Goal: Transaction & Acquisition: Book appointment/travel/reservation

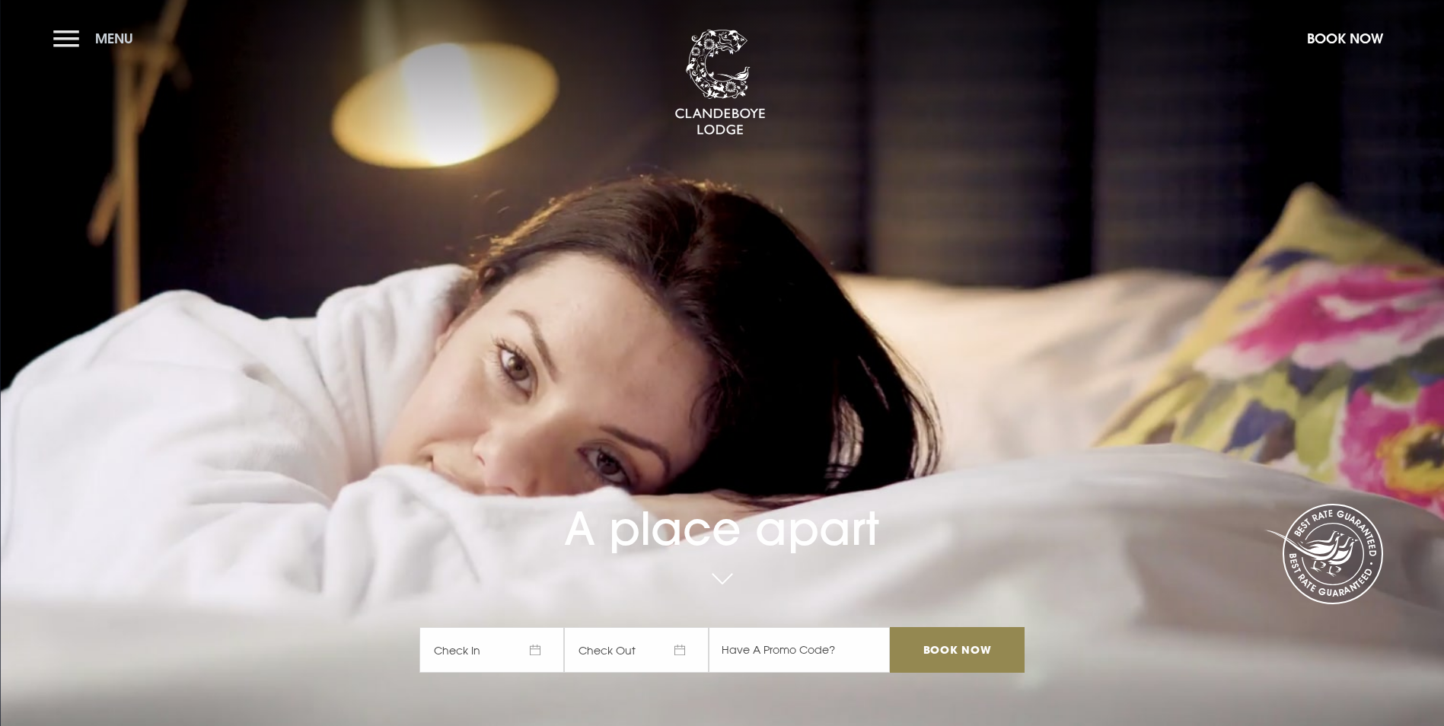
click at [62, 39] on button "Menu" at bounding box center [97, 38] width 88 height 33
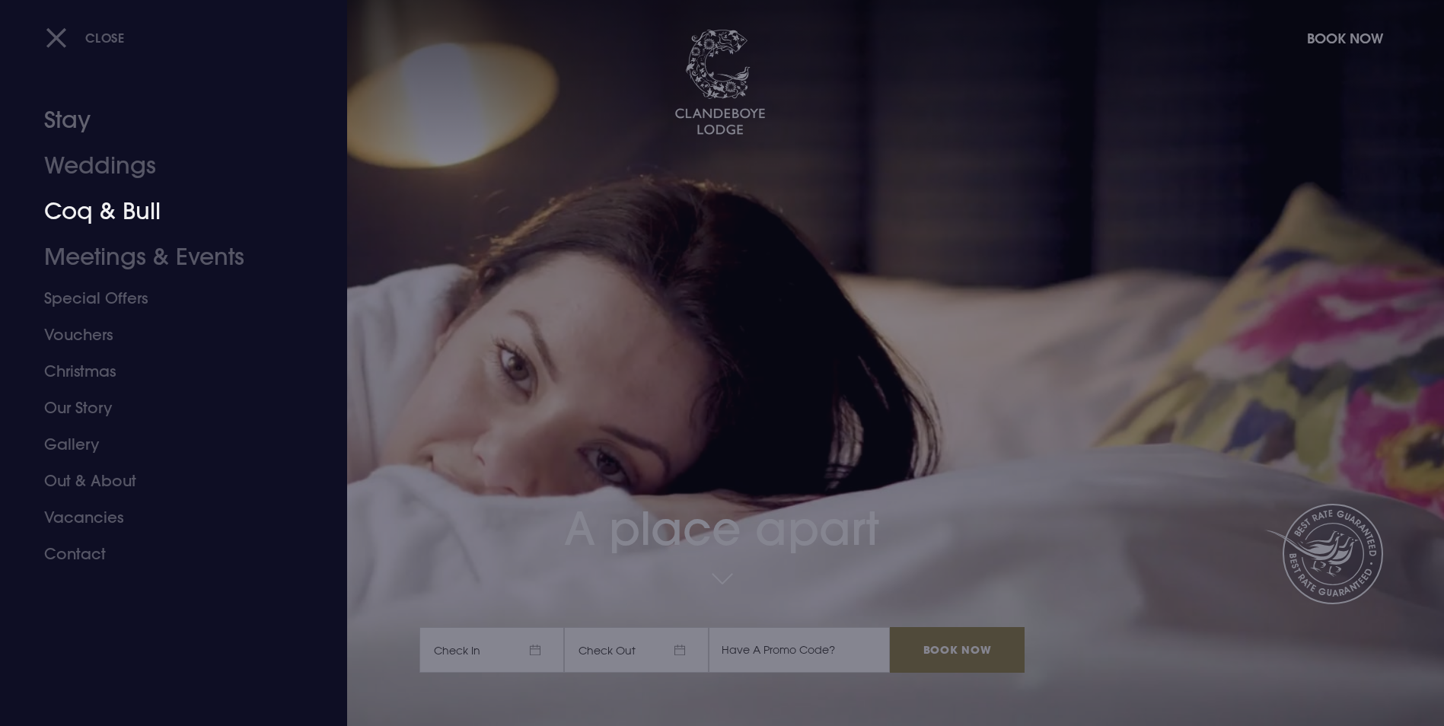
click at [89, 215] on link "Coq & Bull" at bounding box center [164, 212] width 241 height 46
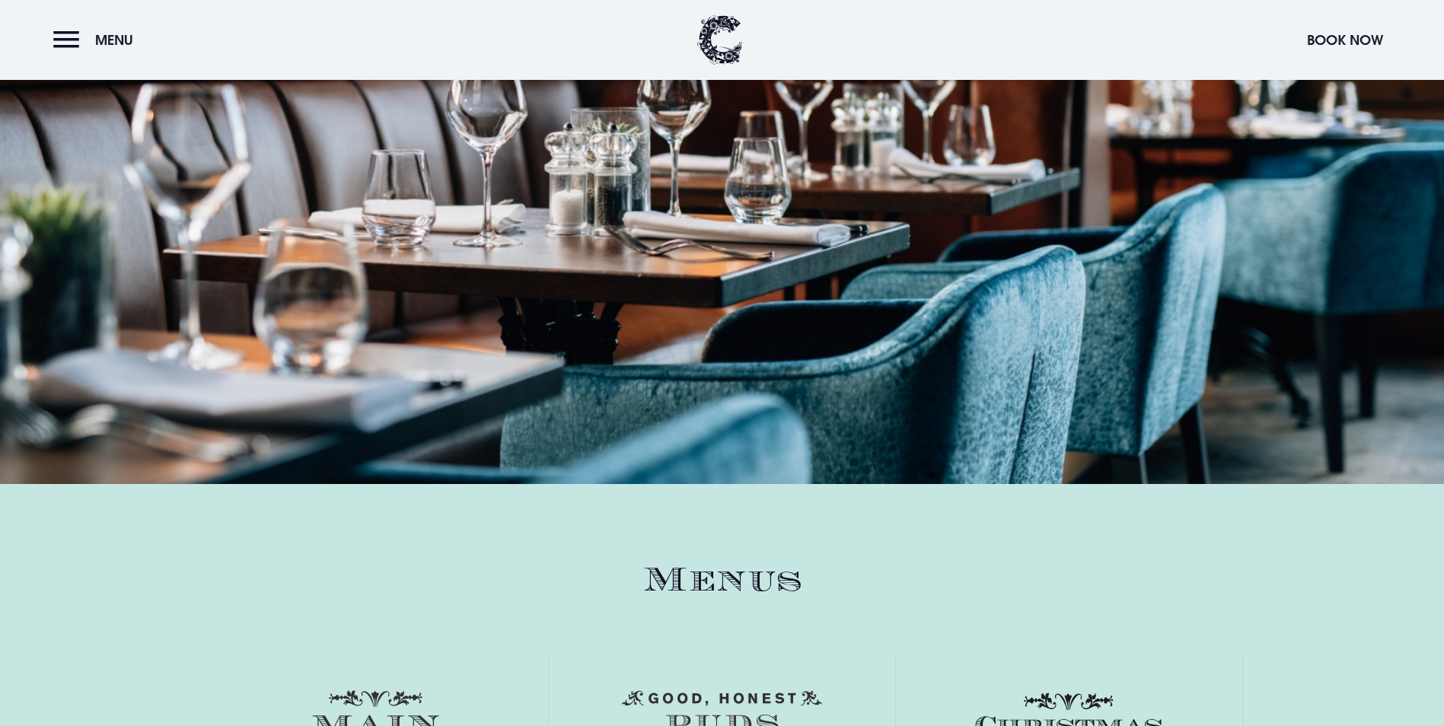
scroll to position [2132, 0]
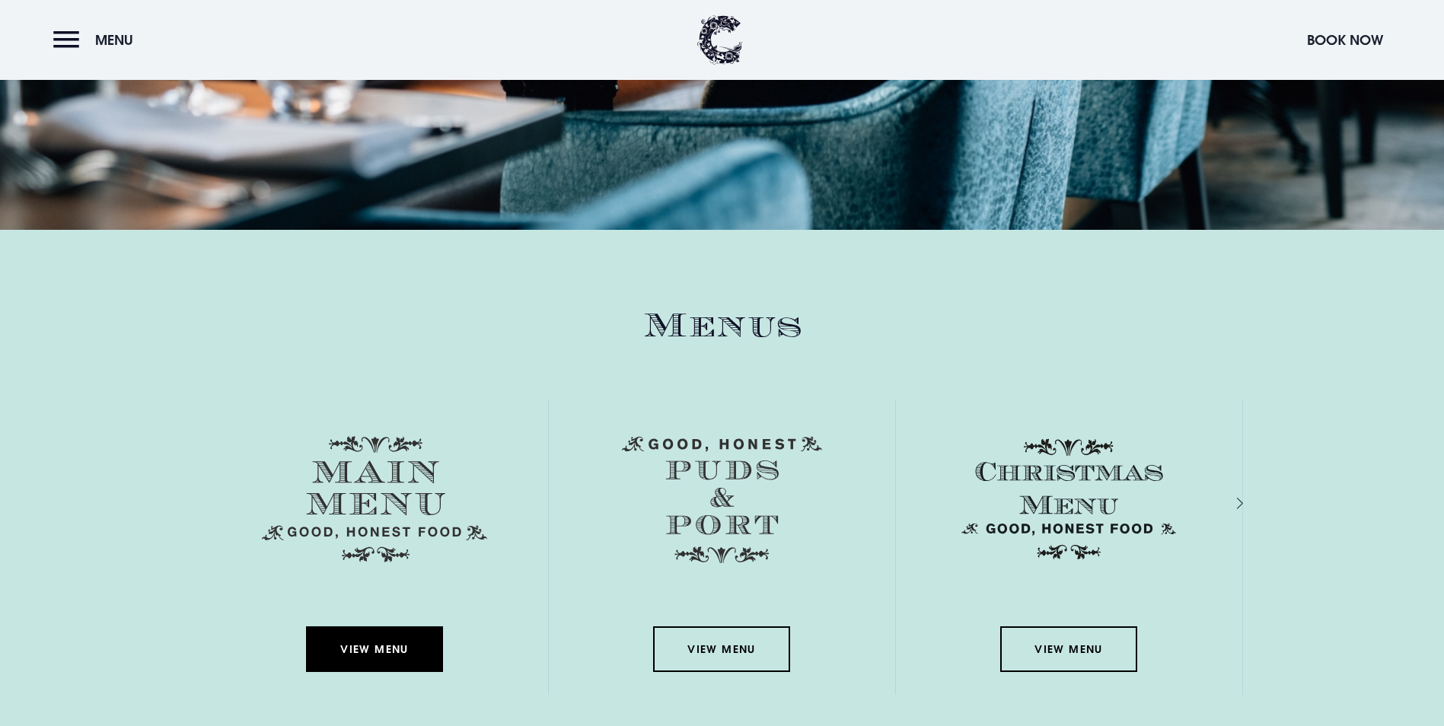
click at [381, 627] on link "View Menu" at bounding box center [374, 650] width 137 height 46
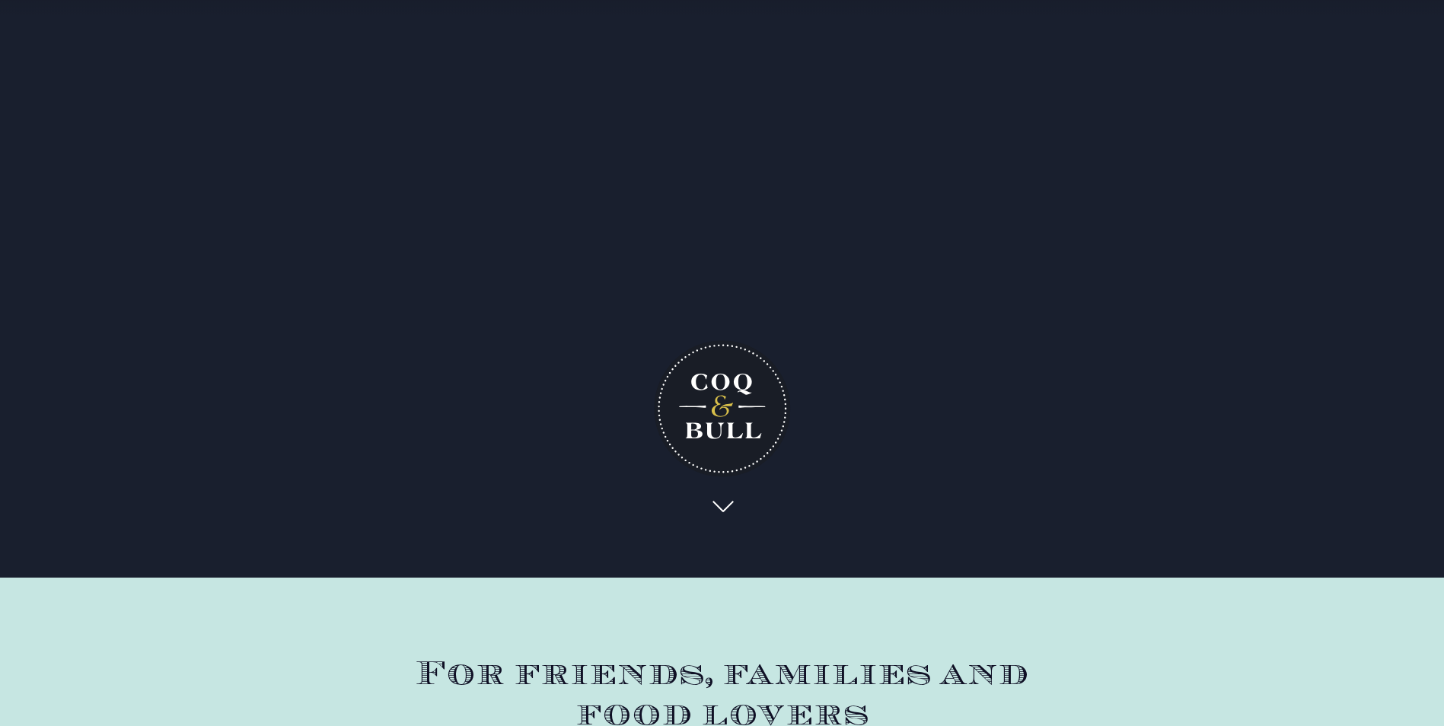
scroll to position [0, 0]
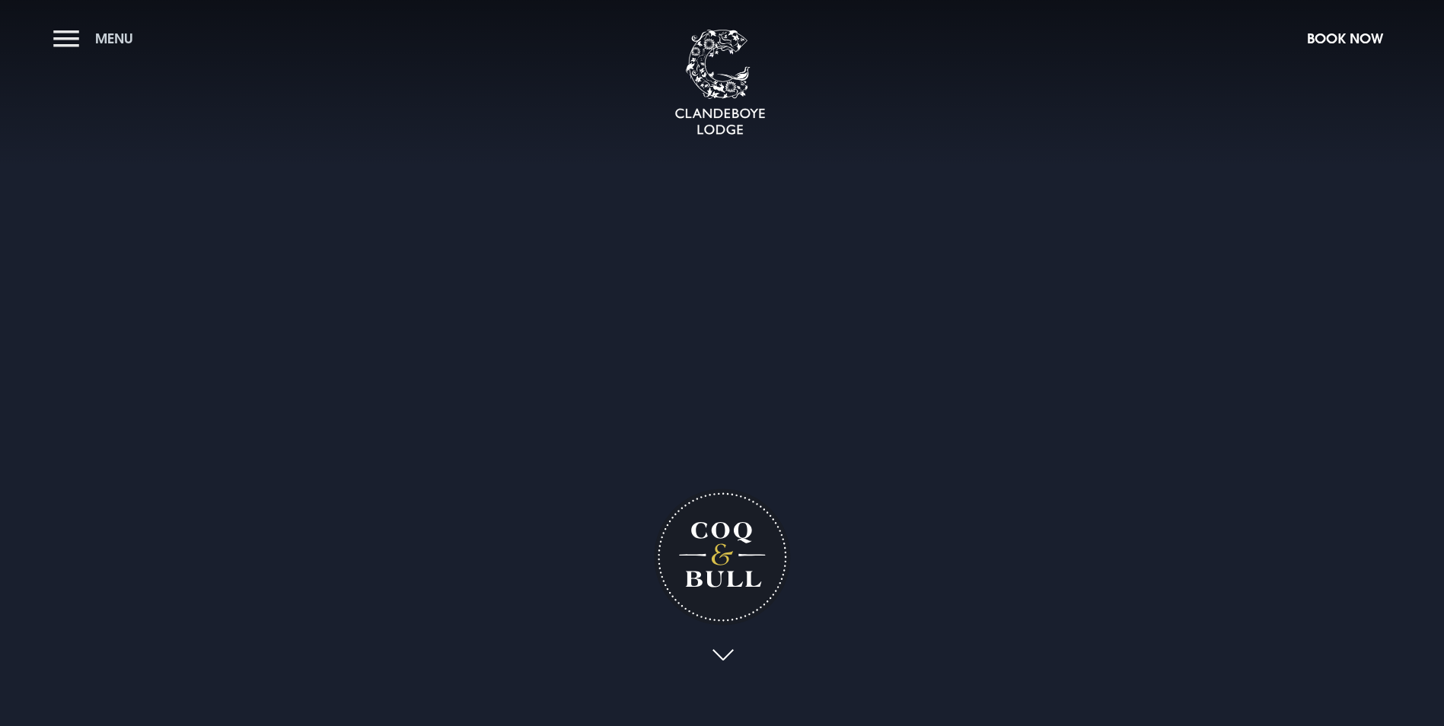
click at [72, 38] on button "Menu" at bounding box center [97, 38] width 88 height 33
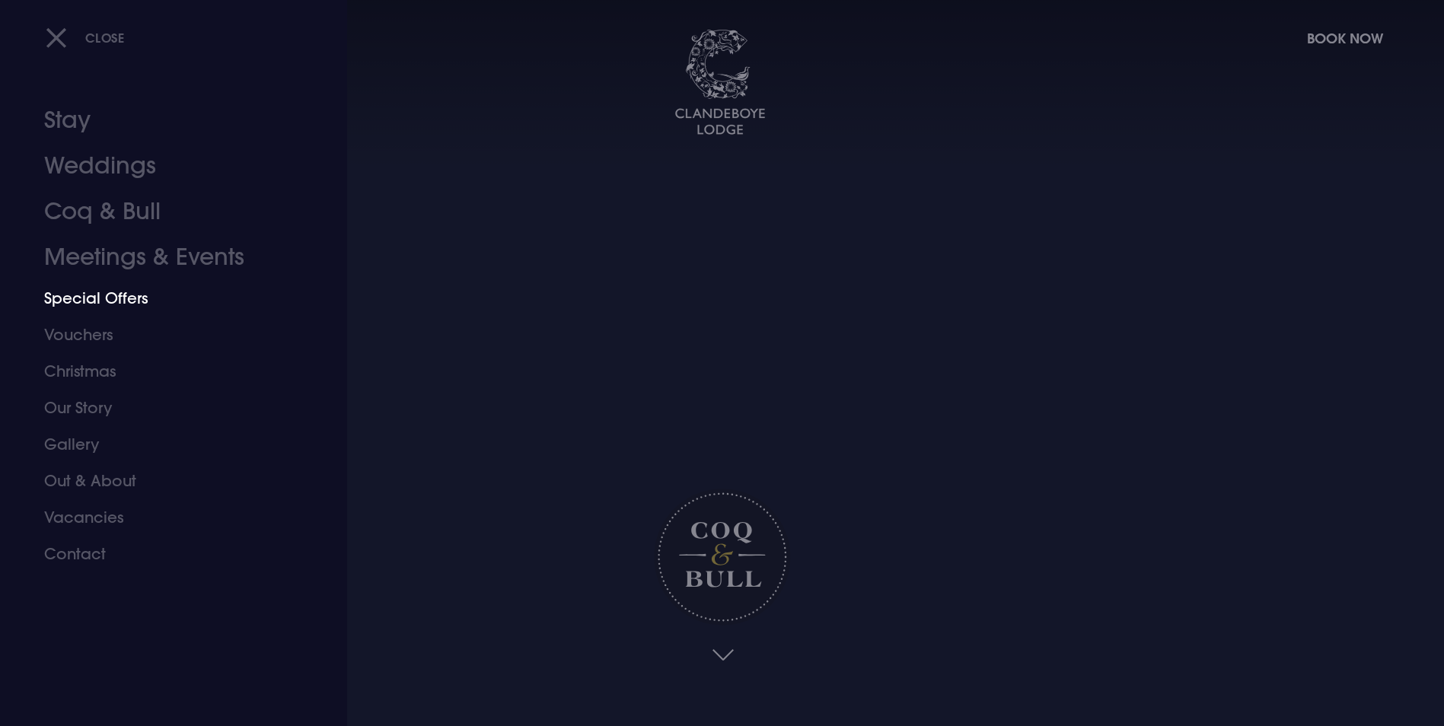
click at [98, 301] on link "Special Offers" at bounding box center [164, 298] width 241 height 37
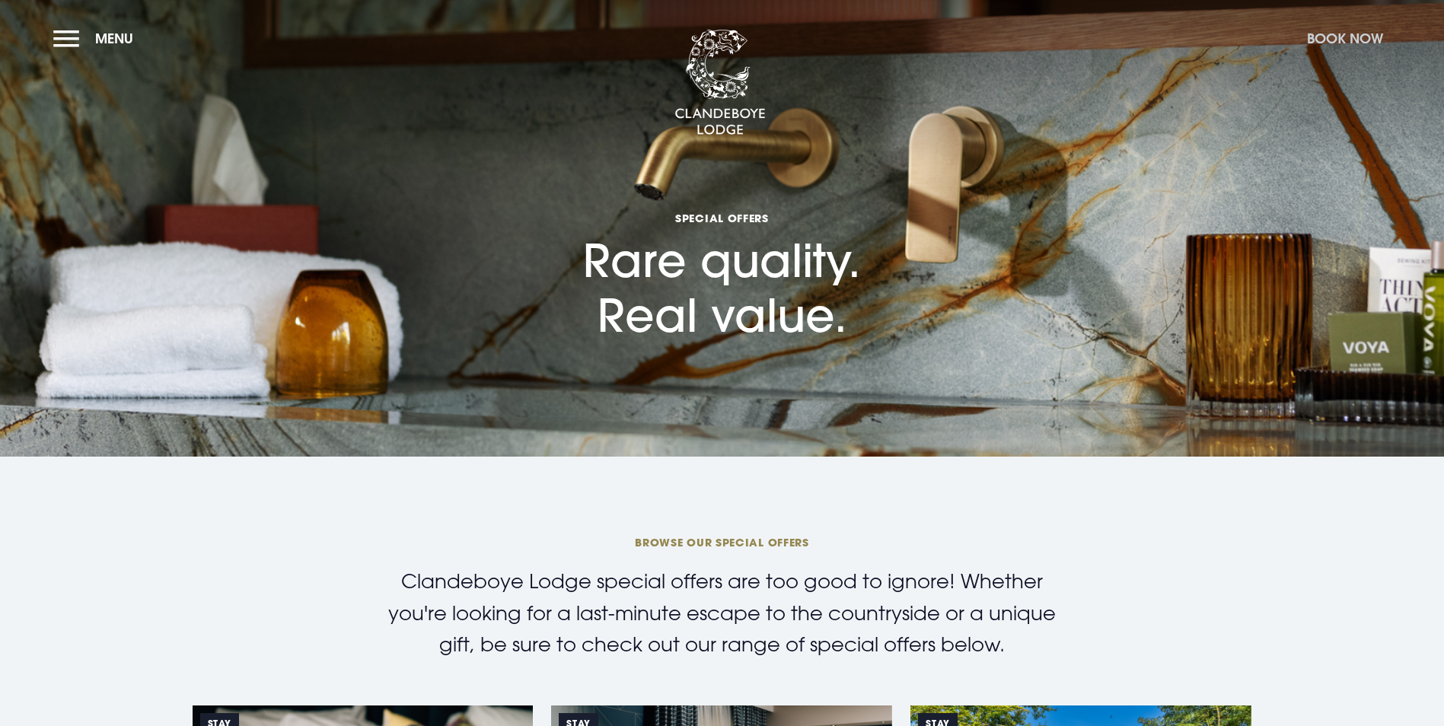
click at [1358, 35] on button "Book Now" at bounding box center [1345, 38] width 91 height 33
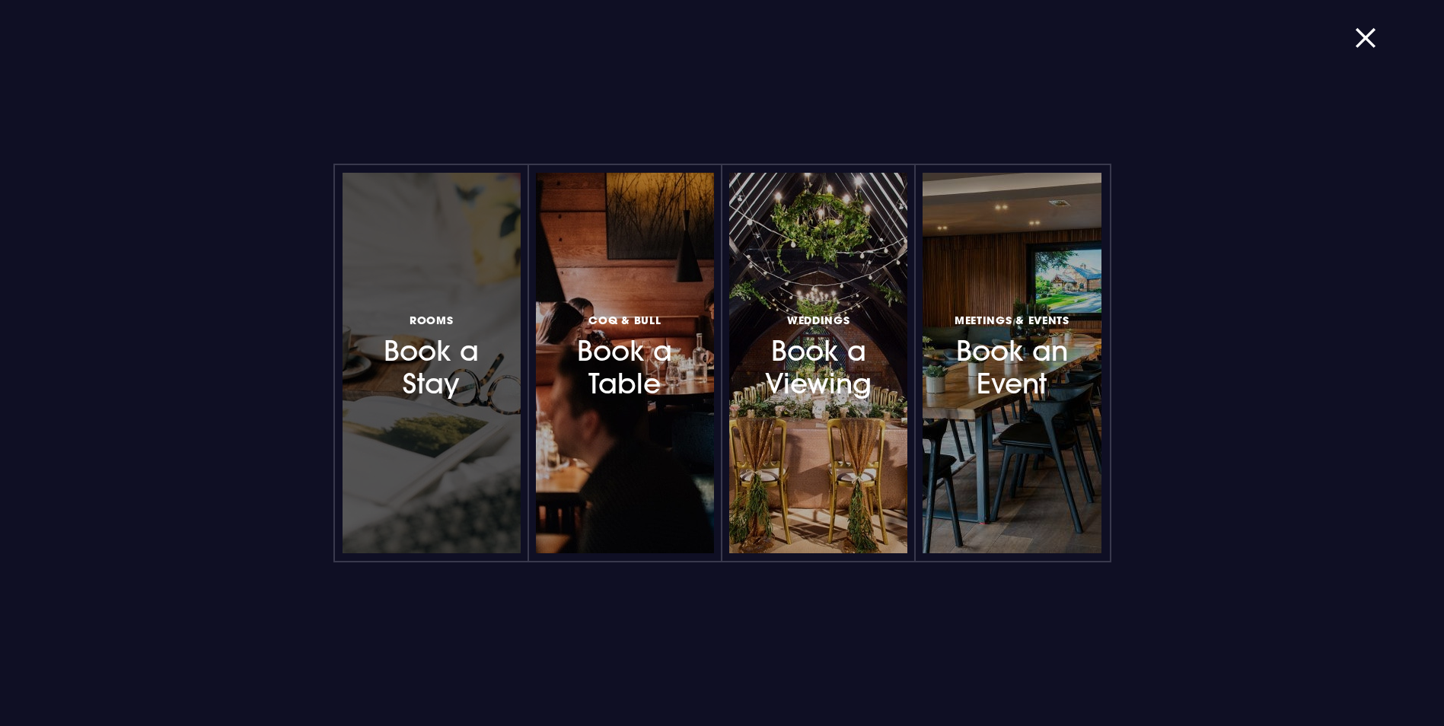
click at [444, 362] on h3 "Rooms Book a Stay" at bounding box center [431, 355] width 132 height 91
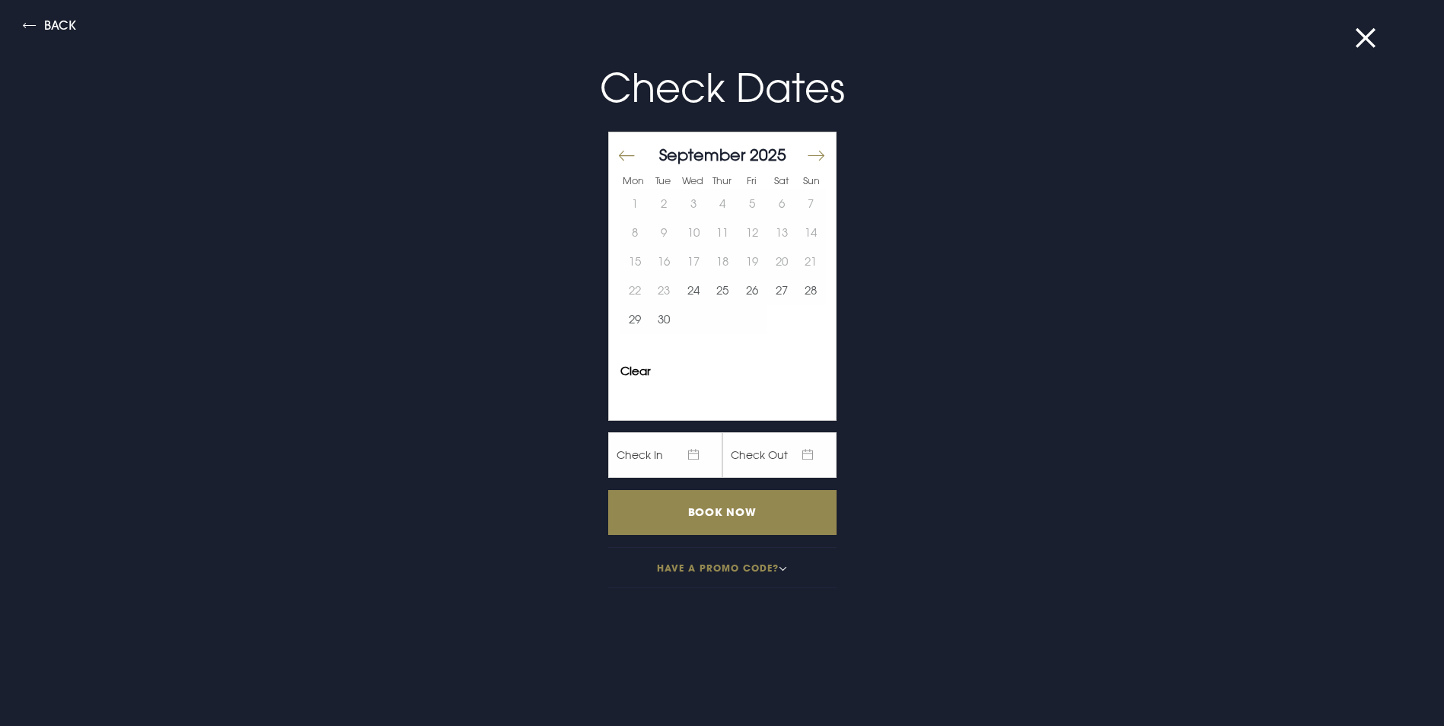
click at [806, 148] on button "Move forward to switch to the next month." at bounding box center [815, 156] width 18 height 32
click at [803, 293] on button "26" at bounding box center [811, 290] width 30 height 29
click at [632, 330] on button "27" at bounding box center [636, 319] width 30 height 29
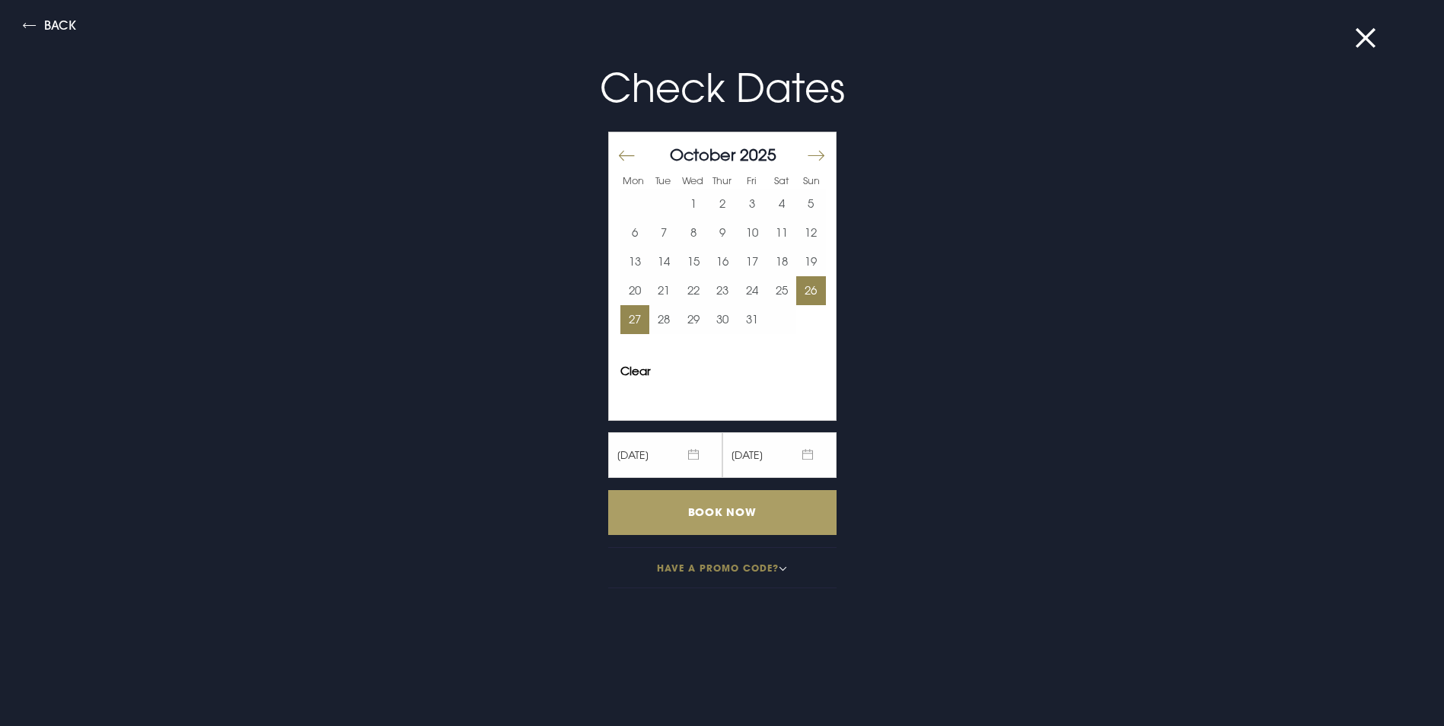
click at [691, 496] on input "Book Now" at bounding box center [722, 512] width 228 height 45
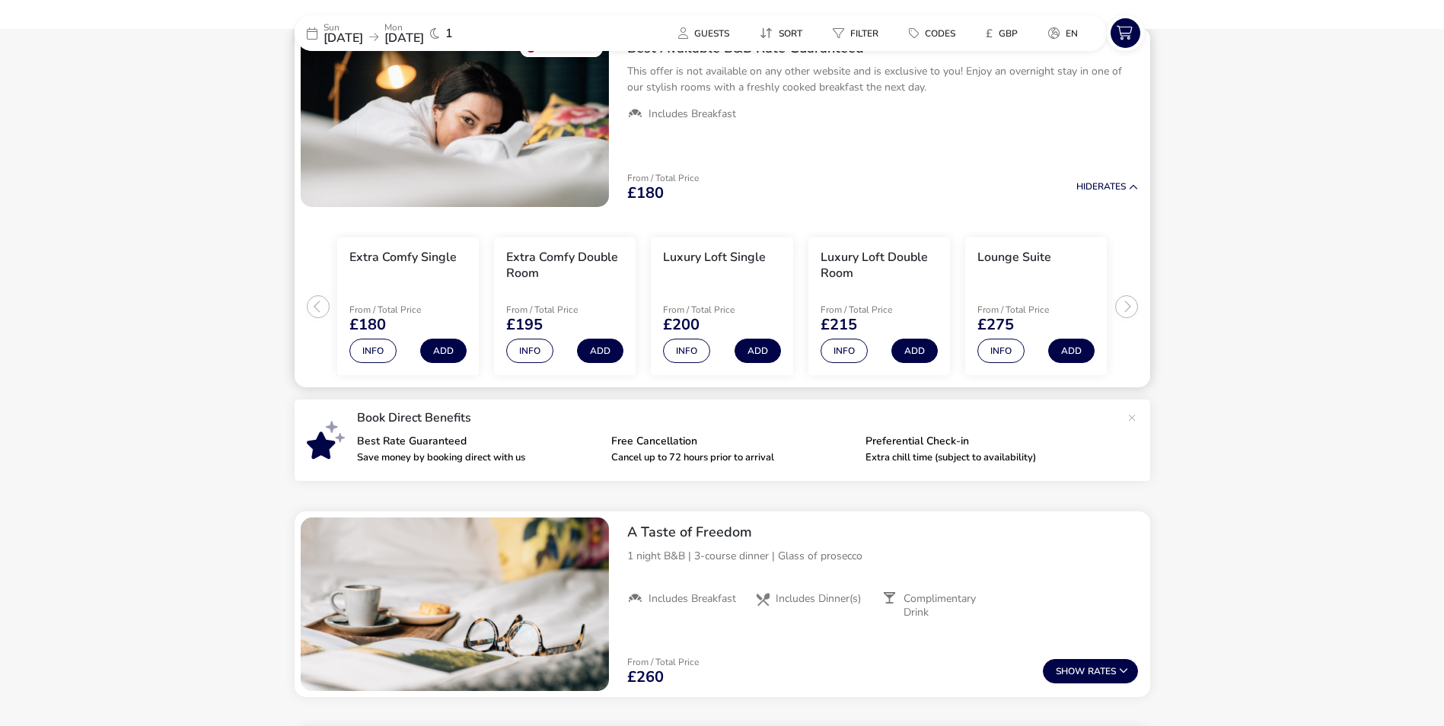
scroll to position [201, 0]
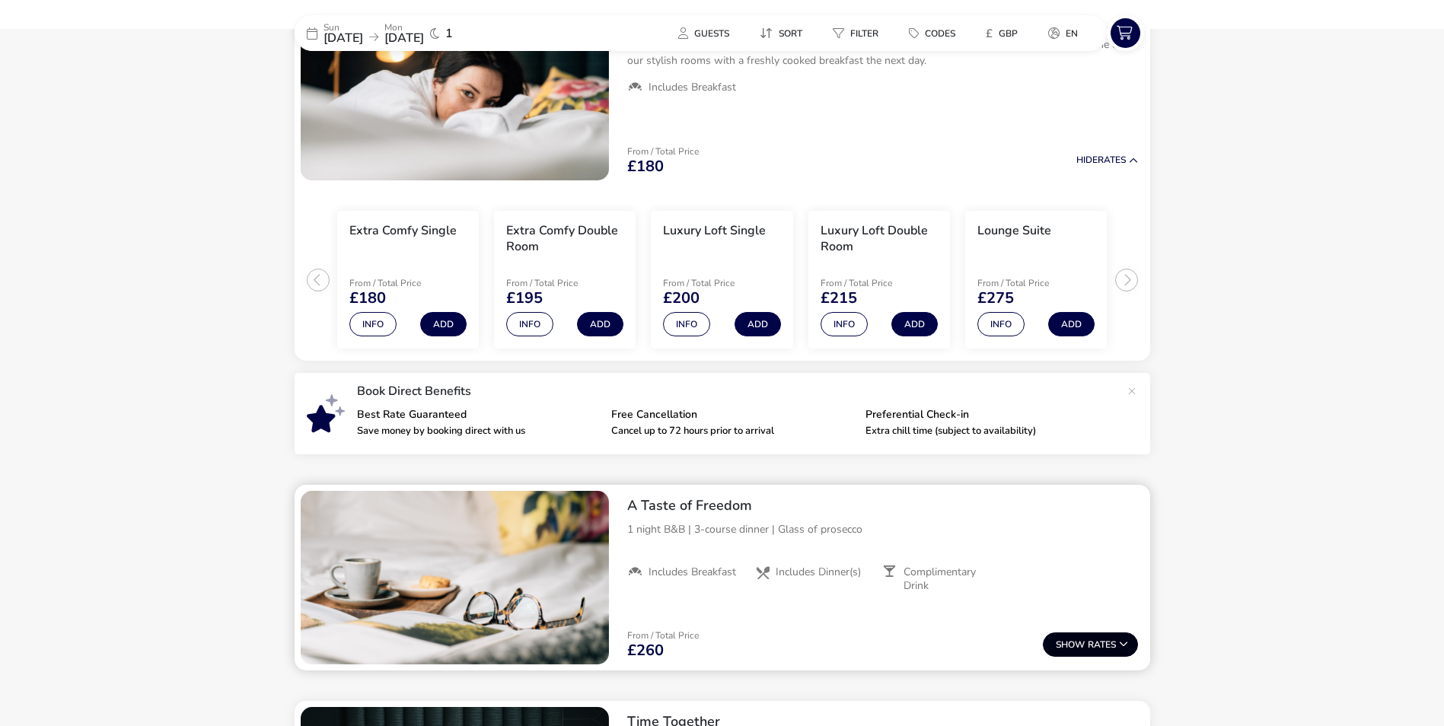
click at [1106, 650] on button "Show Rates" at bounding box center [1090, 645] width 95 height 24
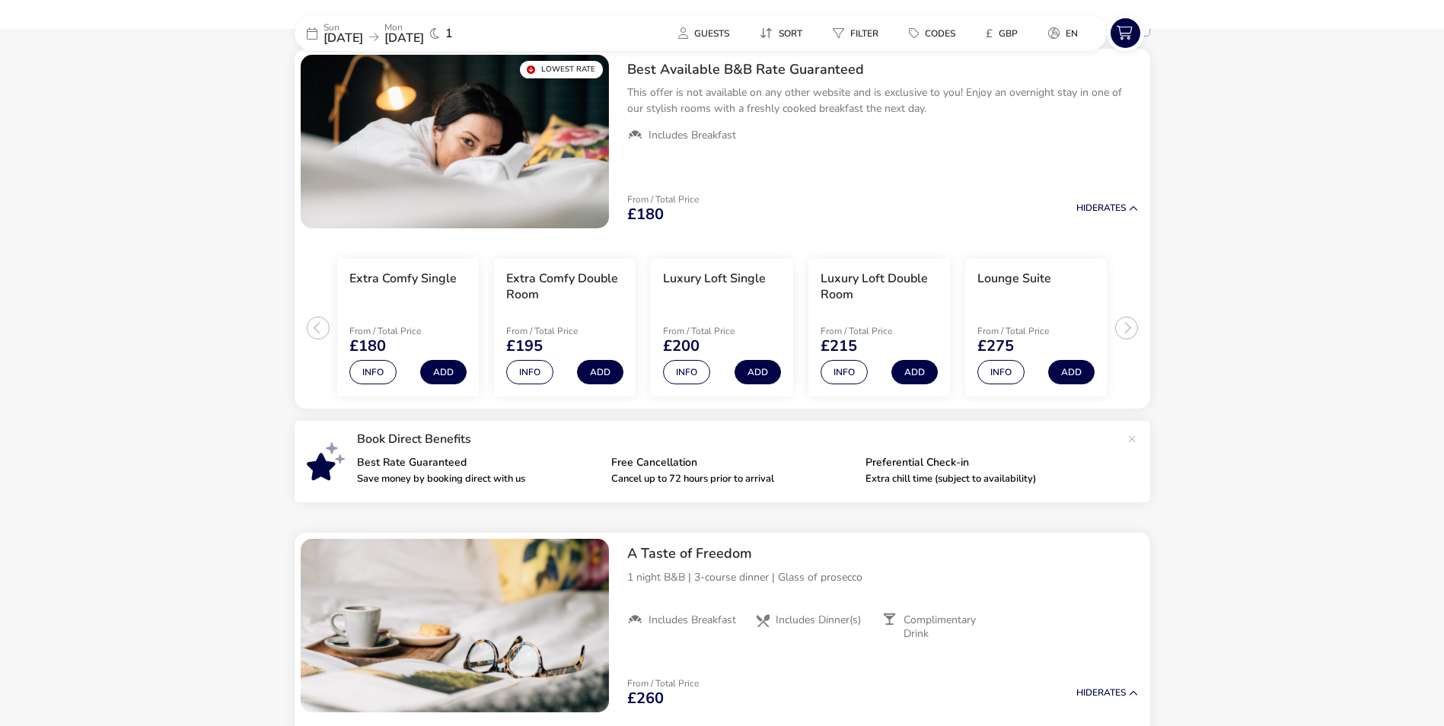
scroll to position [0, 0]
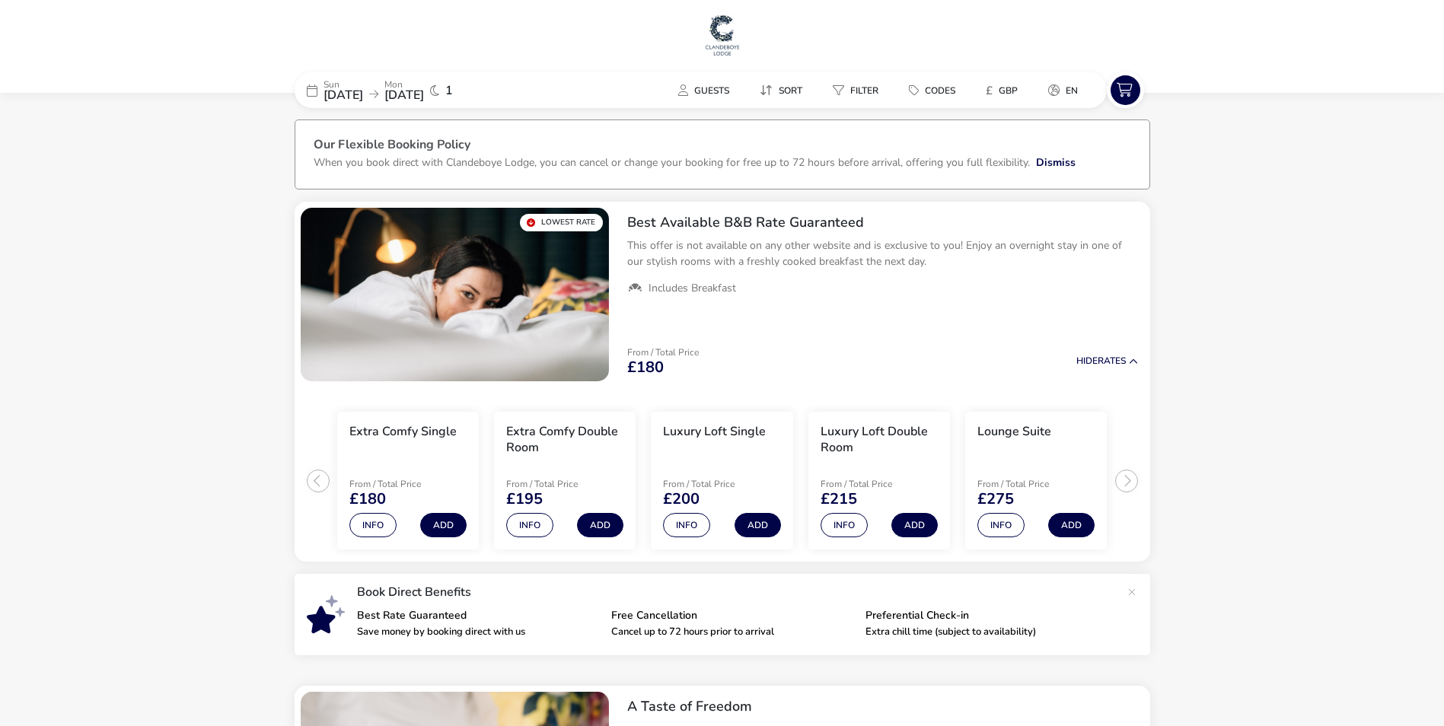
click at [717, 27] on img at bounding box center [723, 35] width 38 height 46
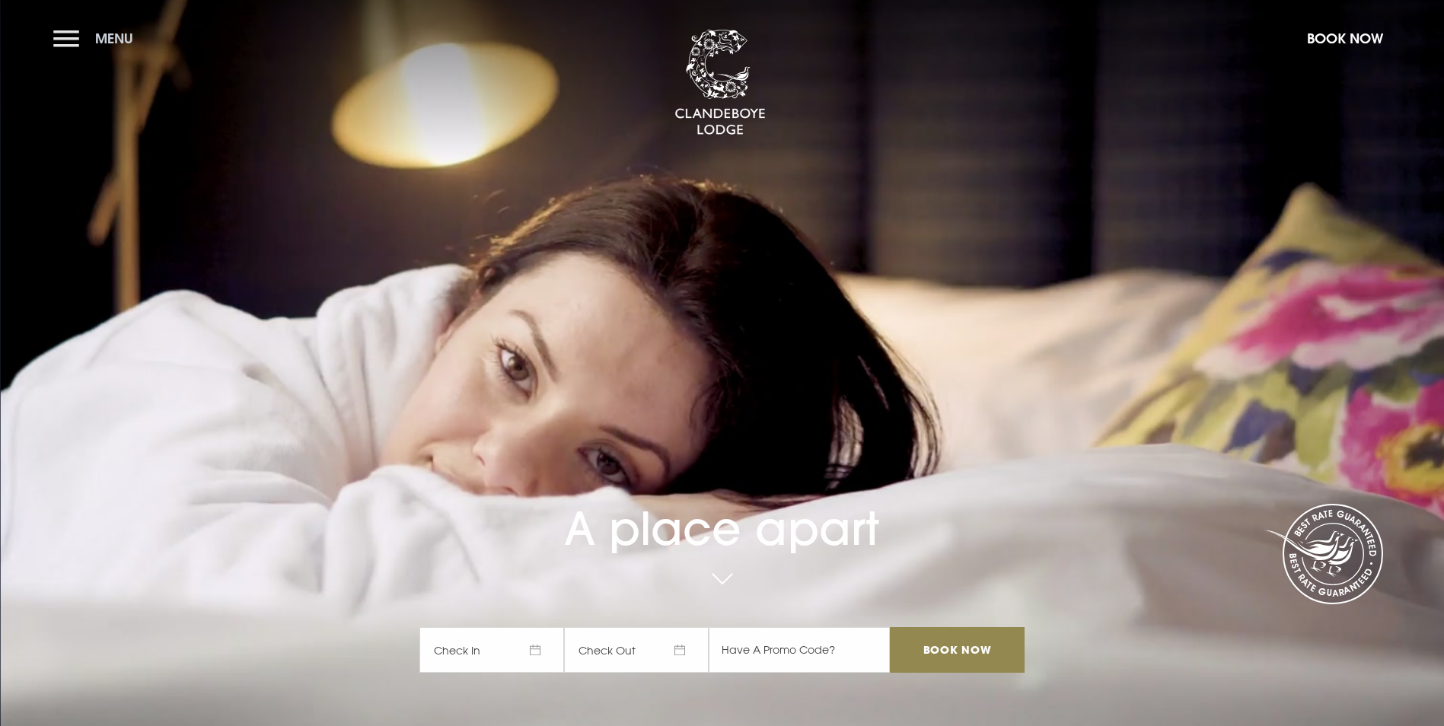
click at [107, 33] on span "Menu" at bounding box center [114, 39] width 38 height 18
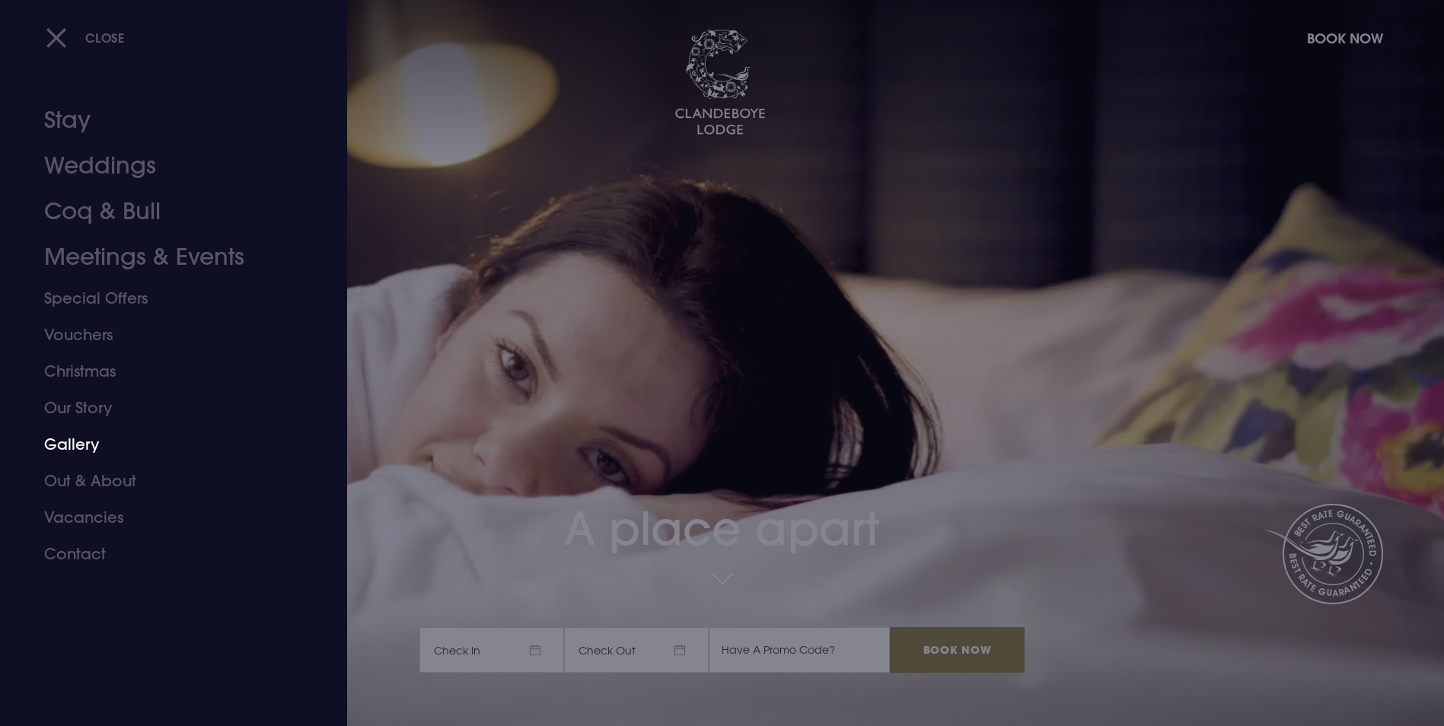
click at [73, 442] on link "Gallery" at bounding box center [164, 444] width 241 height 37
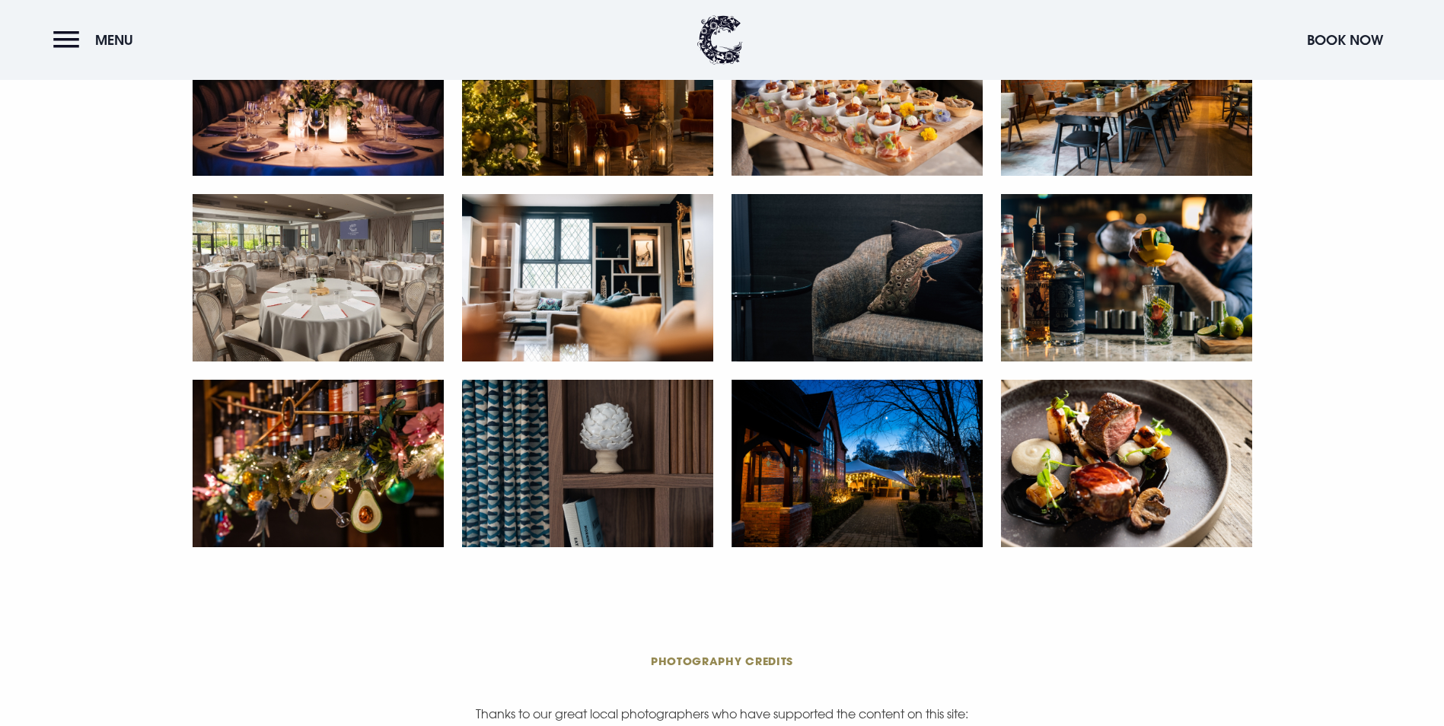
scroll to position [3046, 0]
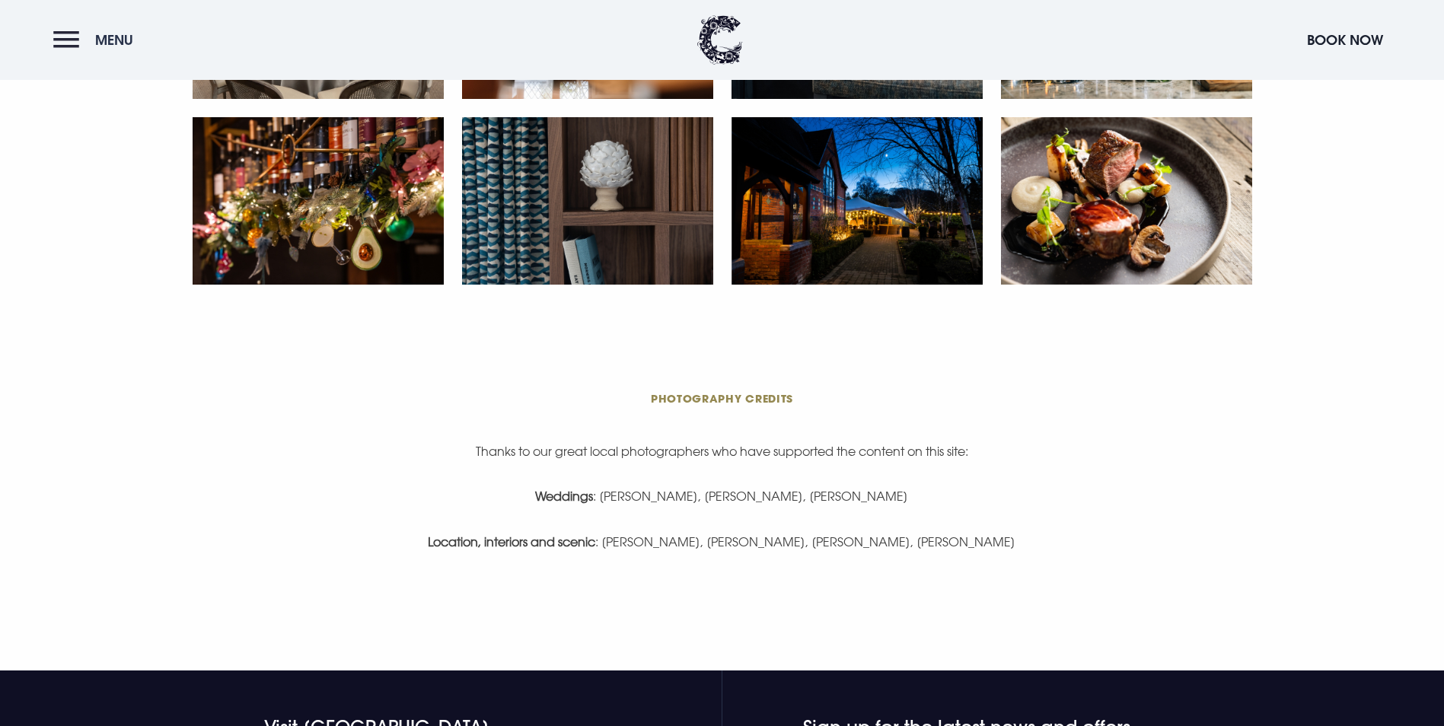
click at [75, 40] on button "Menu" at bounding box center [97, 40] width 88 height 33
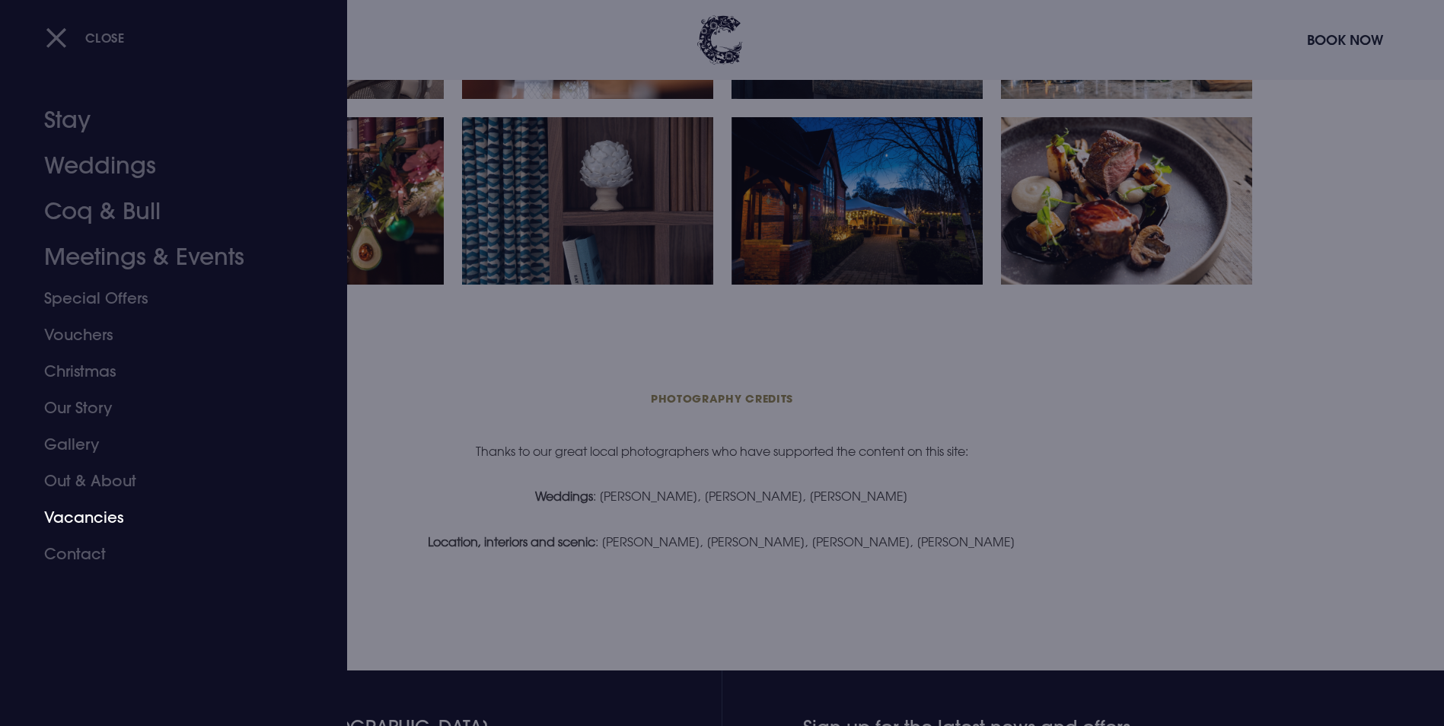
click at [80, 490] on link "Out & About" at bounding box center [164, 481] width 241 height 37
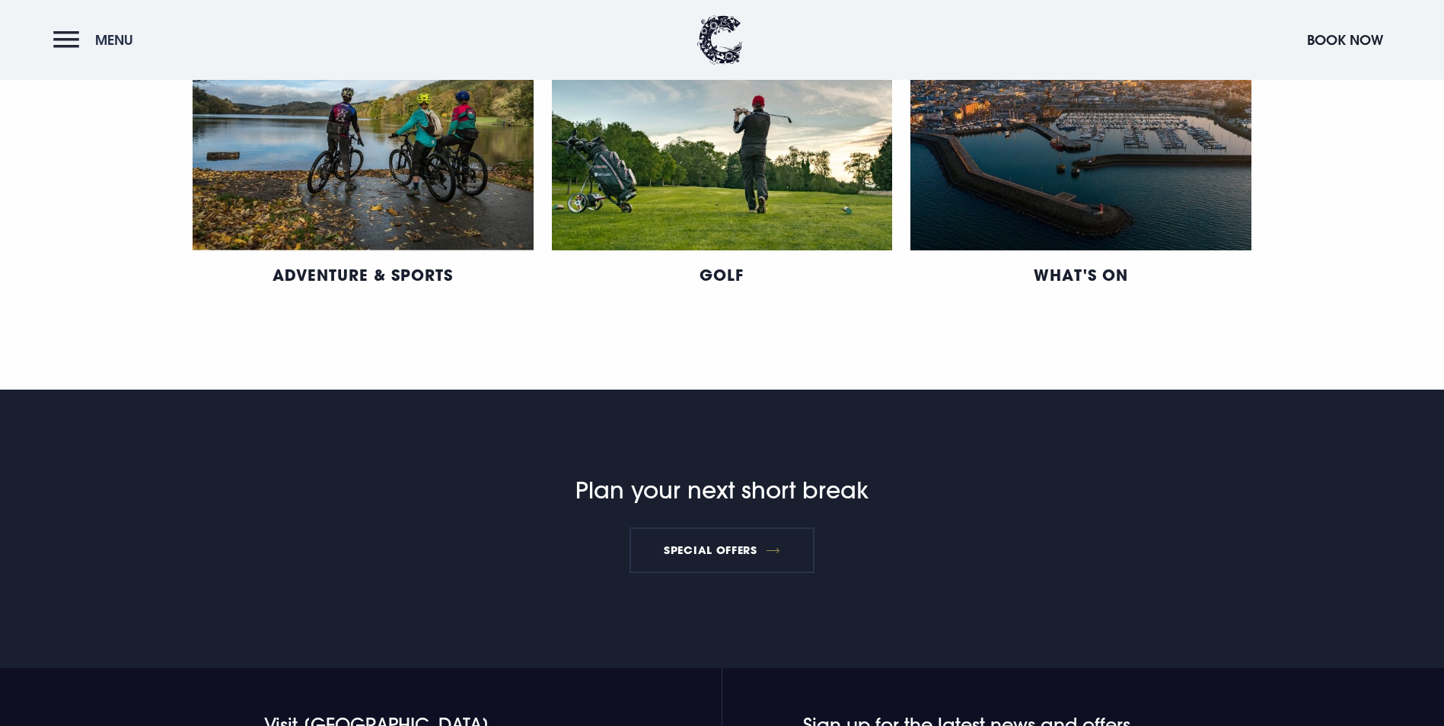
scroll to position [914, 0]
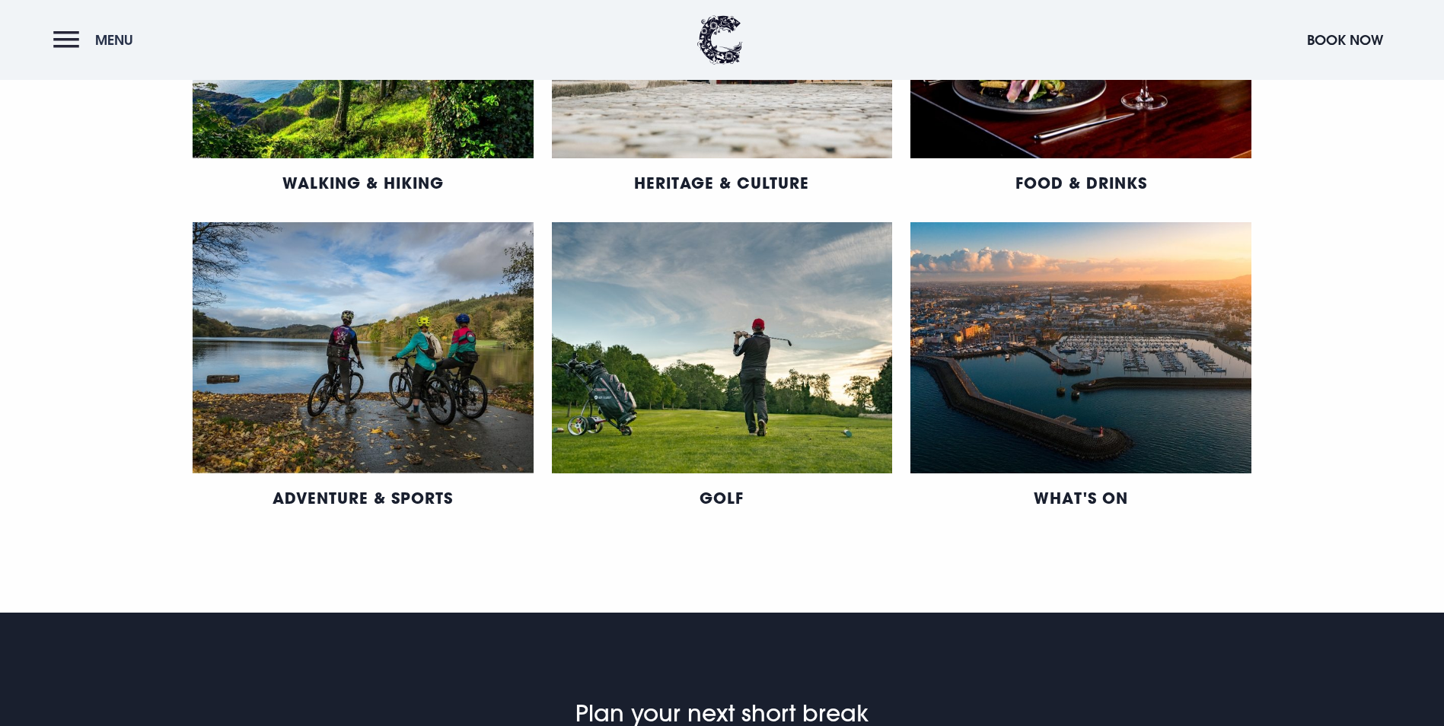
click at [64, 43] on button "Menu" at bounding box center [97, 40] width 88 height 33
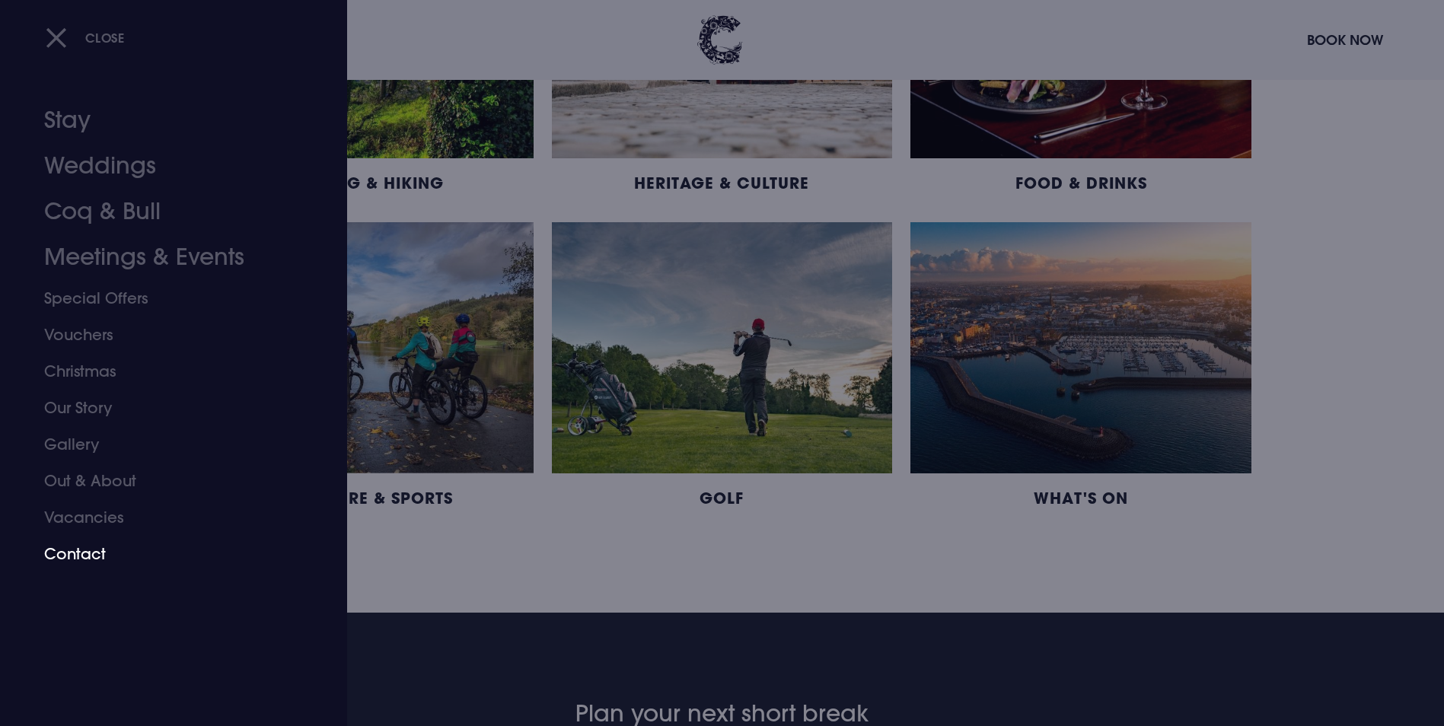
click at [61, 550] on link "Contact" at bounding box center [164, 554] width 241 height 37
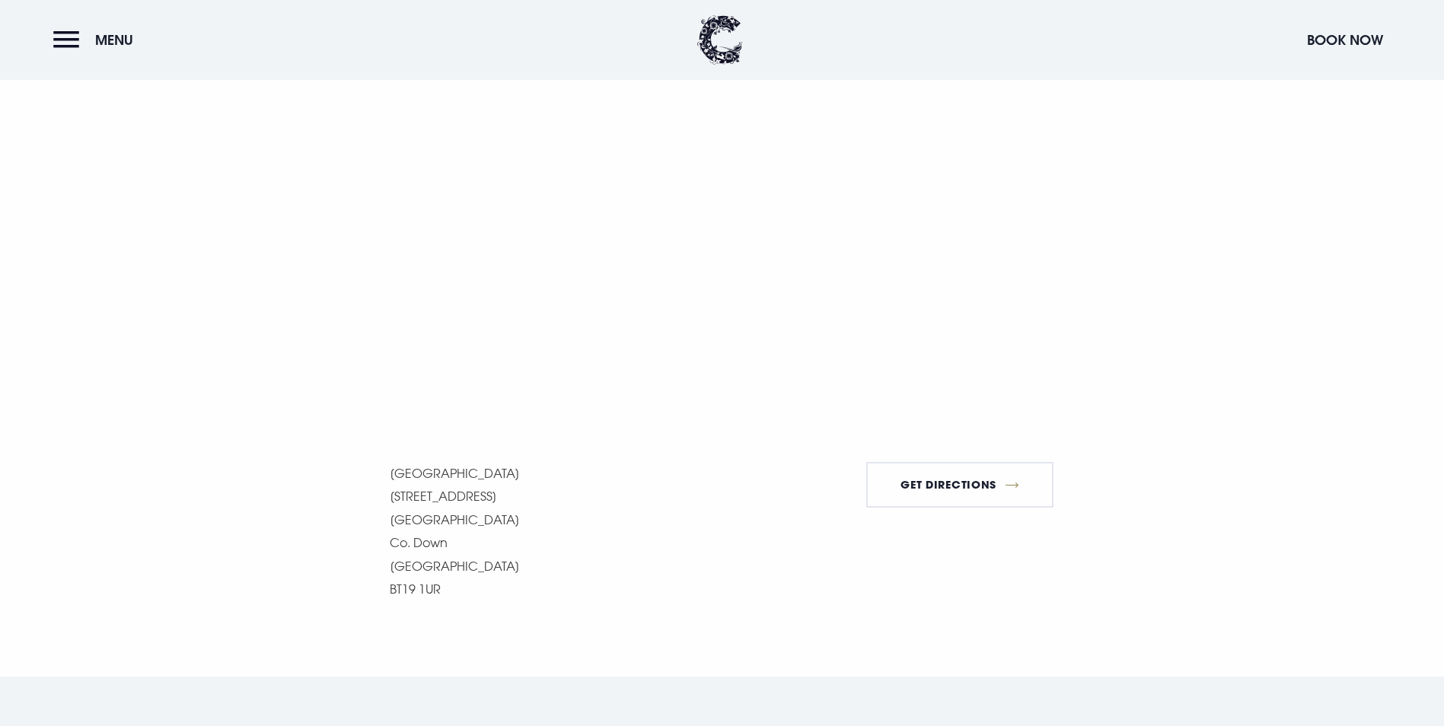
scroll to position [1066, 0]
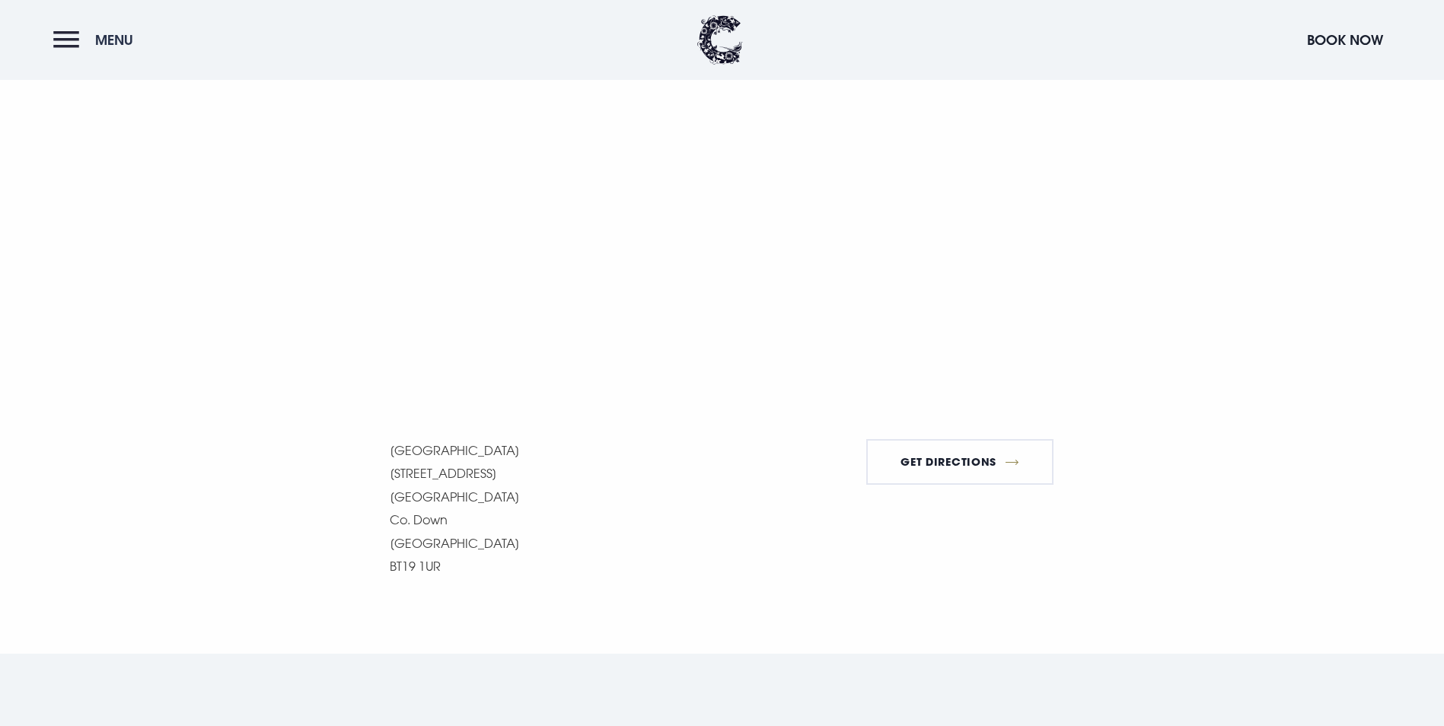
click at [65, 45] on button "Menu" at bounding box center [97, 40] width 88 height 33
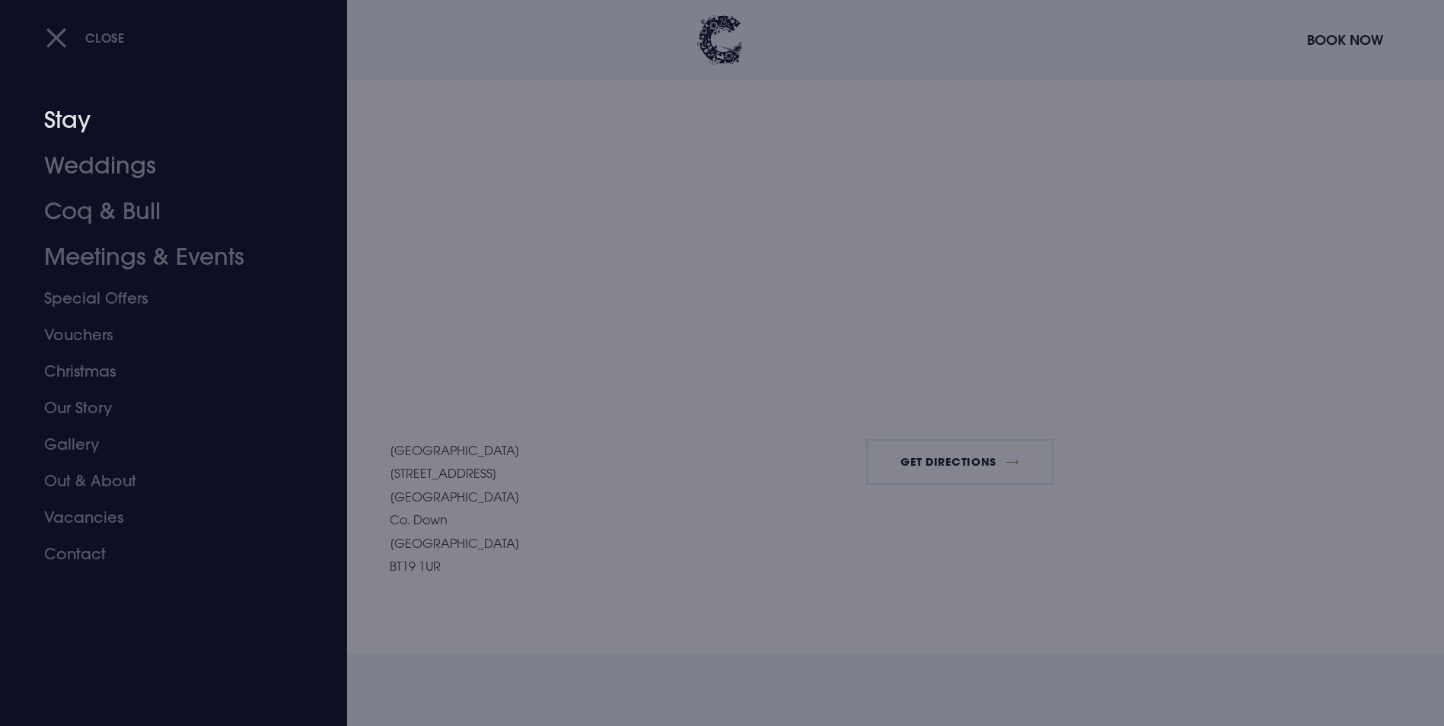
click at [69, 124] on link "Stay" at bounding box center [164, 120] width 241 height 46
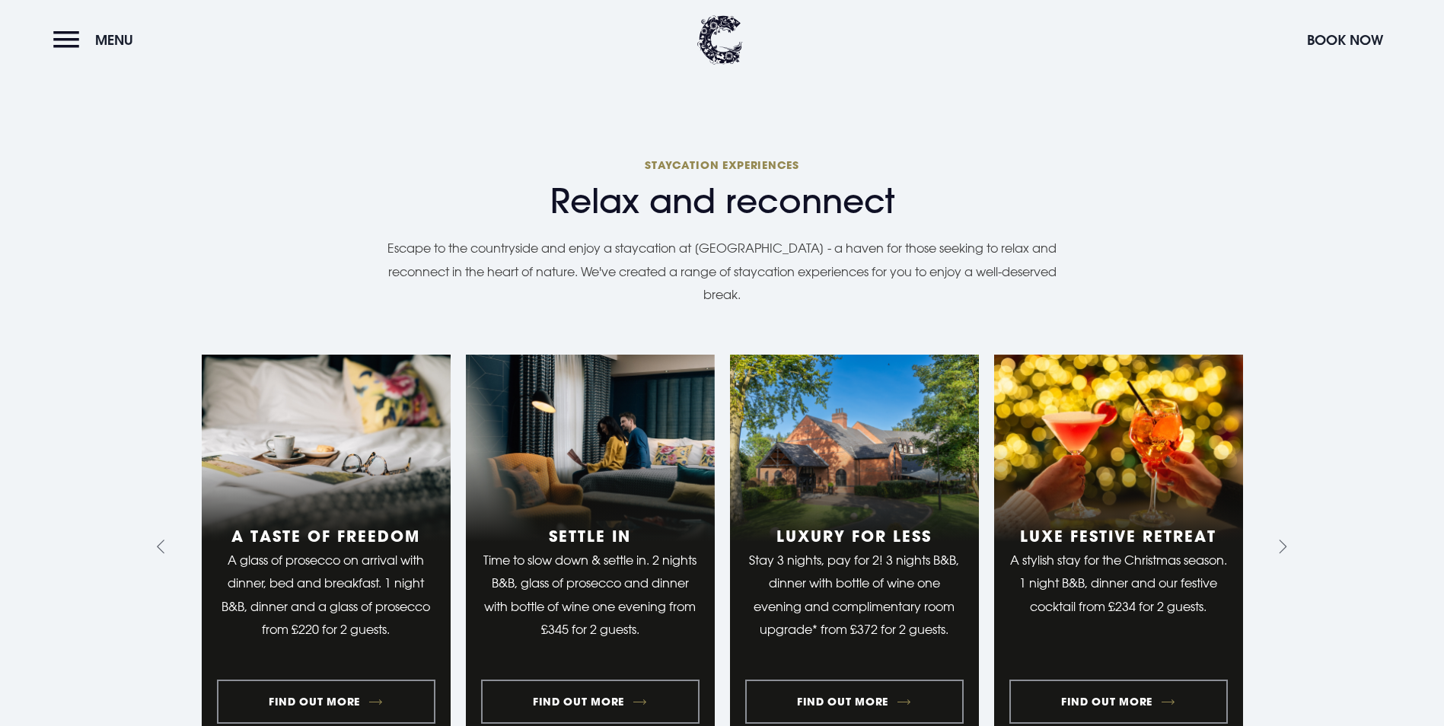
scroll to position [1142, 0]
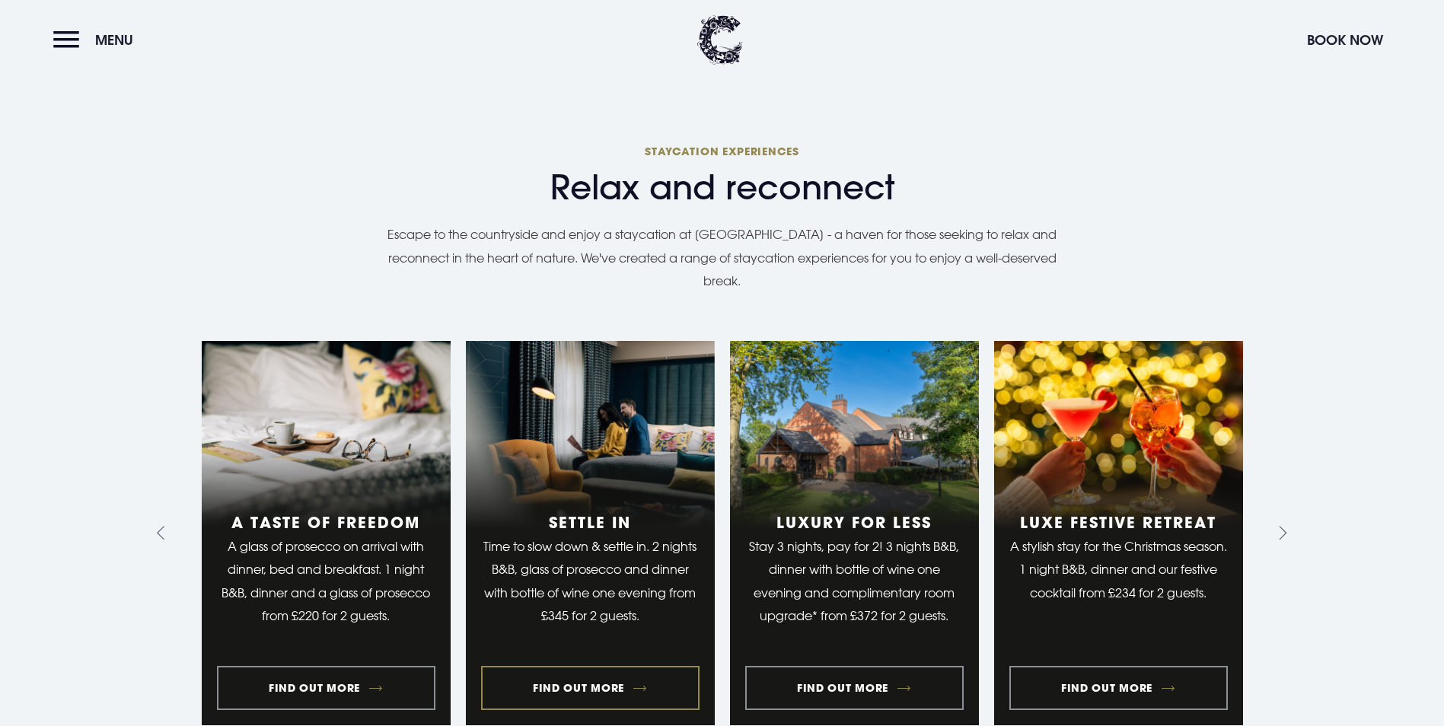
click at [594, 566] on link "2 of 10" at bounding box center [590, 533] width 249 height 385
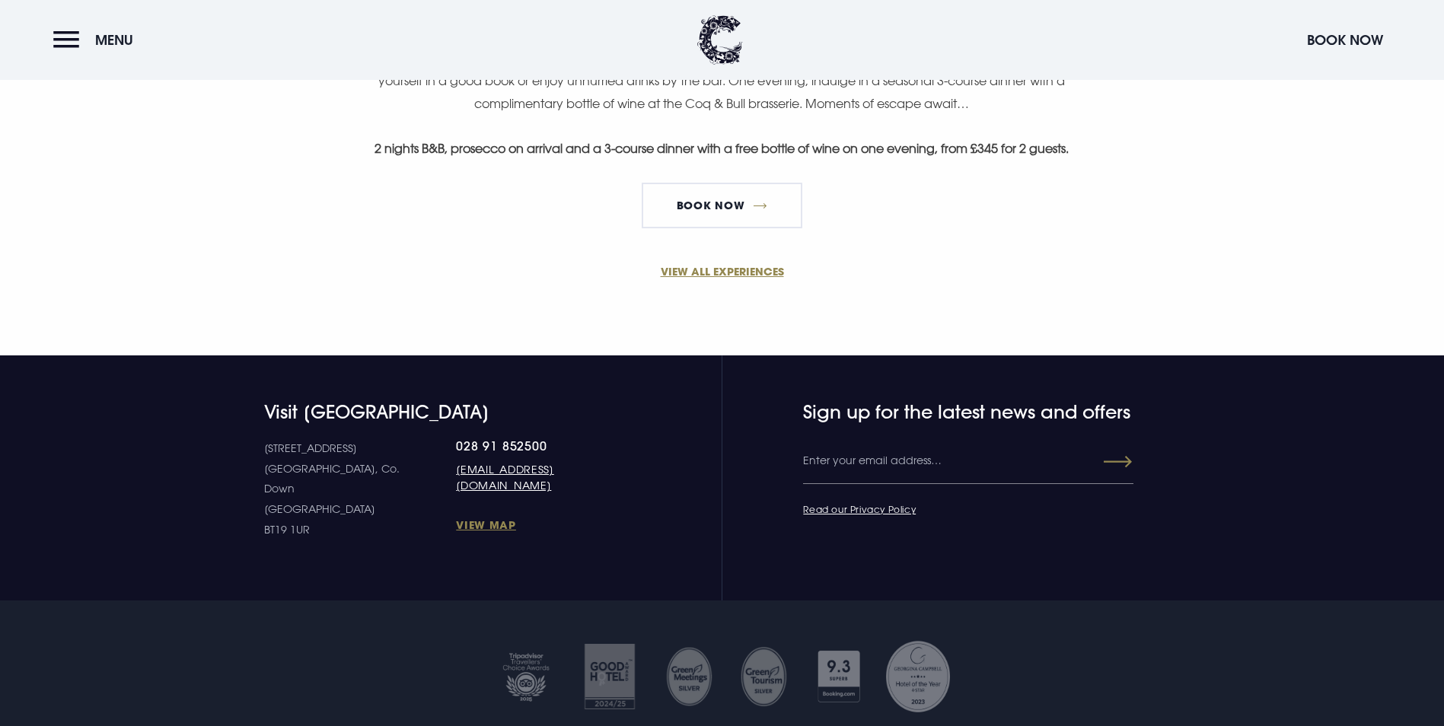
scroll to position [1066, 0]
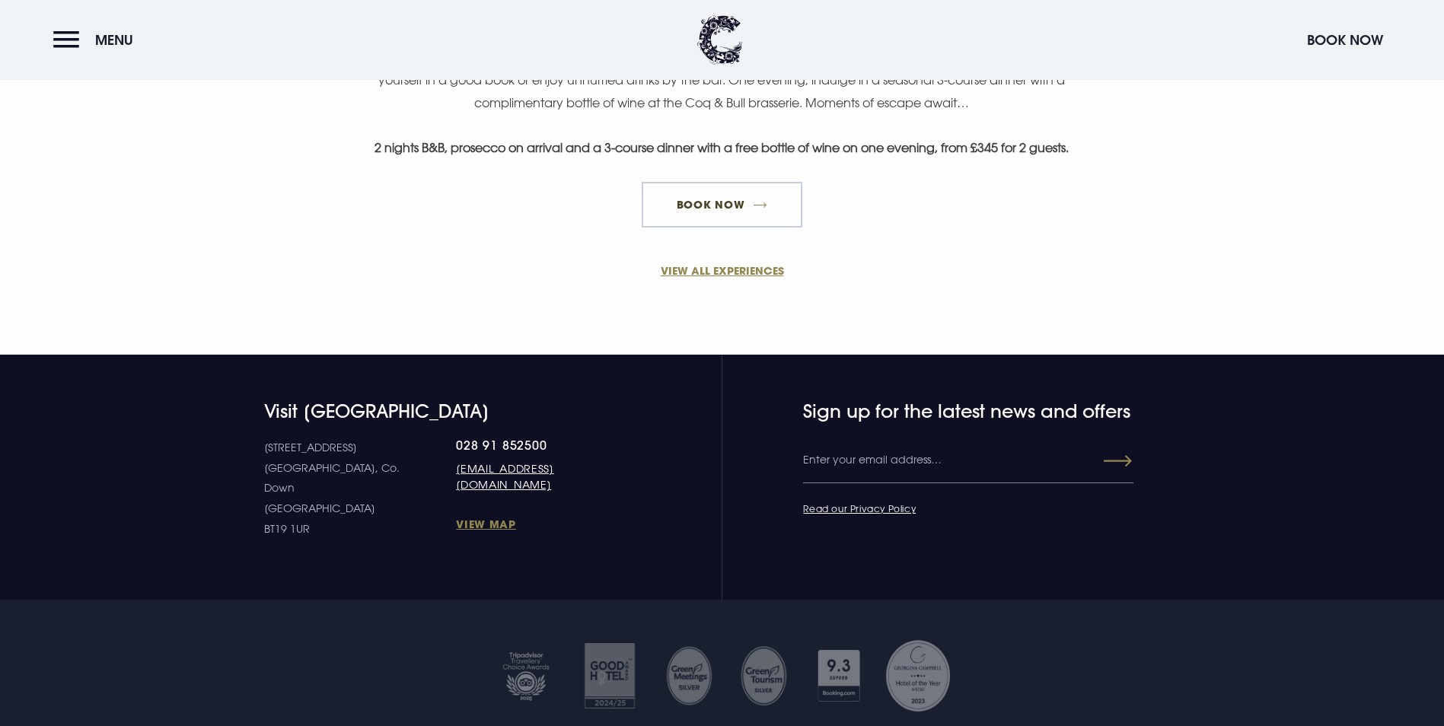
click at [687, 228] on link "BOOK NOW" at bounding box center [722, 205] width 160 height 46
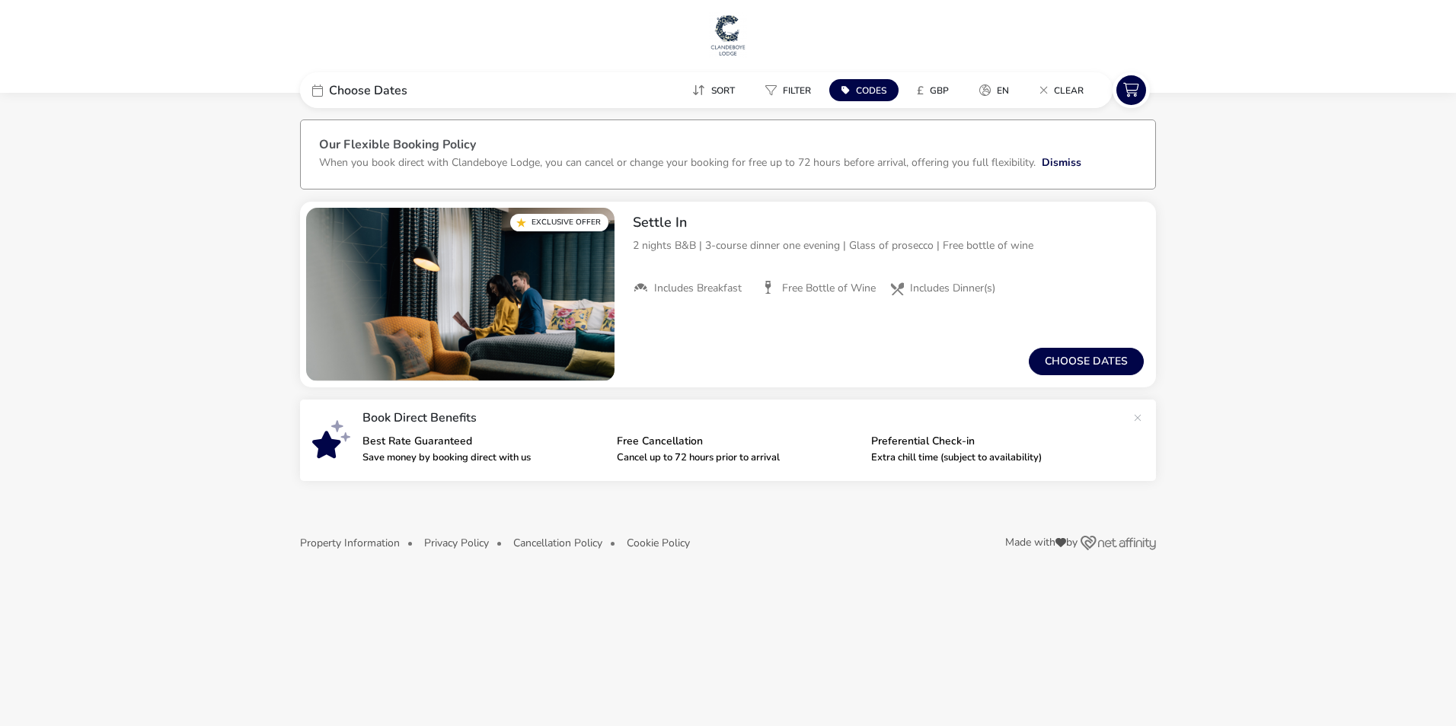
click at [397, 91] on span "Choose Dates" at bounding box center [368, 91] width 78 height 12
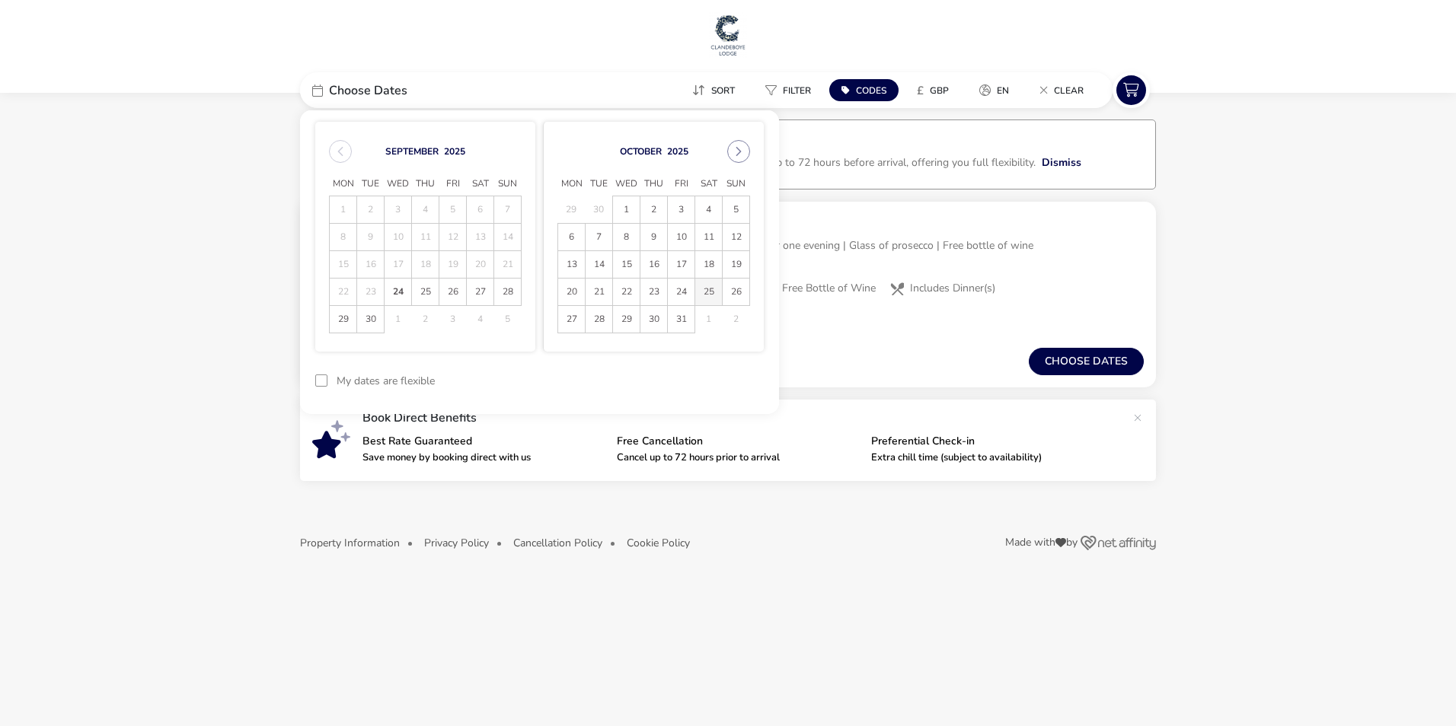
click at [713, 288] on span "25" at bounding box center [708, 292] width 27 height 27
click at [560, 329] on span "27" at bounding box center [571, 319] width 27 height 27
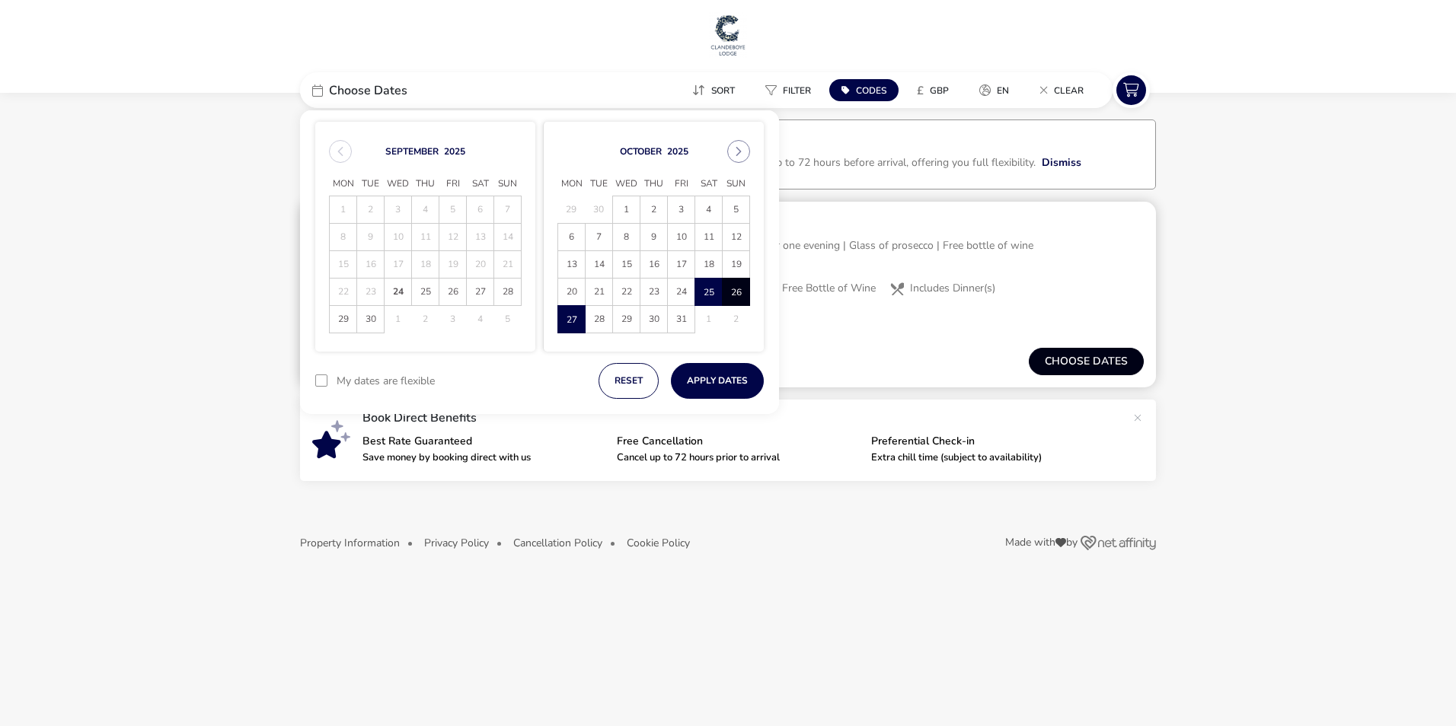
click at [1071, 366] on button "Choose dates" at bounding box center [1086, 361] width 115 height 27
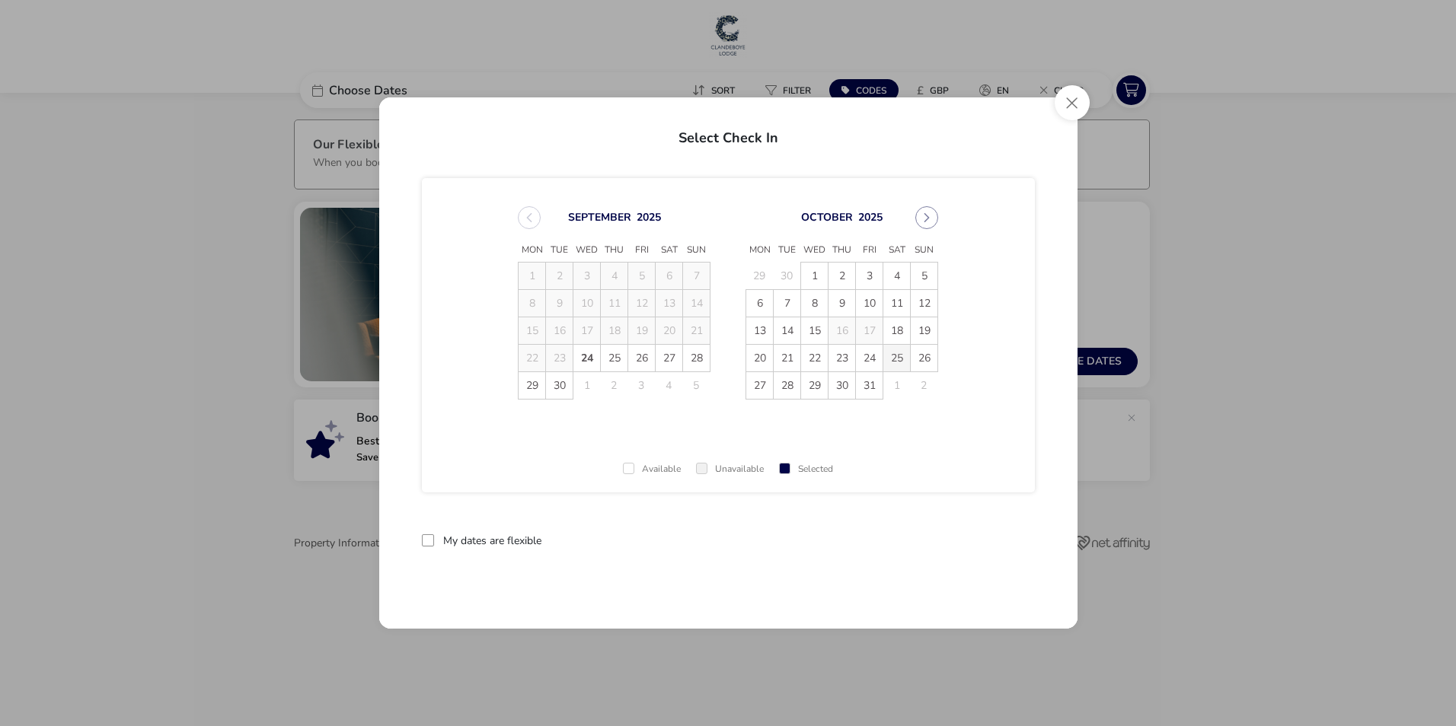
click at [897, 360] on span "25" at bounding box center [896, 358] width 27 height 27
click at [757, 388] on span "27" at bounding box center [759, 385] width 27 height 27
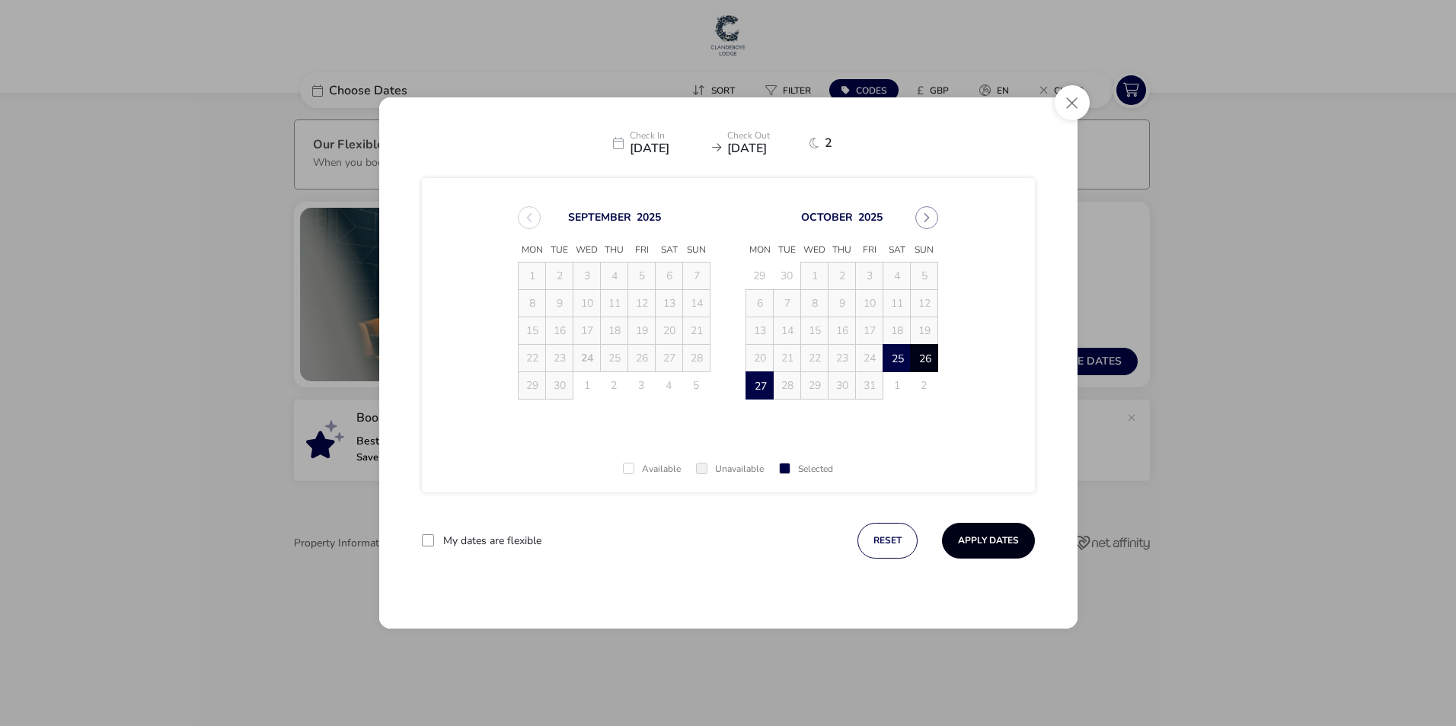
click at [991, 541] on button "Apply Dates" at bounding box center [988, 541] width 93 height 36
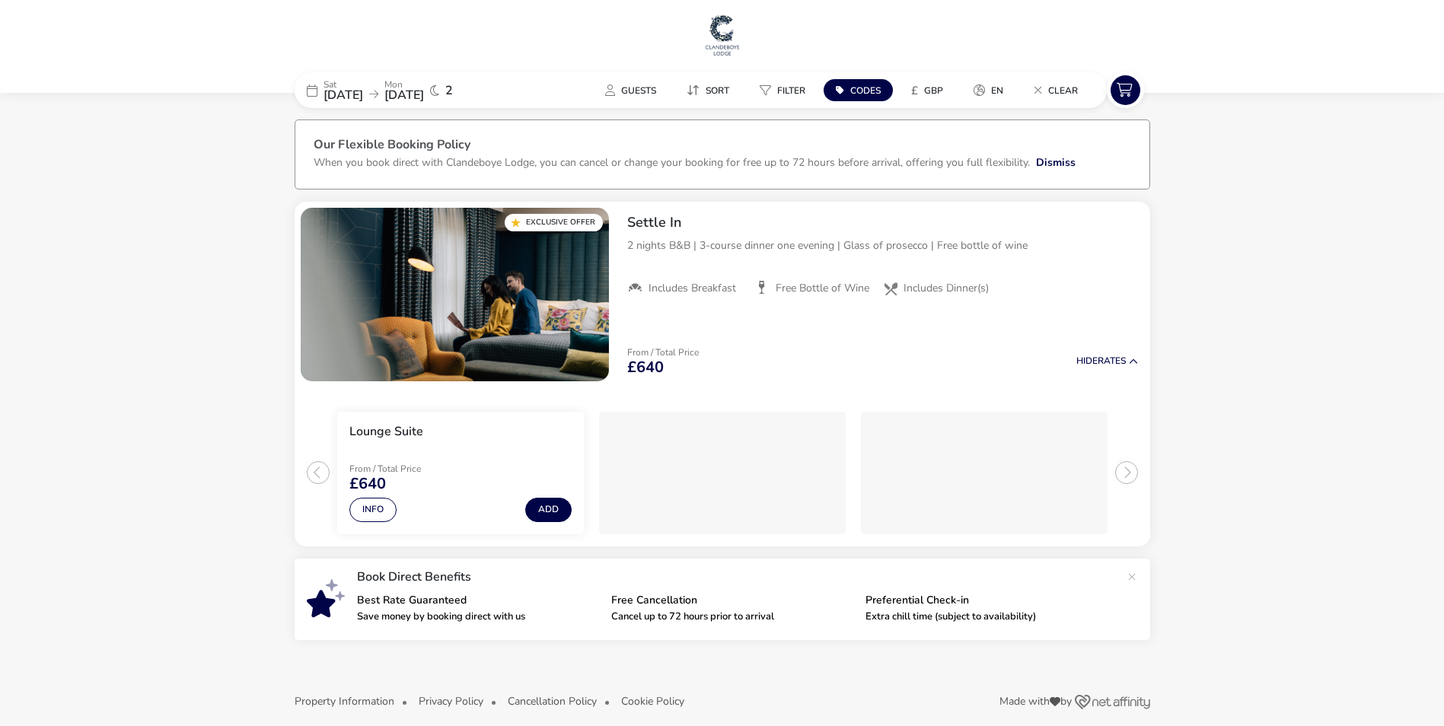
click at [724, 39] on img at bounding box center [723, 35] width 38 height 46
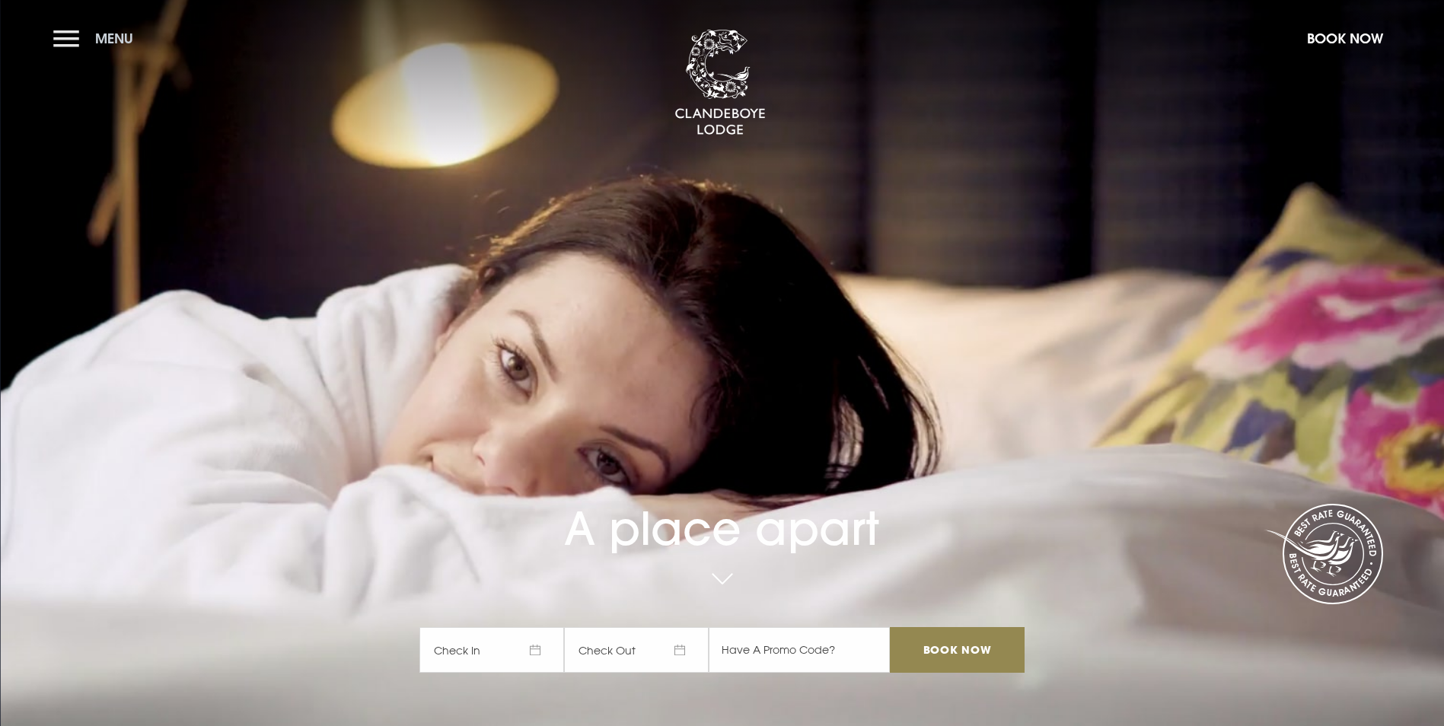
click at [77, 38] on button "Menu" at bounding box center [97, 38] width 88 height 33
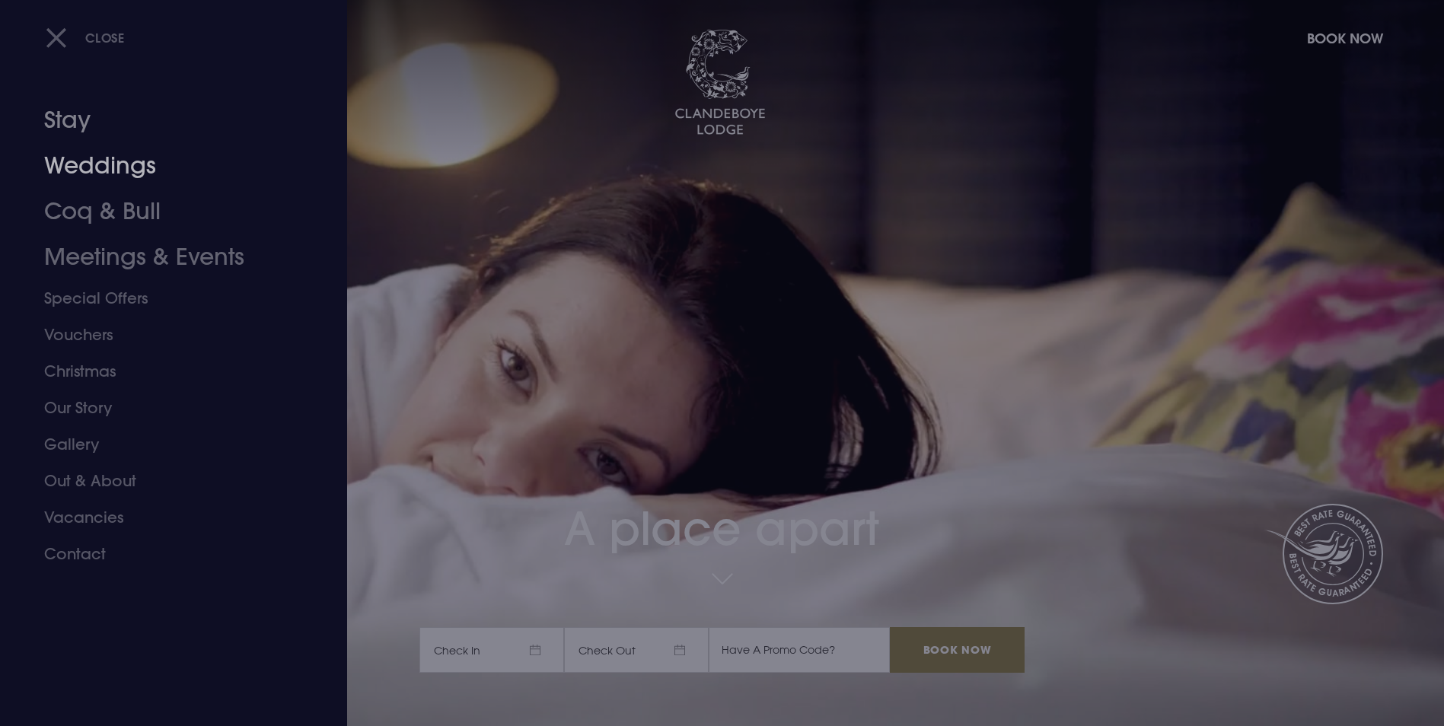
click at [72, 126] on link "Stay" at bounding box center [164, 120] width 241 height 46
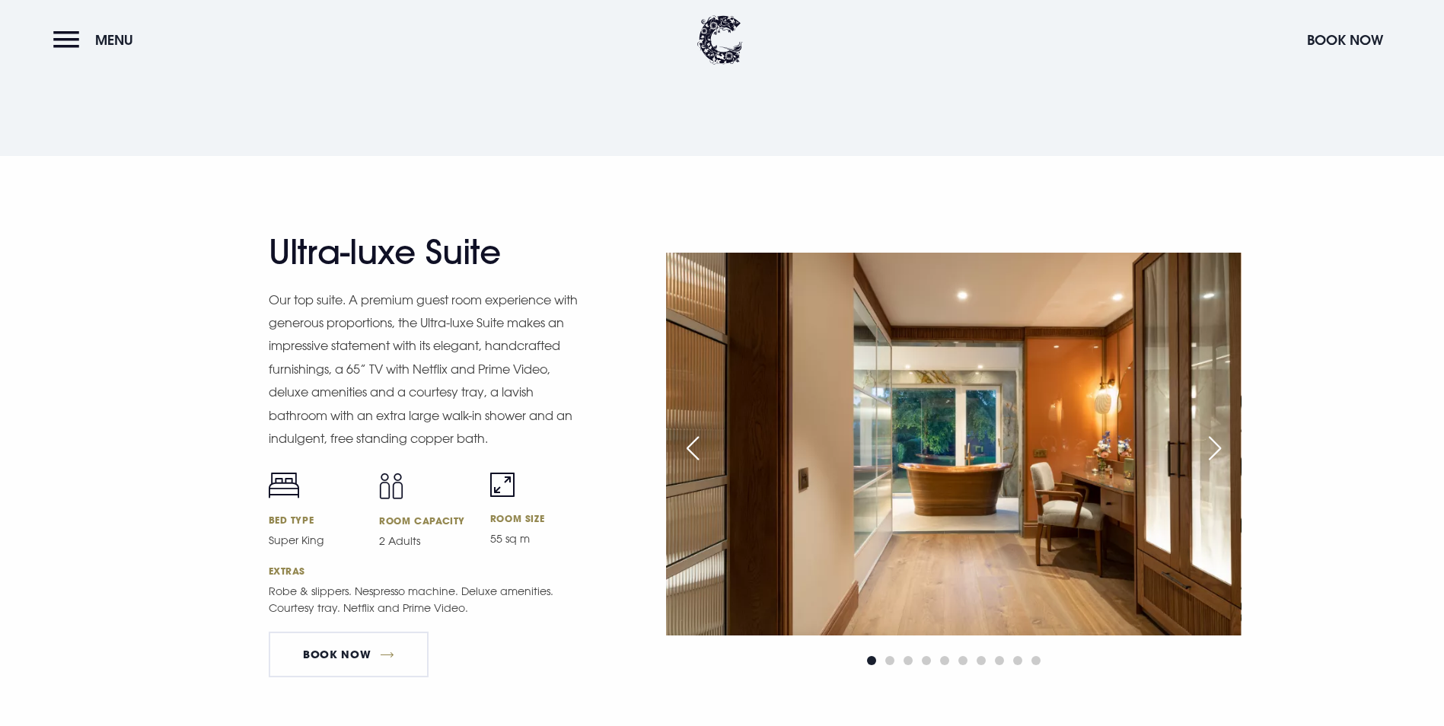
scroll to position [1751, 0]
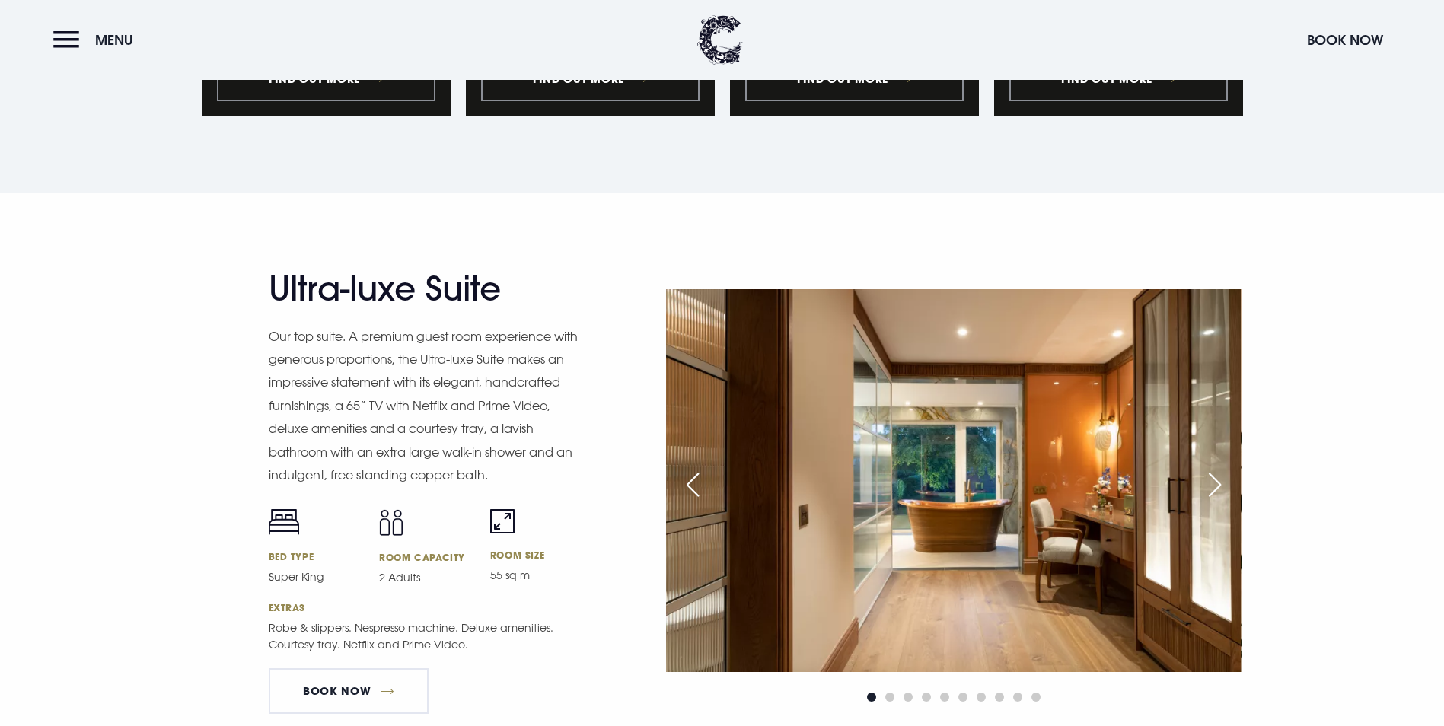
click at [1224, 468] on div "Next slide" at bounding box center [1215, 485] width 38 height 34
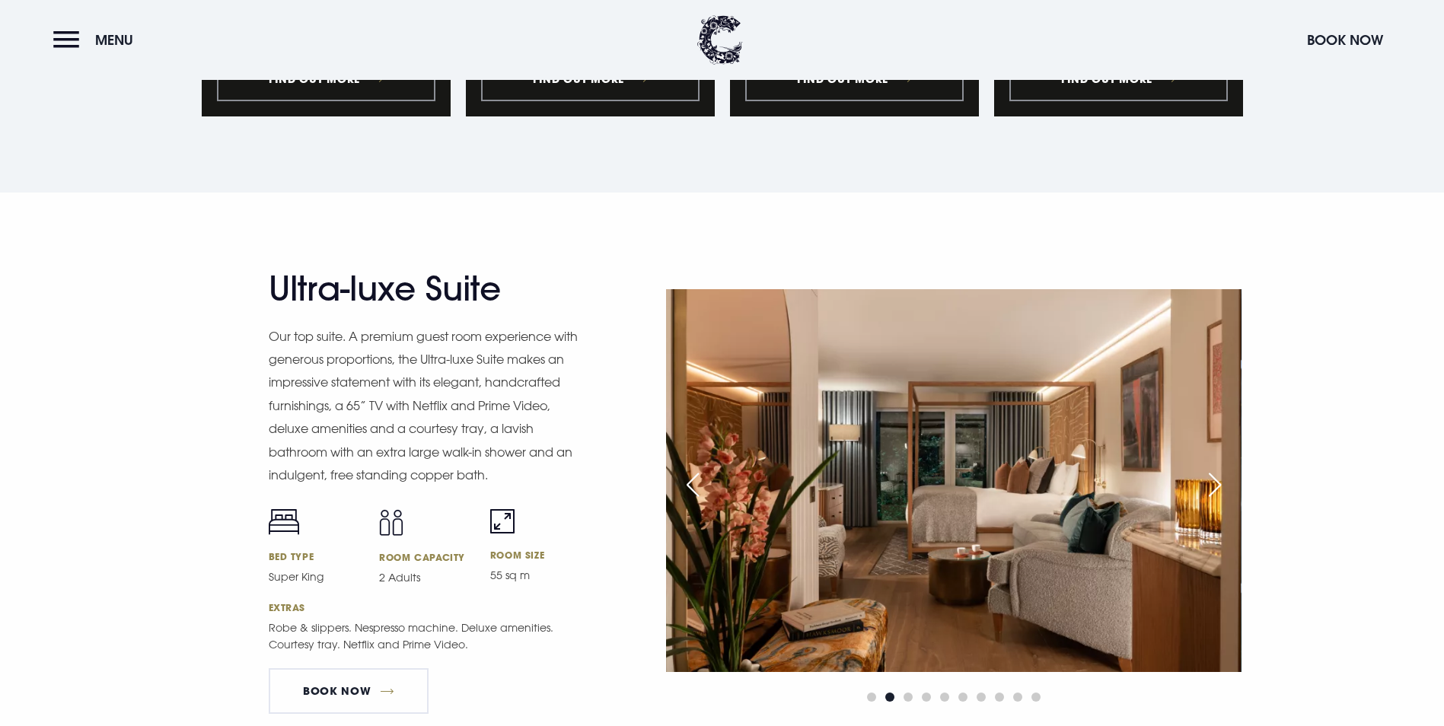
click at [1224, 468] on div "Next slide" at bounding box center [1215, 485] width 38 height 34
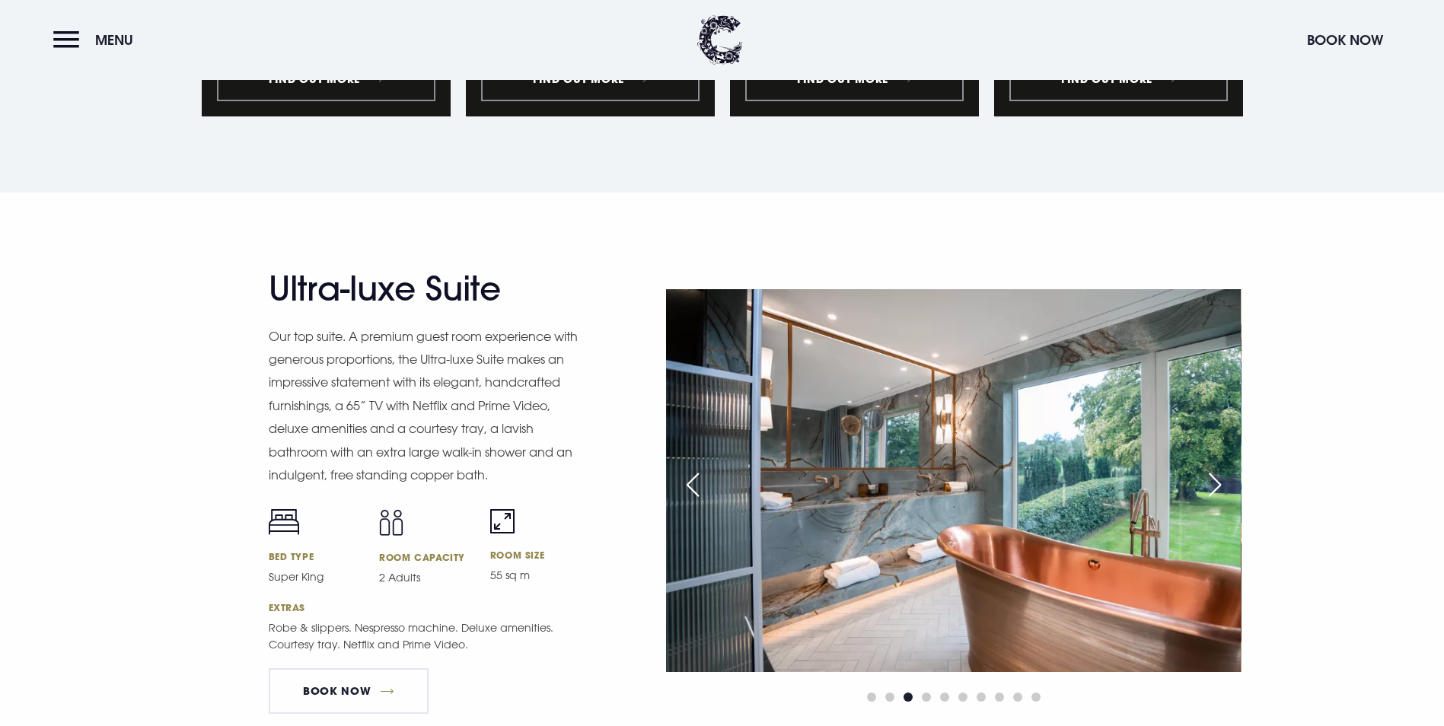
click at [1221, 468] on div "Next slide" at bounding box center [1215, 485] width 38 height 34
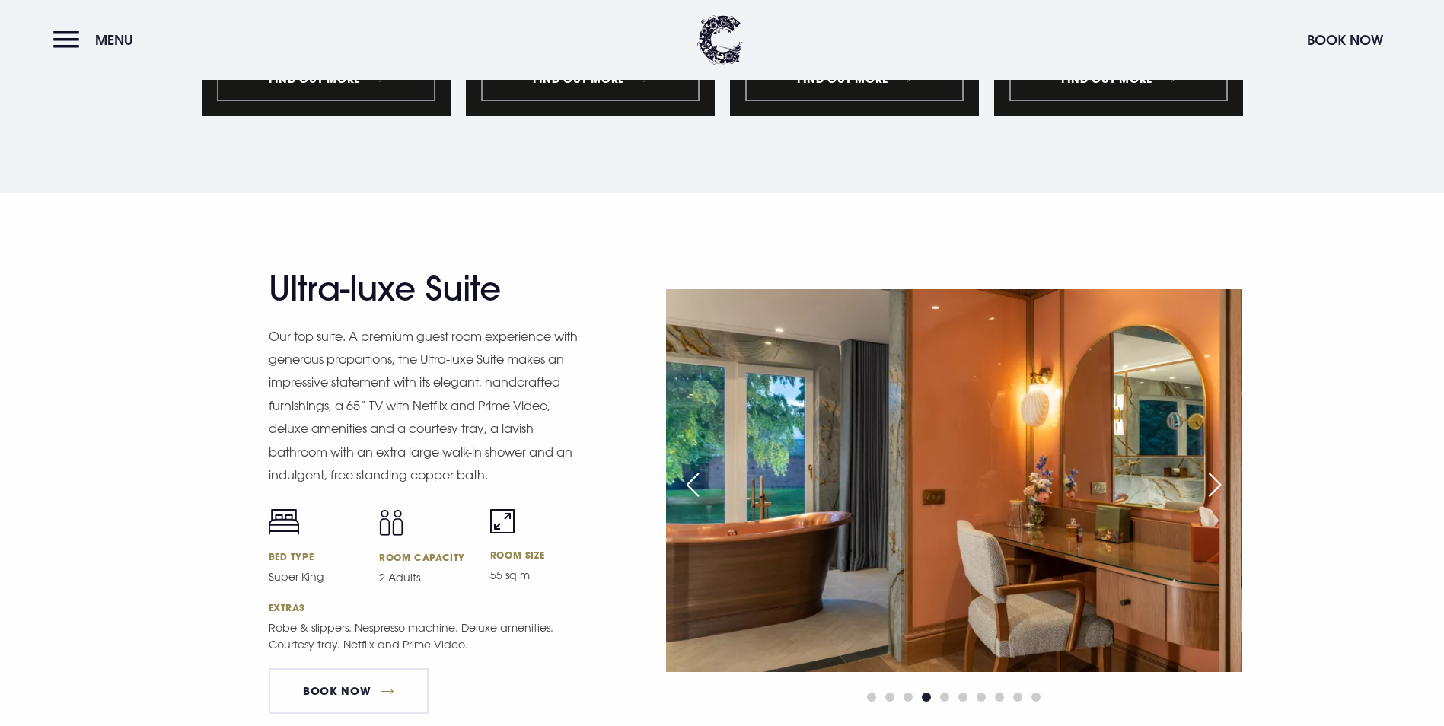
click at [1221, 468] on div "Next slide" at bounding box center [1215, 485] width 38 height 34
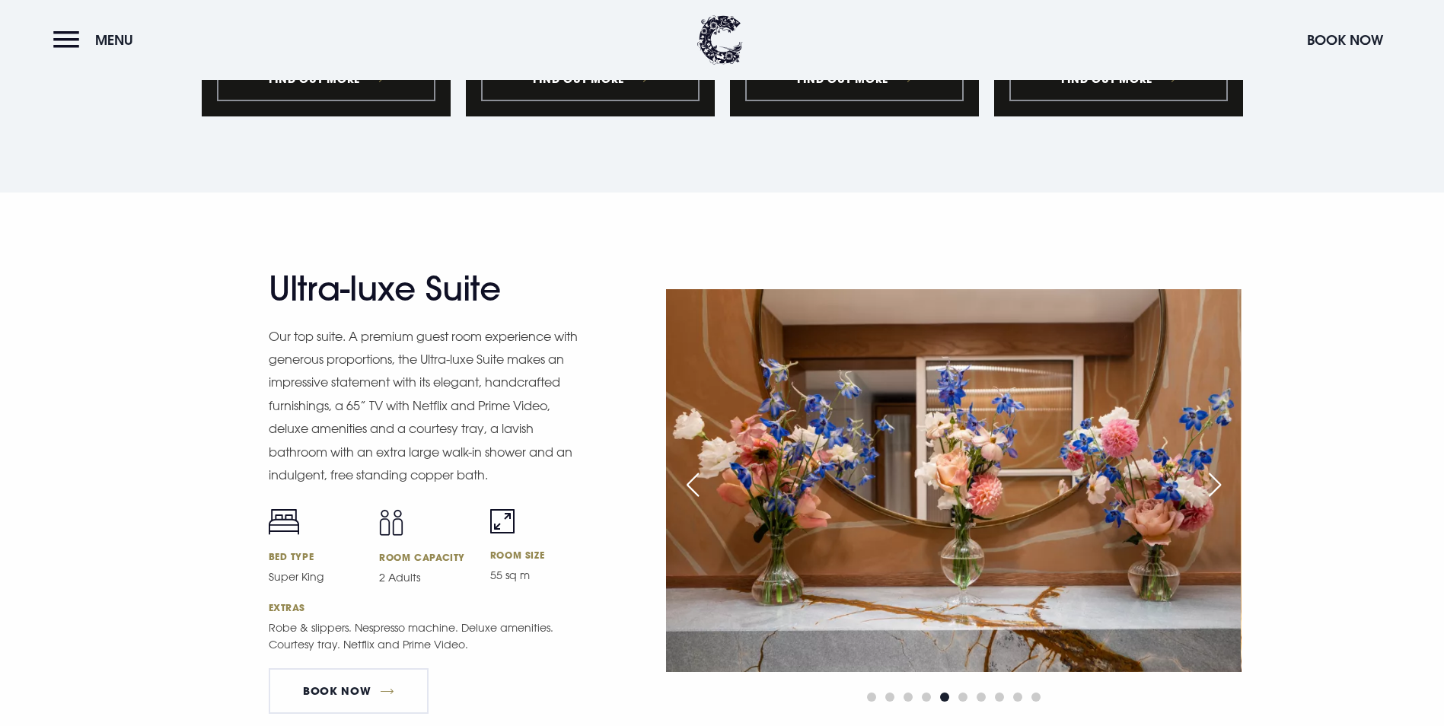
click at [1221, 468] on div "Next slide" at bounding box center [1215, 485] width 38 height 34
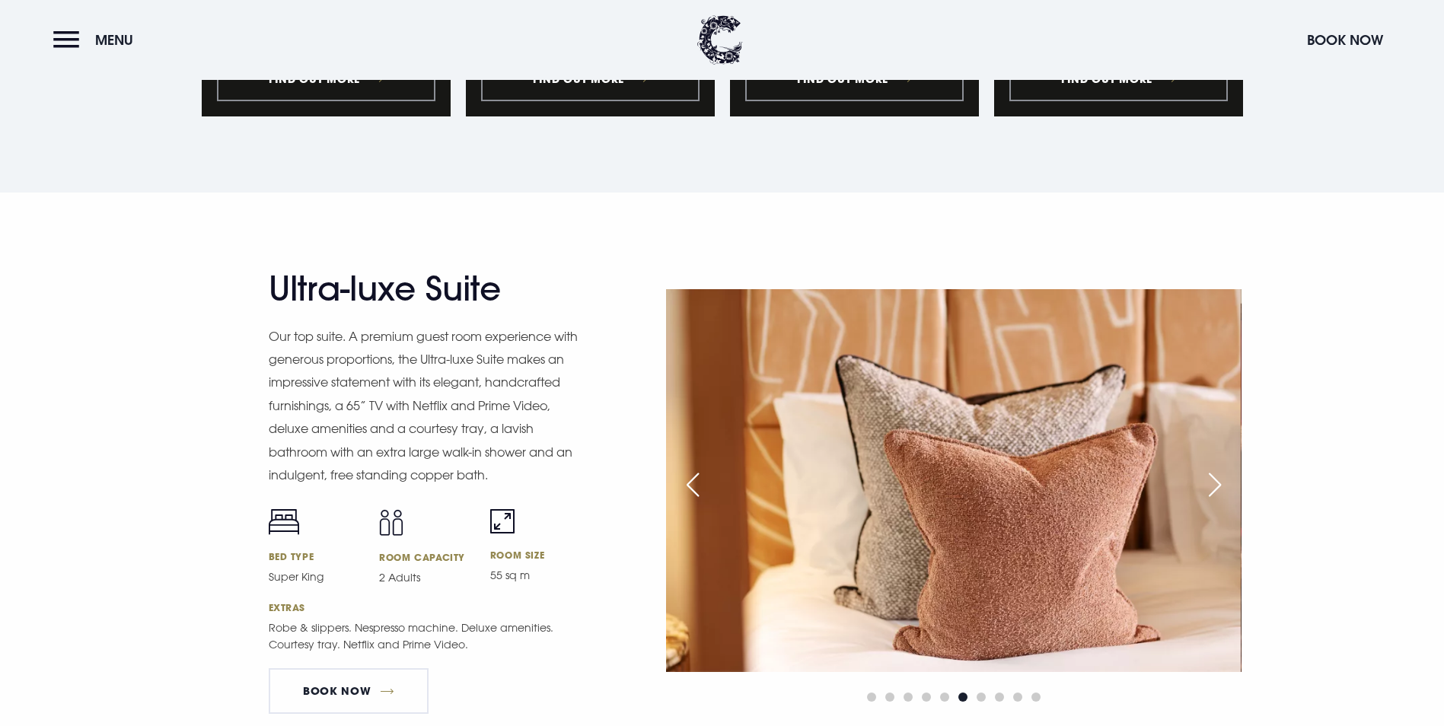
click at [1221, 468] on div "Next slide" at bounding box center [1215, 485] width 38 height 34
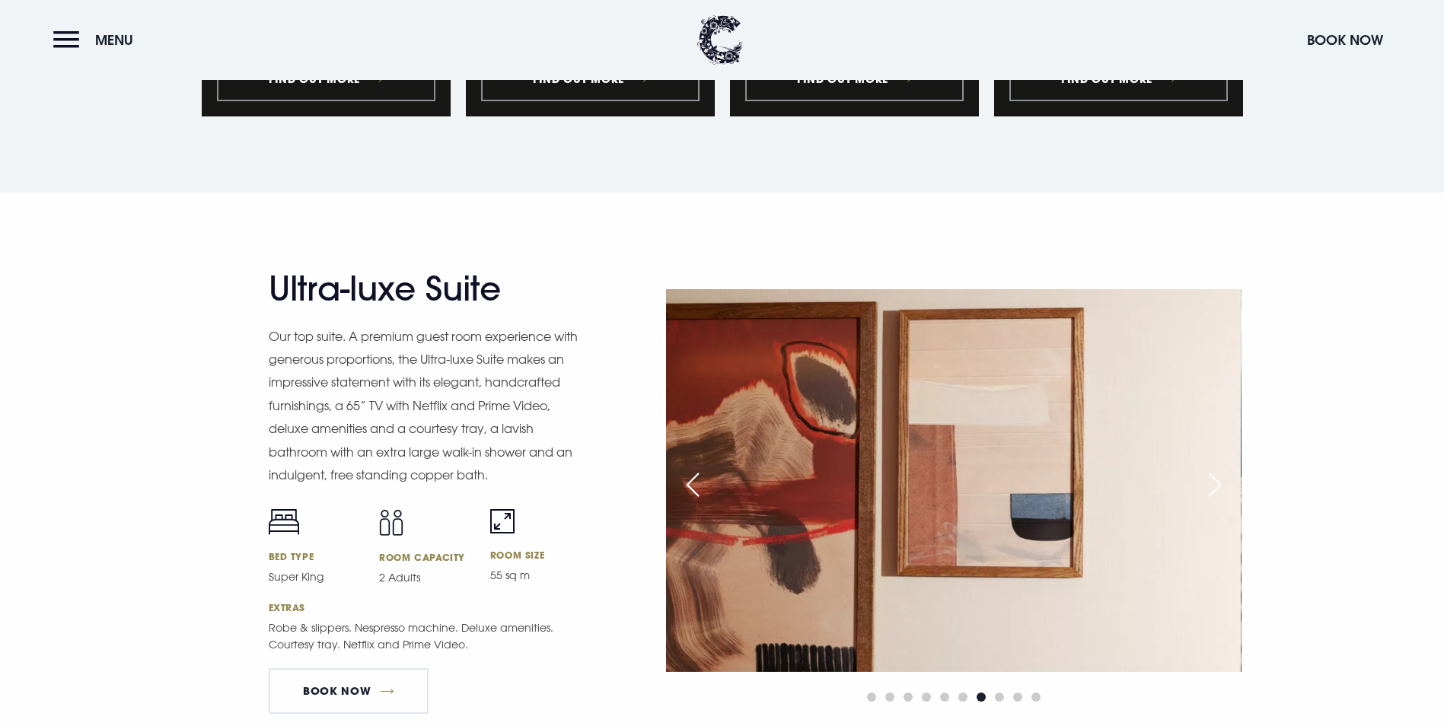
click at [1221, 468] on div "Next slide" at bounding box center [1215, 485] width 38 height 34
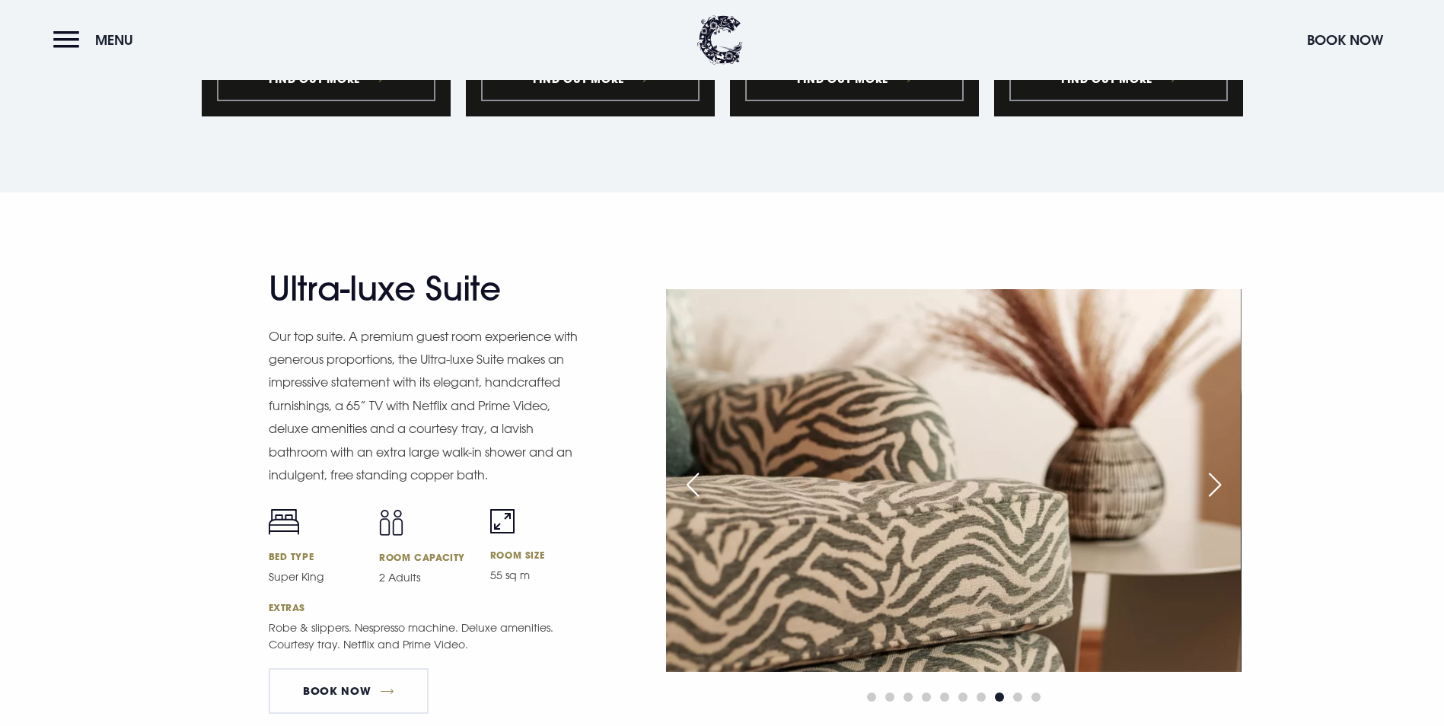
click at [1221, 468] on div "Next slide" at bounding box center [1215, 485] width 38 height 34
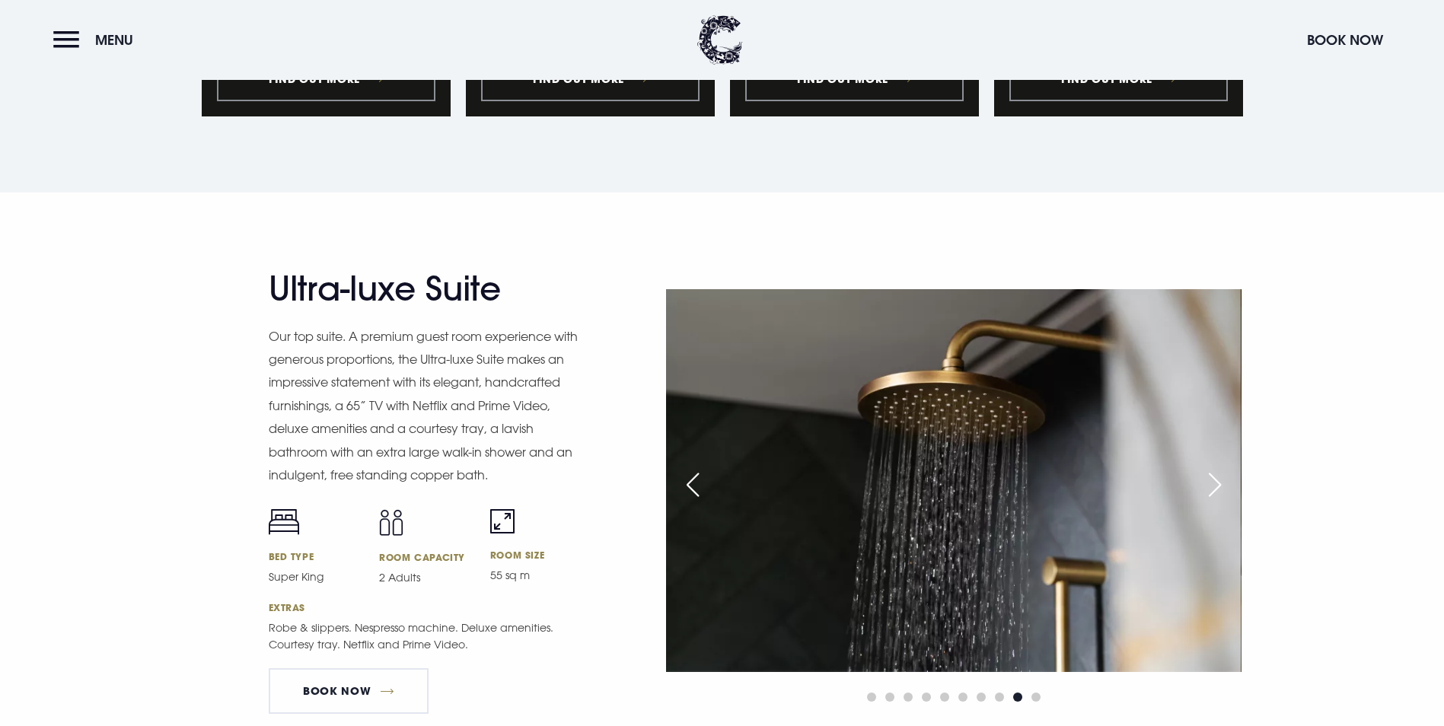
click at [1221, 468] on div "Next slide" at bounding box center [1215, 485] width 38 height 34
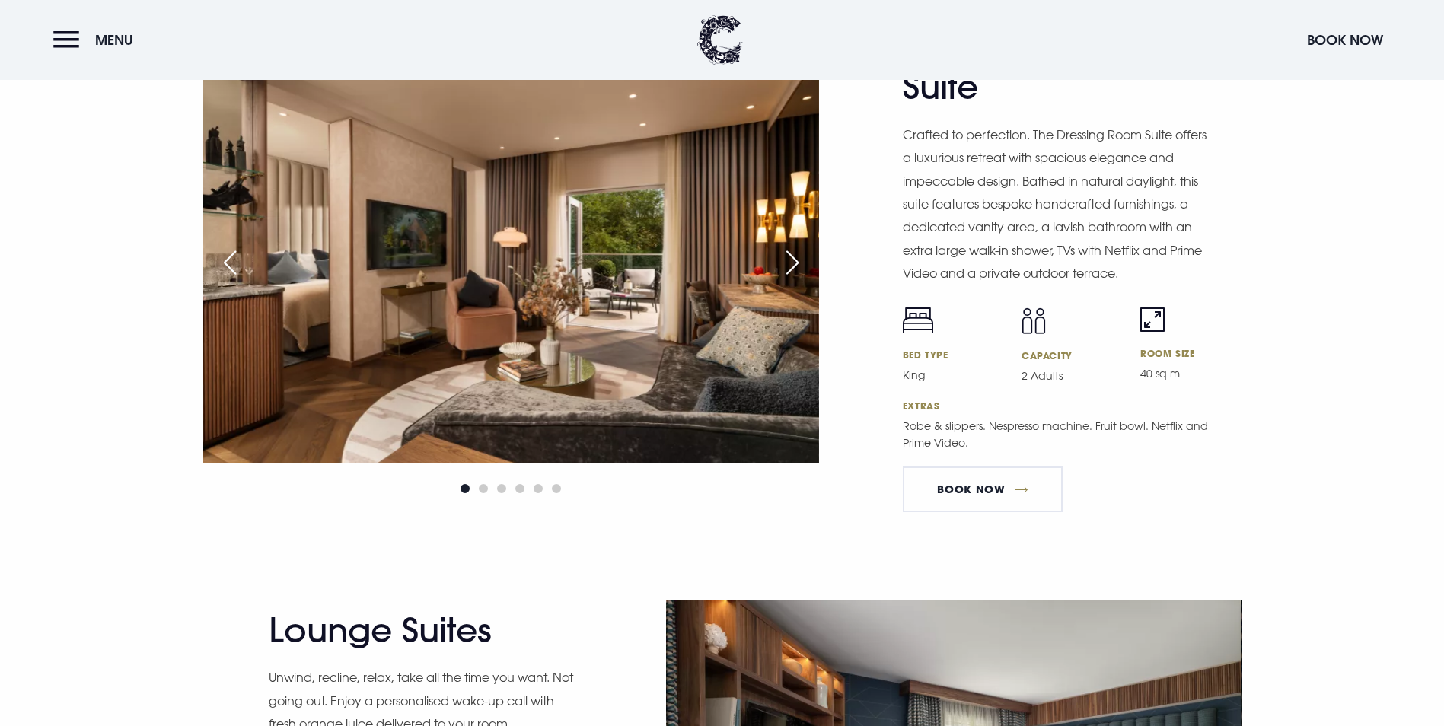
scroll to position [2284, 0]
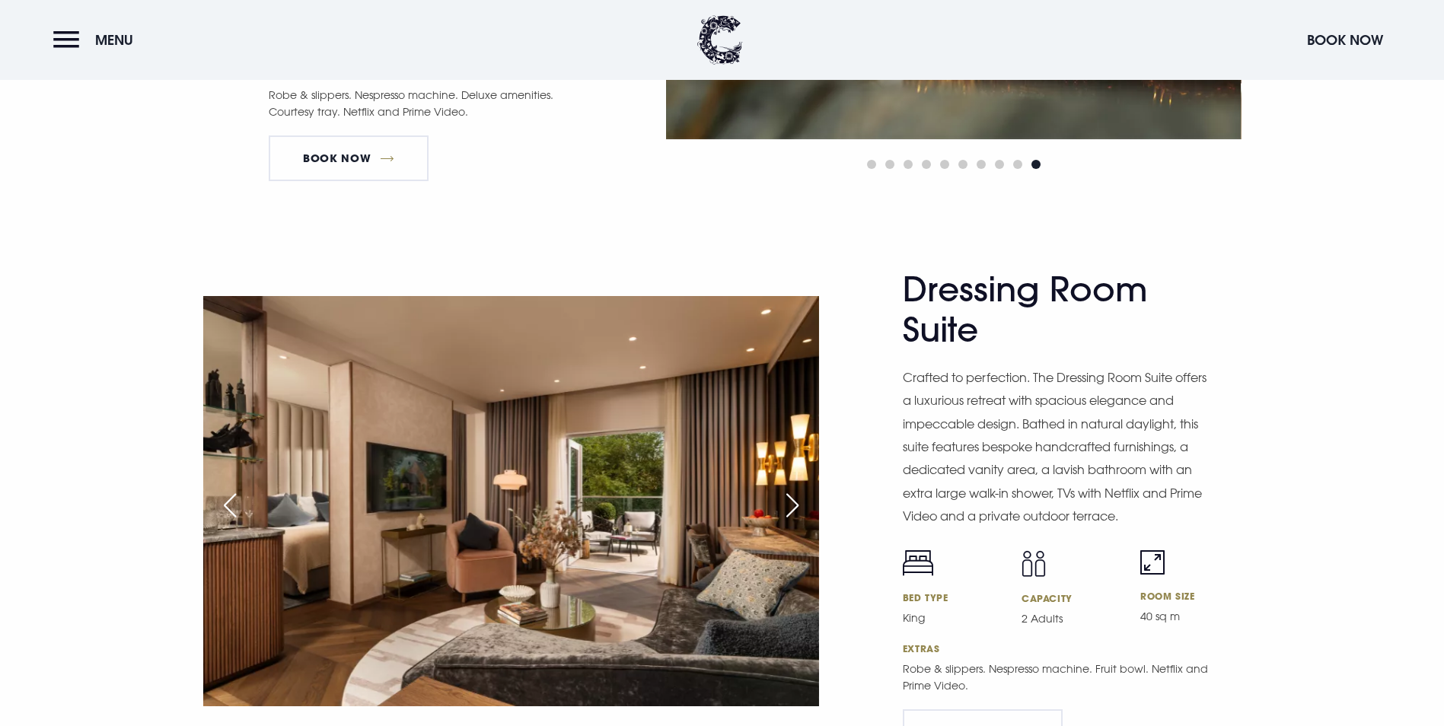
click at [799, 489] on div "Next slide" at bounding box center [793, 506] width 38 height 34
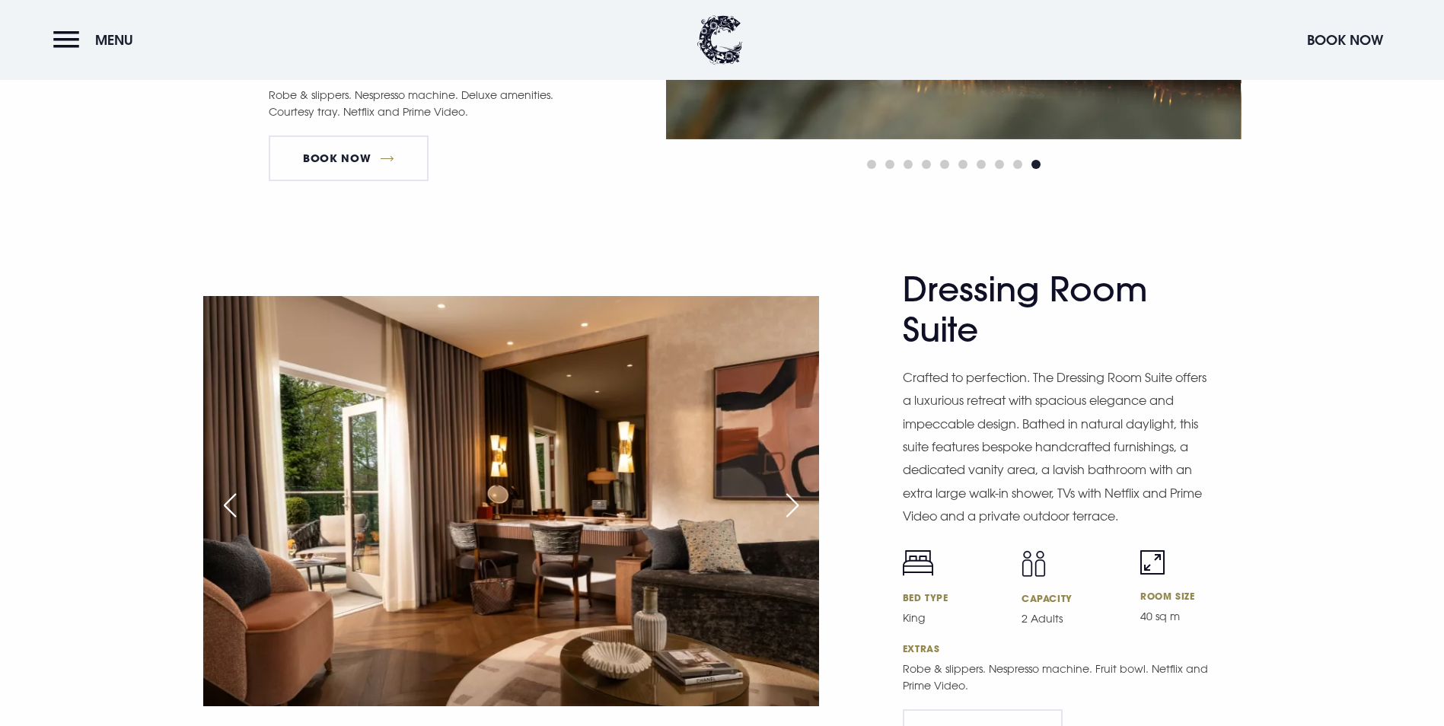
click at [799, 489] on div "Next slide" at bounding box center [793, 506] width 38 height 34
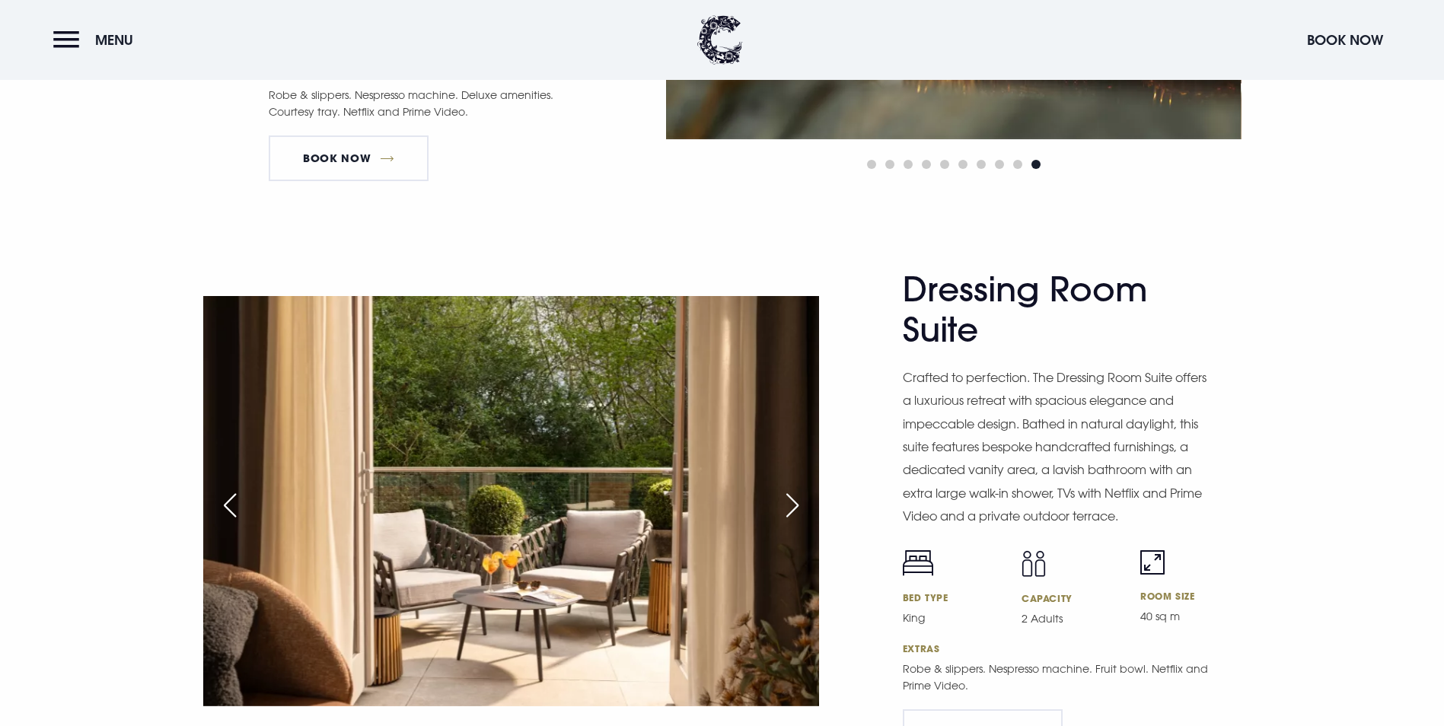
click at [799, 489] on div "Next slide" at bounding box center [793, 506] width 38 height 34
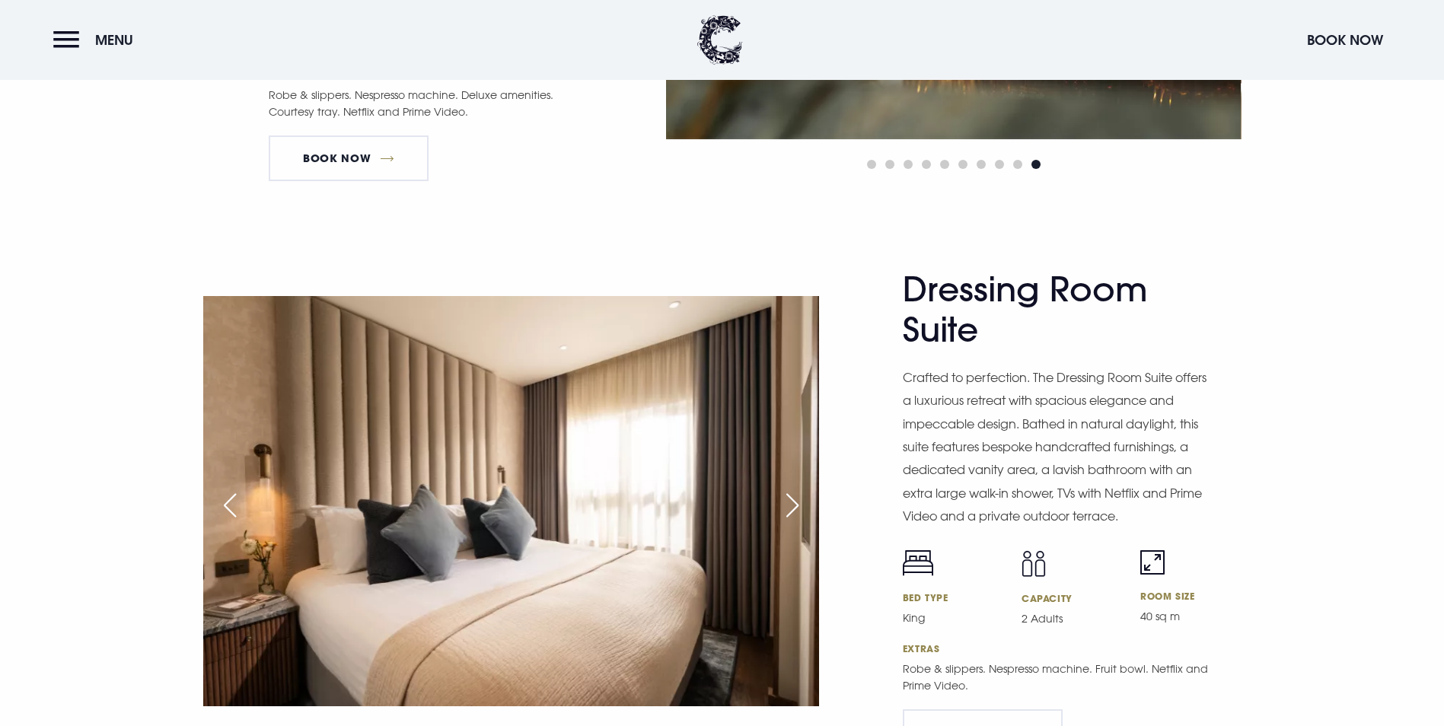
click at [799, 489] on div "Next slide" at bounding box center [793, 506] width 38 height 34
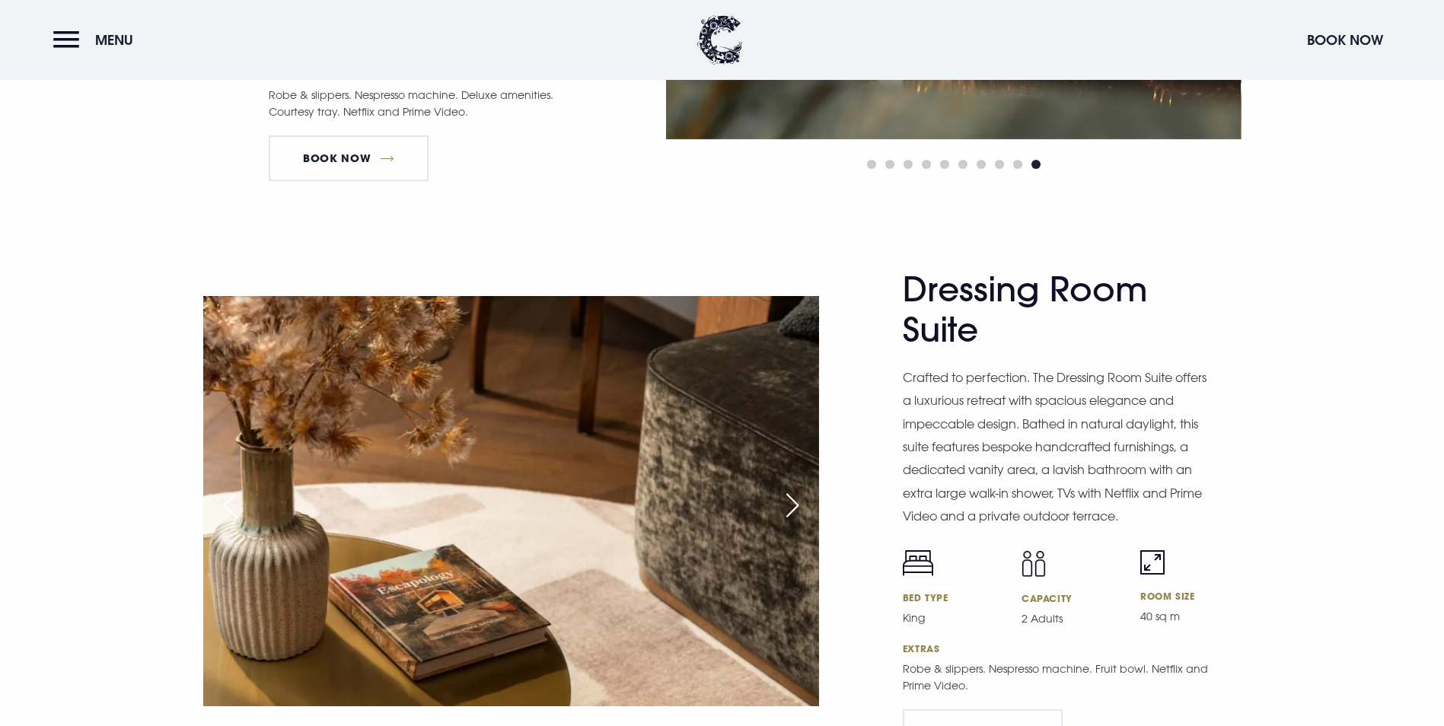
click at [214, 489] on div "Previous slide" at bounding box center [230, 506] width 38 height 34
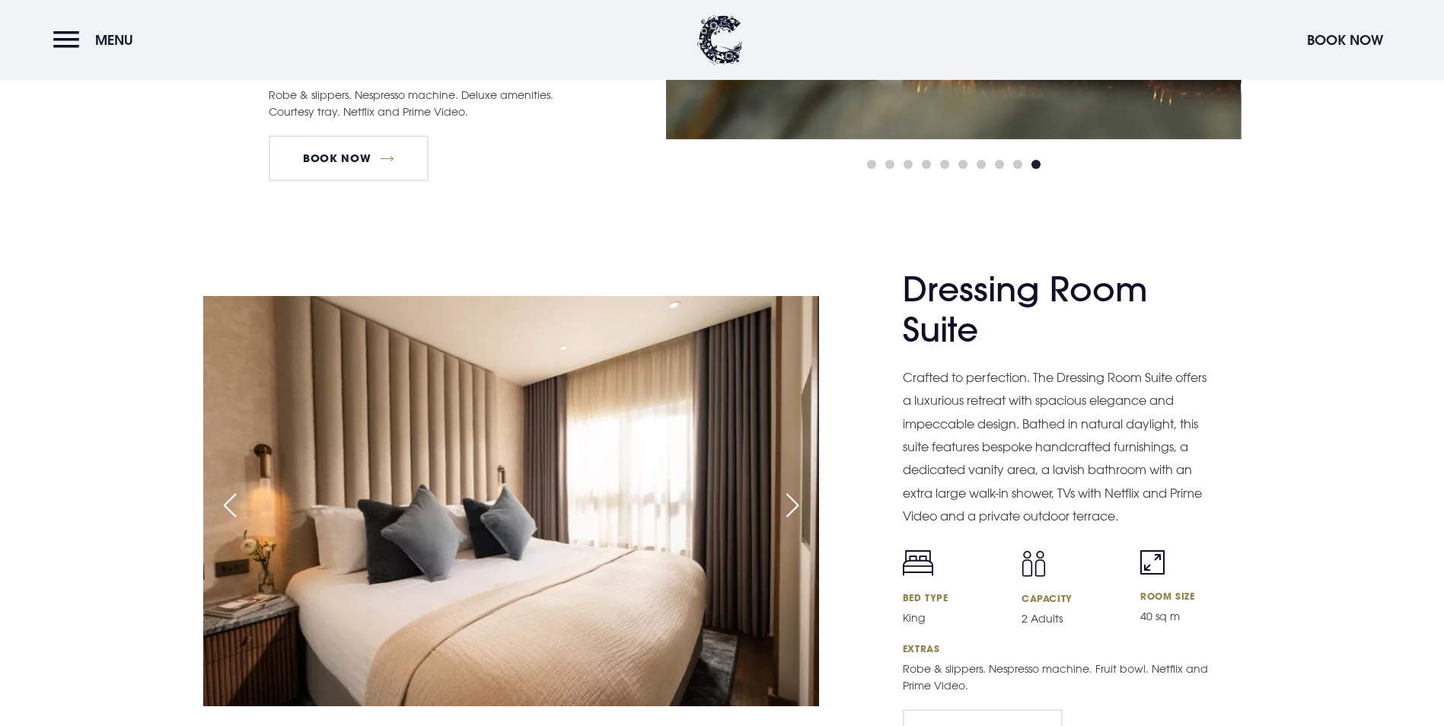
click at [214, 489] on div "Previous slide" at bounding box center [230, 506] width 38 height 34
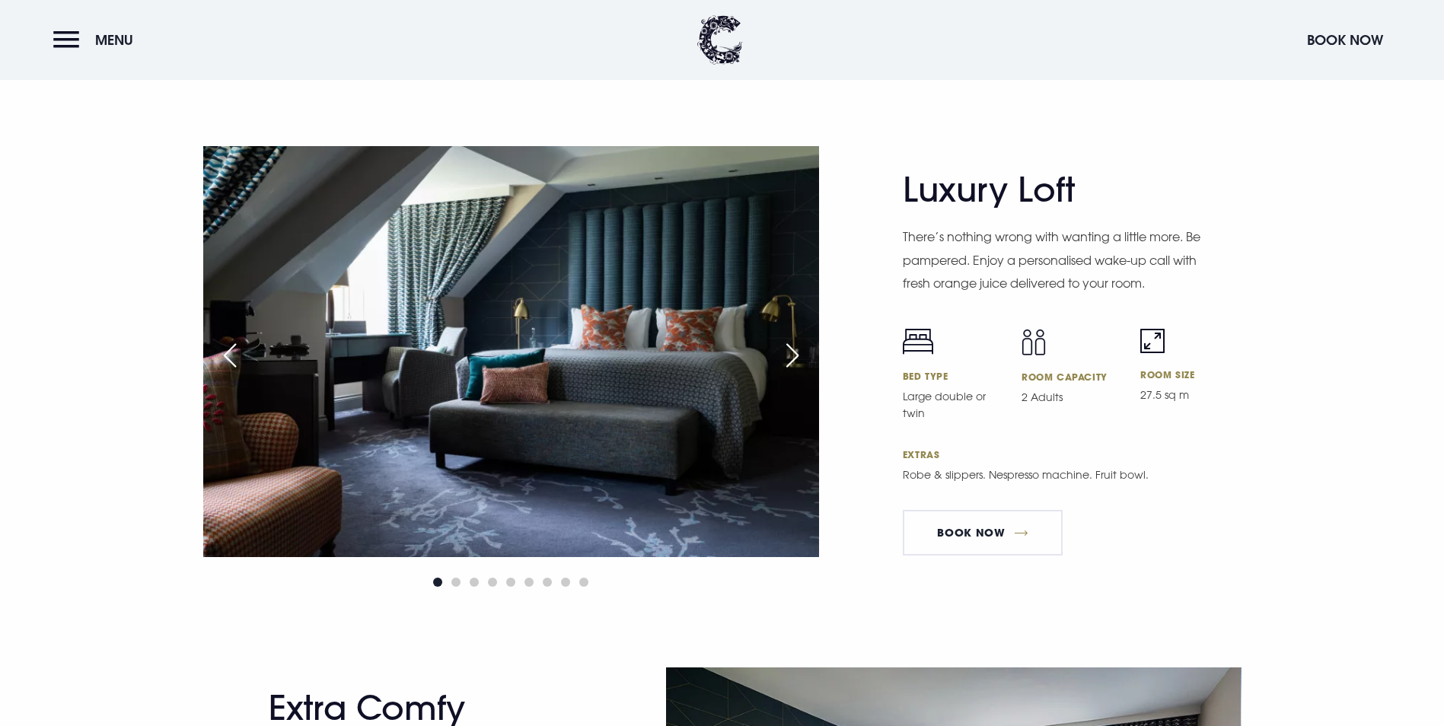
scroll to position [3427, 0]
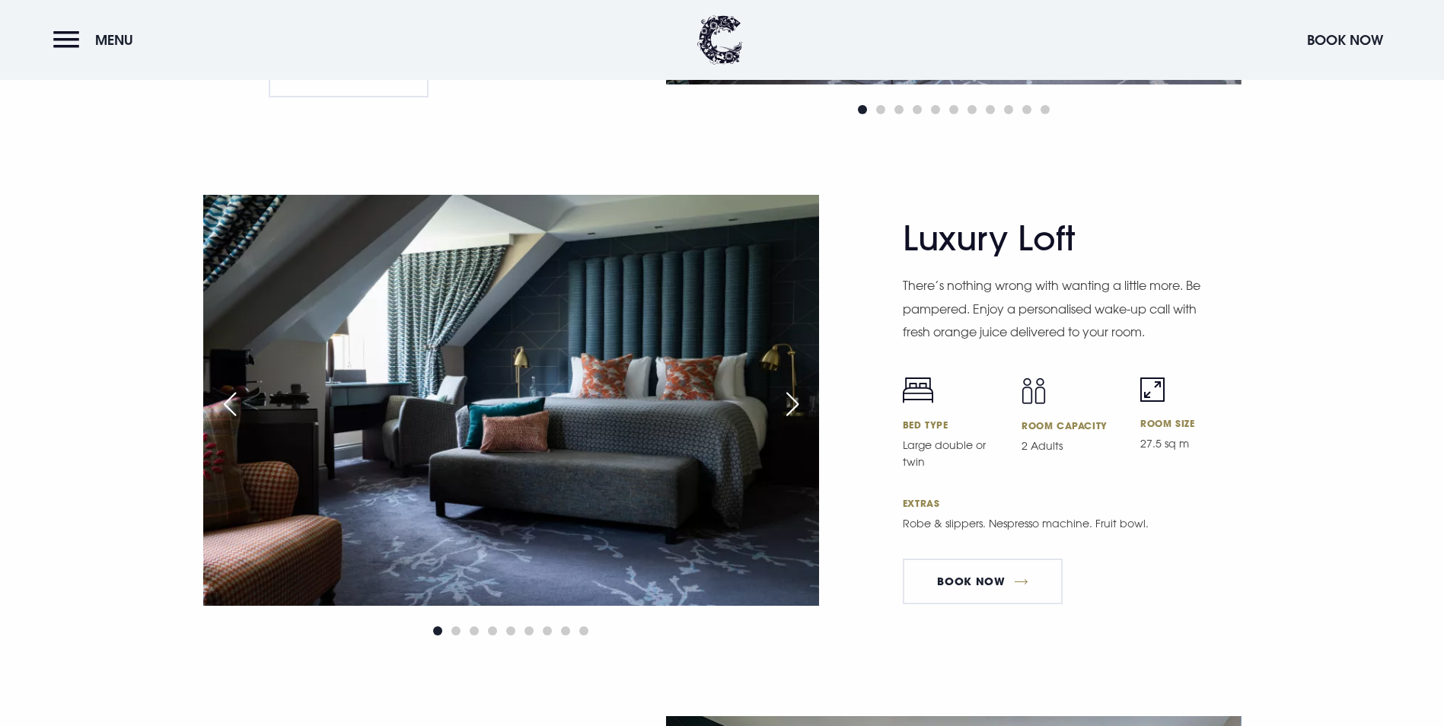
click at [800, 388] on div "Next slide" at bounding box center [793, 405] width 38 height 34
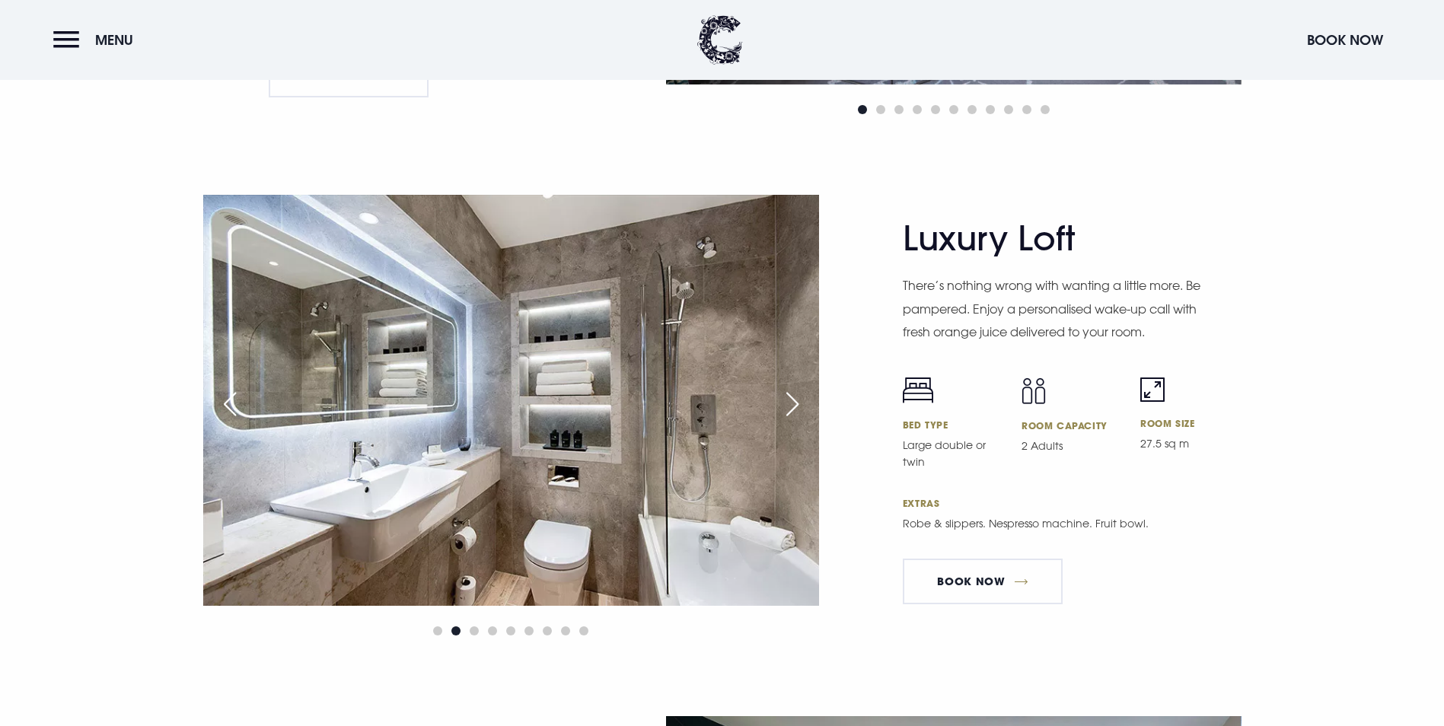
click at [789, 388] on div "Next slide" at bounding box center [793, 405] width 38 height 34
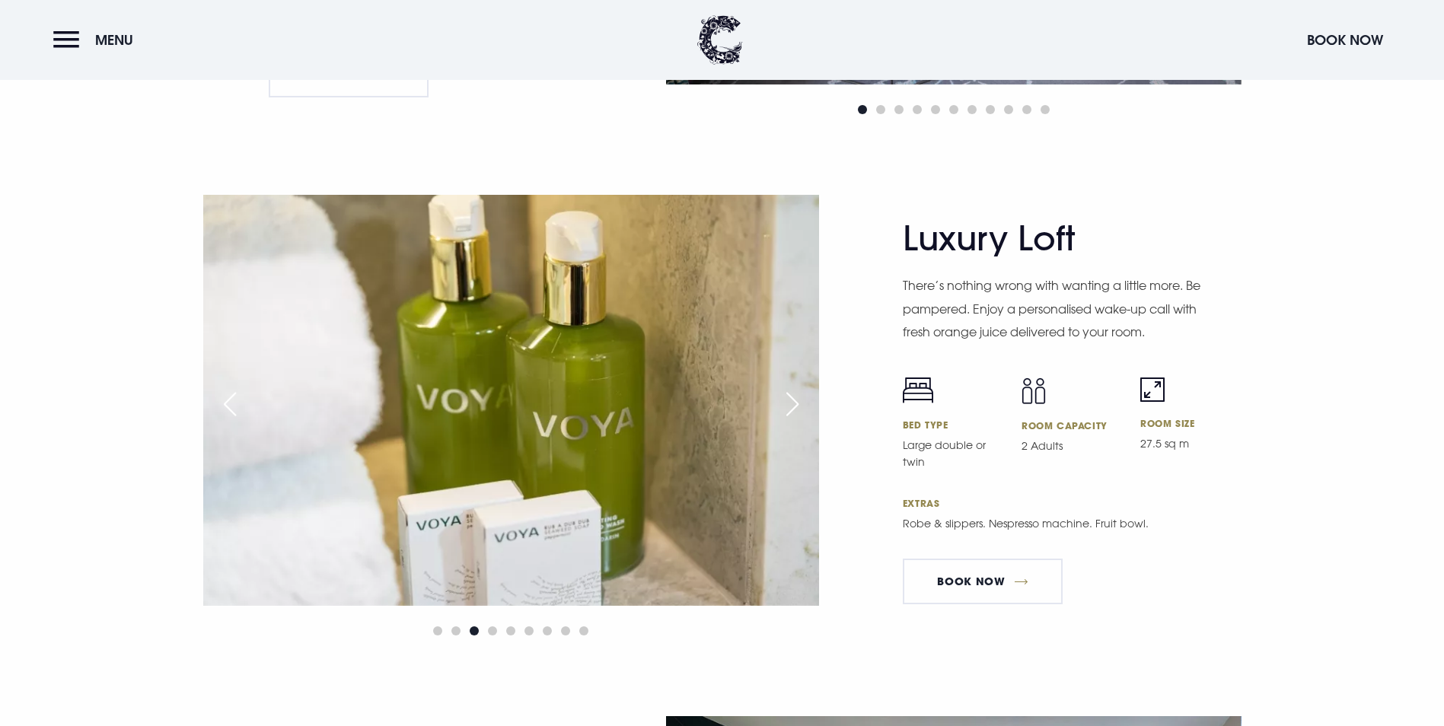
click at [791, 388] on div "Next slide" at bounding box center [793, 405] width 38 height 34
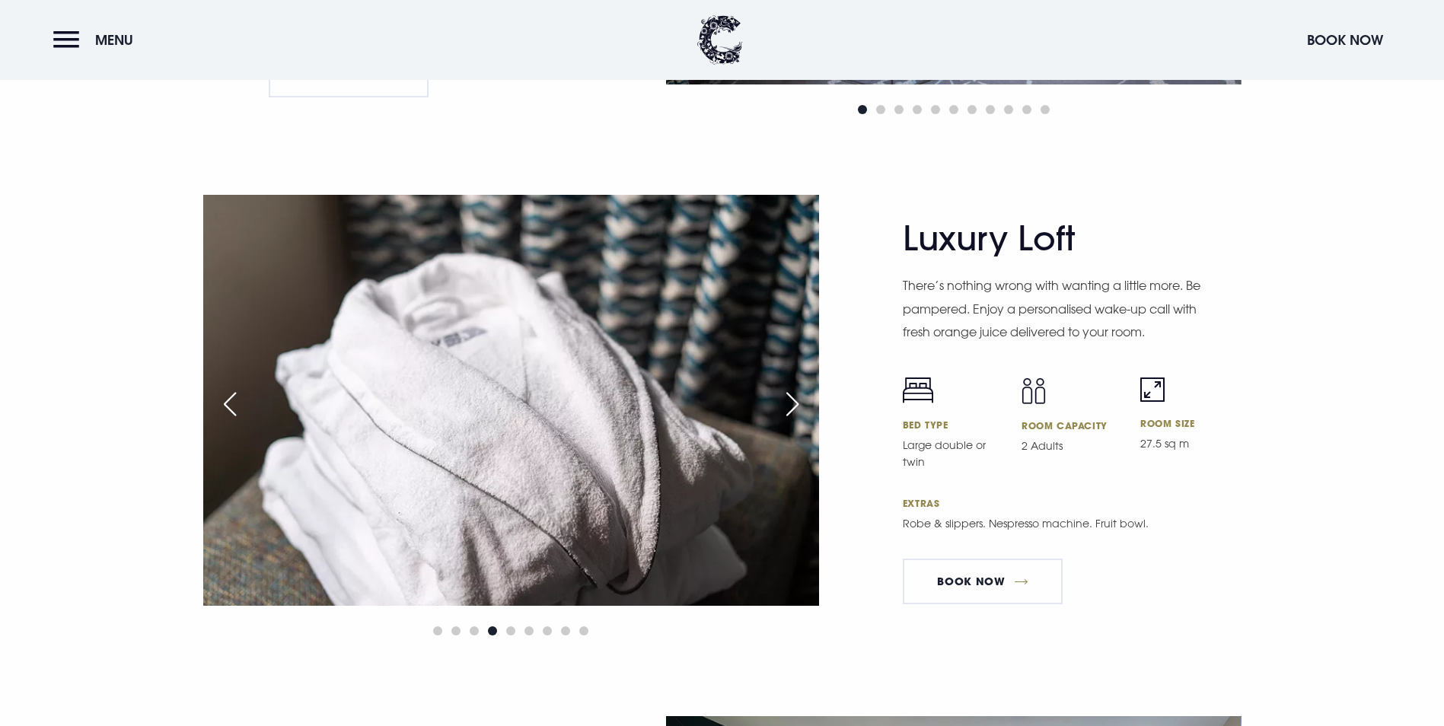
click at [791, 388] on div "Next slide" at bounding box center [793, 405] width 38 height 34
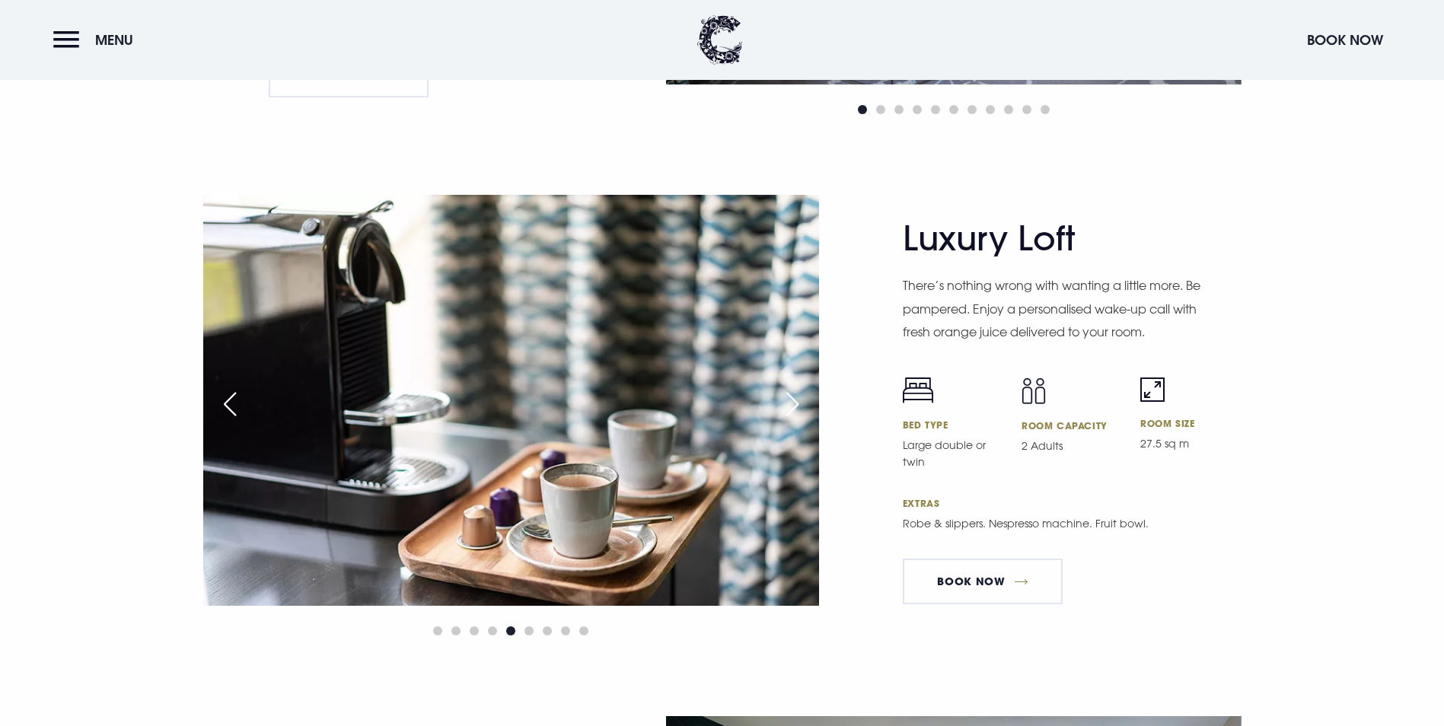
click at [791, 388] on div "Next slide" at bounding box center [793, 405] width 38 height 34
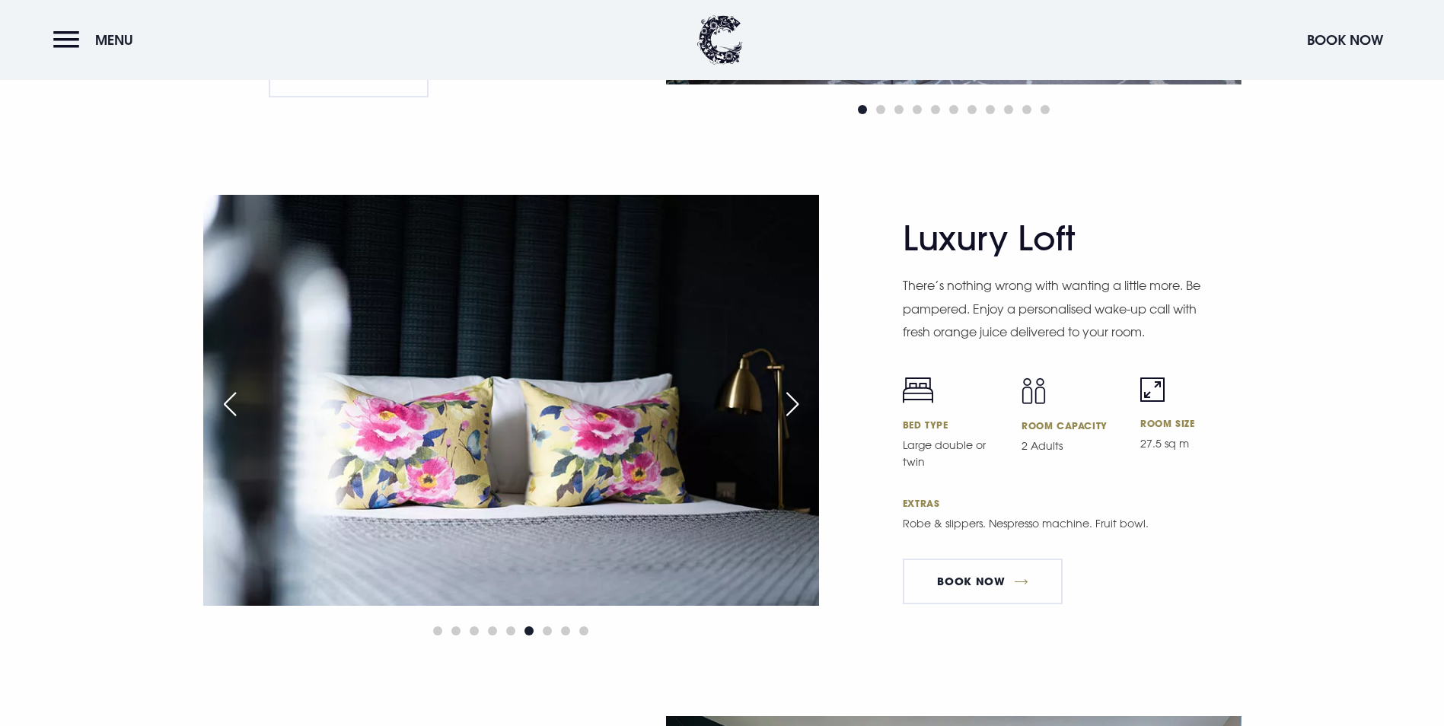
click at [791, 388] on div "Next slide" at bounding box center [793, 405] width 38 height 34
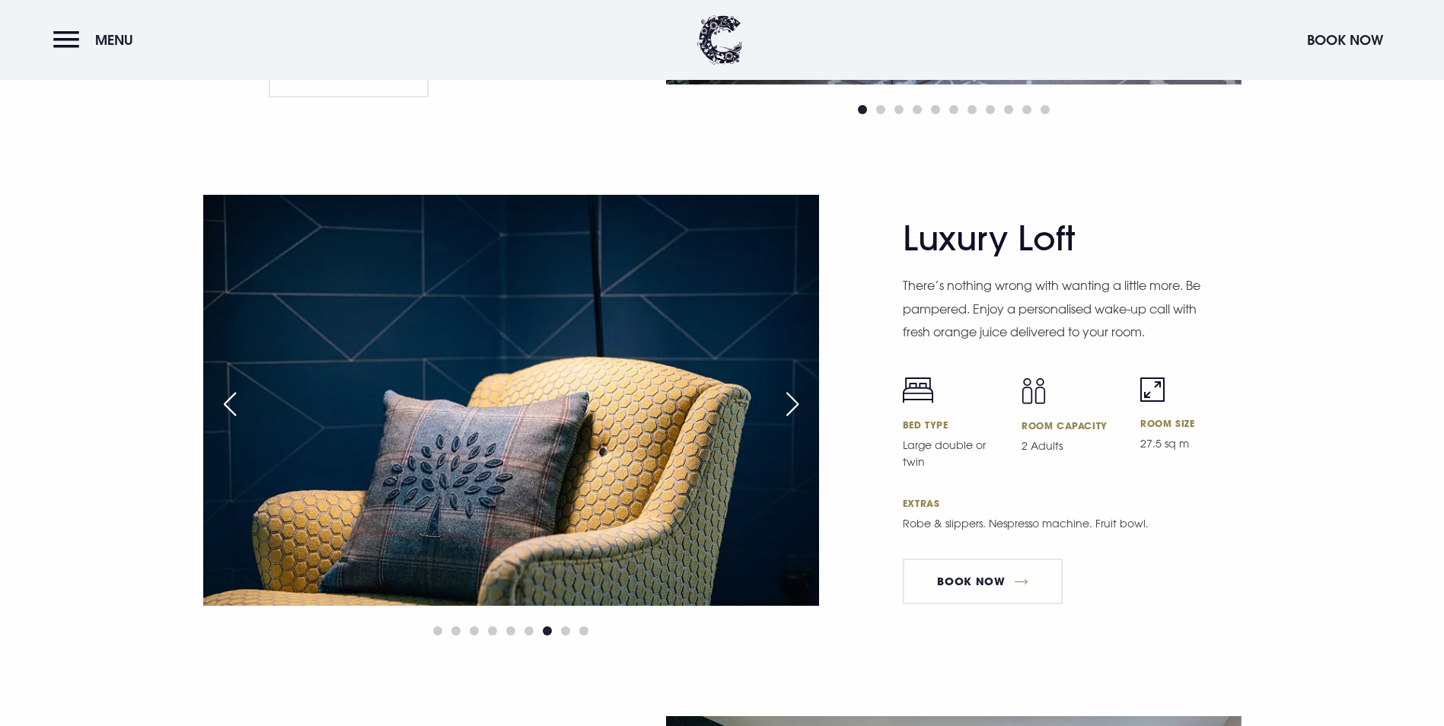
click at [791, 388] on div "Next slide" at bounding box center [793, 405] width 38 height 34
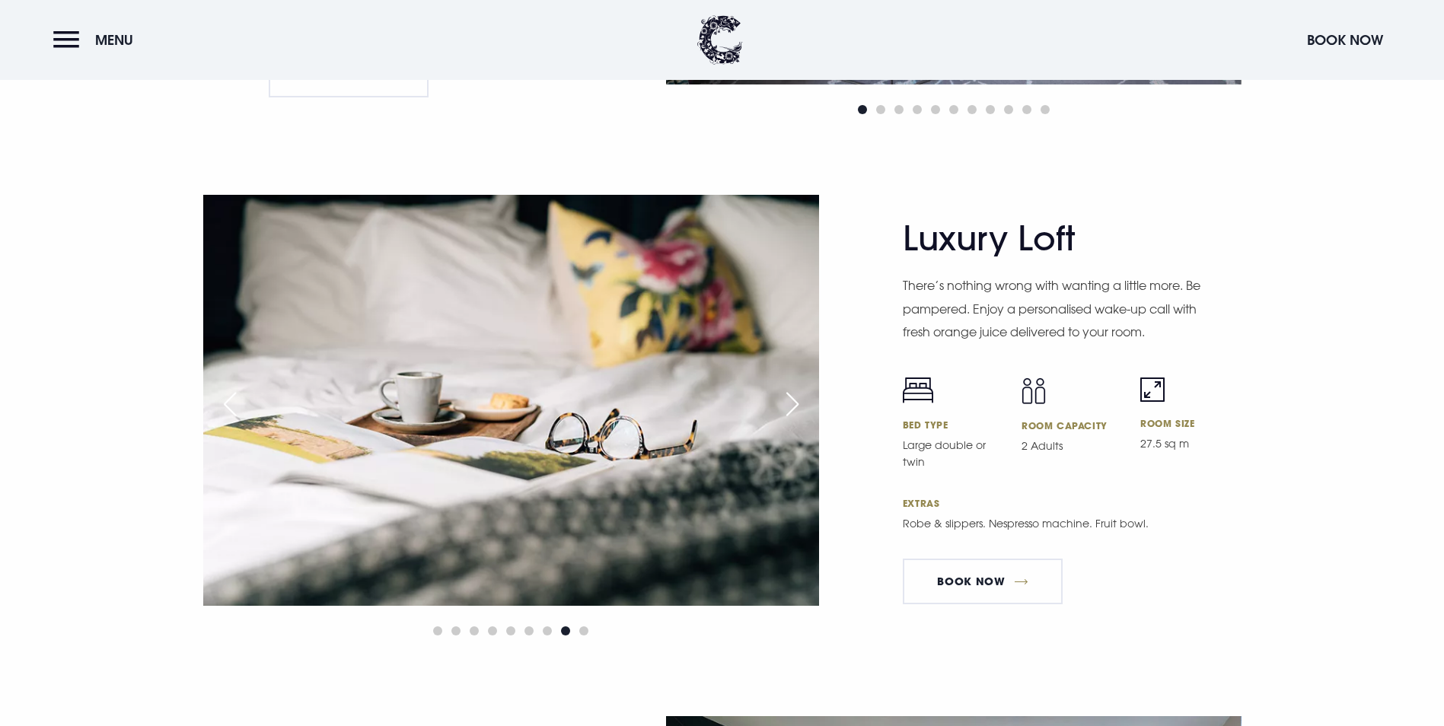
click at [791, 388] on div "Next slide" at bounding box center [793, 405] width 38 height 34
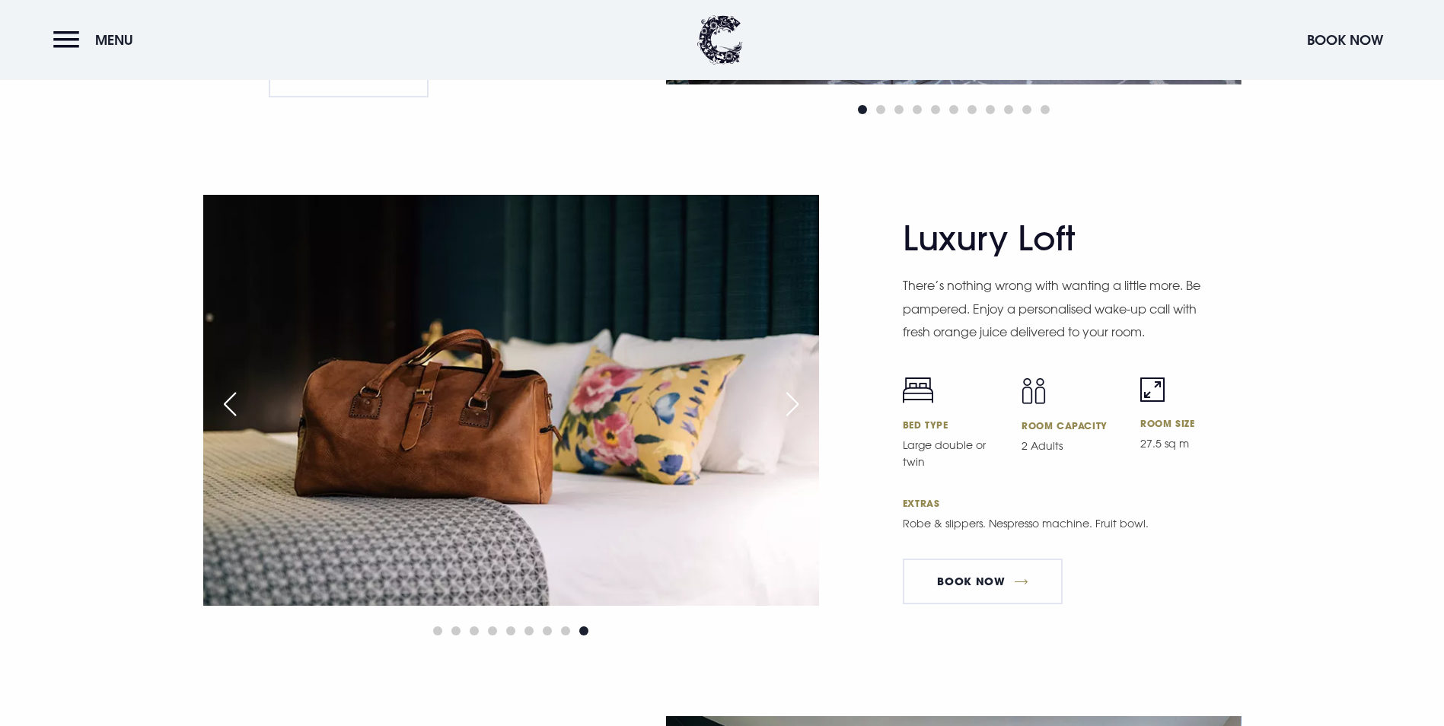
click at [791, 388] on div "Next slide" at bounding box center [793, 405] width 38 height 34
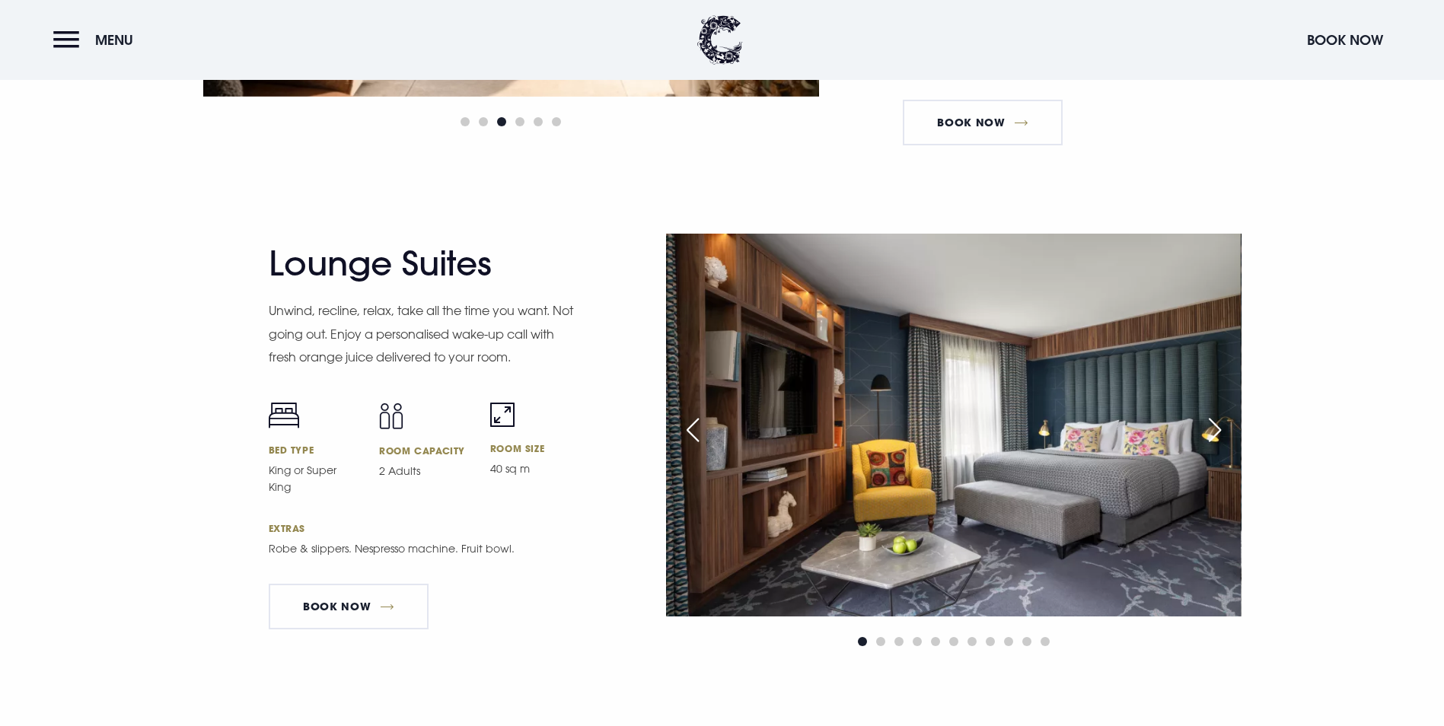
scroll to position [2894, 0]
click at [1222, 414] on div "Next slide" at bounding box center [1215, 431] width 38 height 34
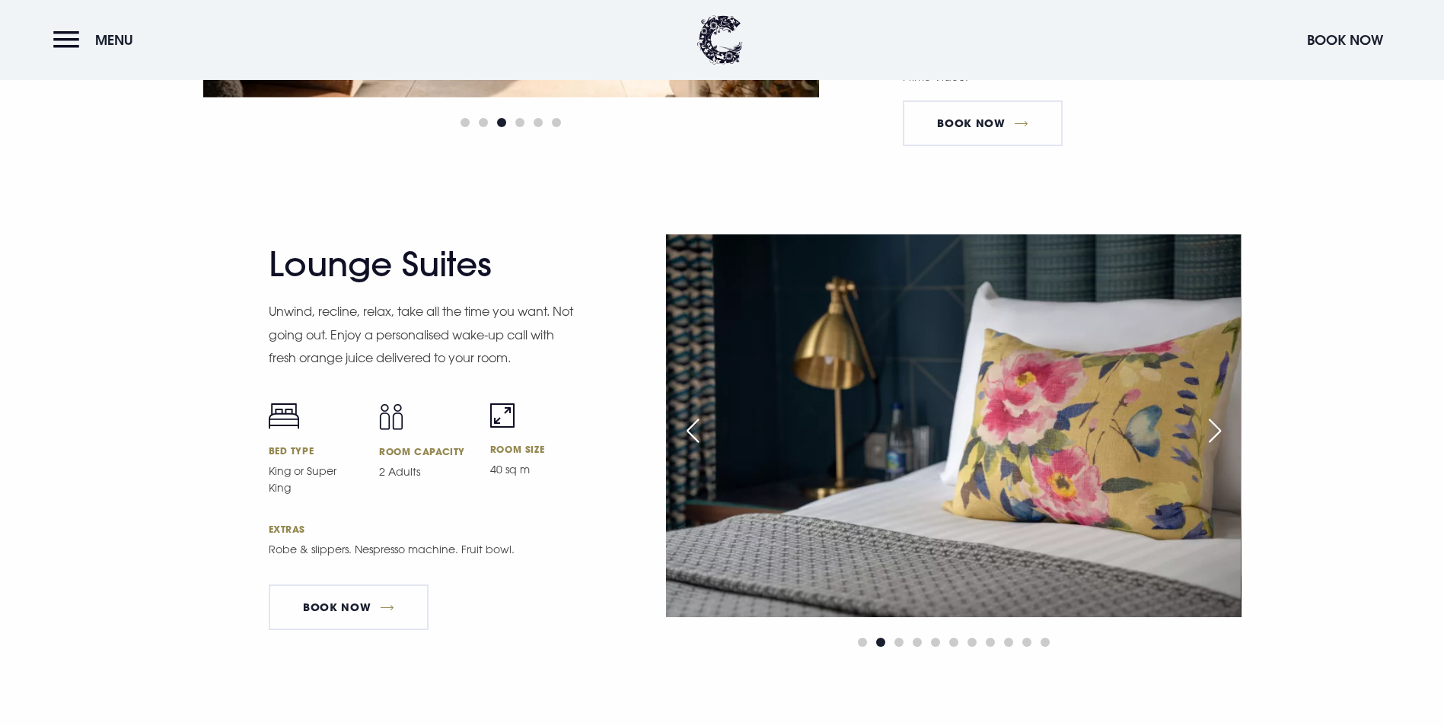
click at [1222, 414] on div "Next slide" at bounding box center [1215, 431] width 38 height 34
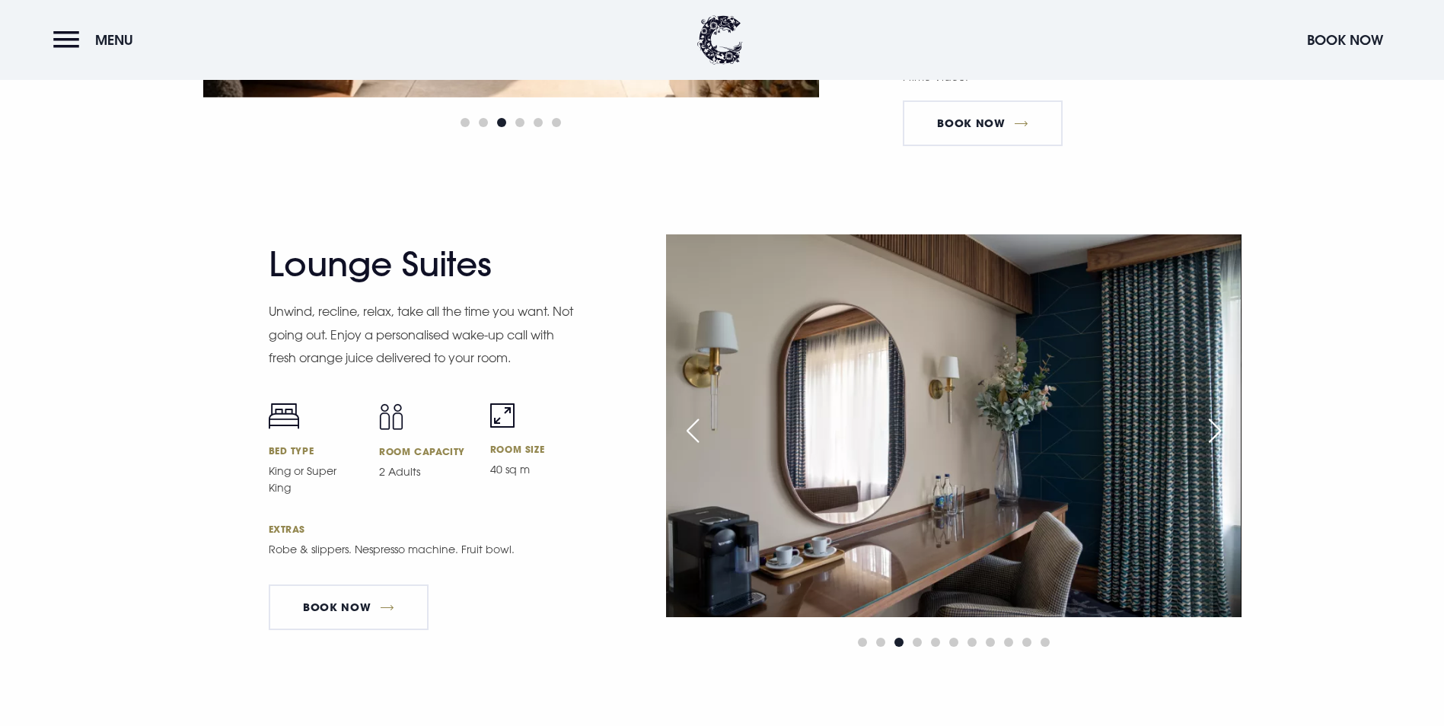
click at [1222, 414] on div "Next slide" at bounding box center [1215, 431] width 38 height 34
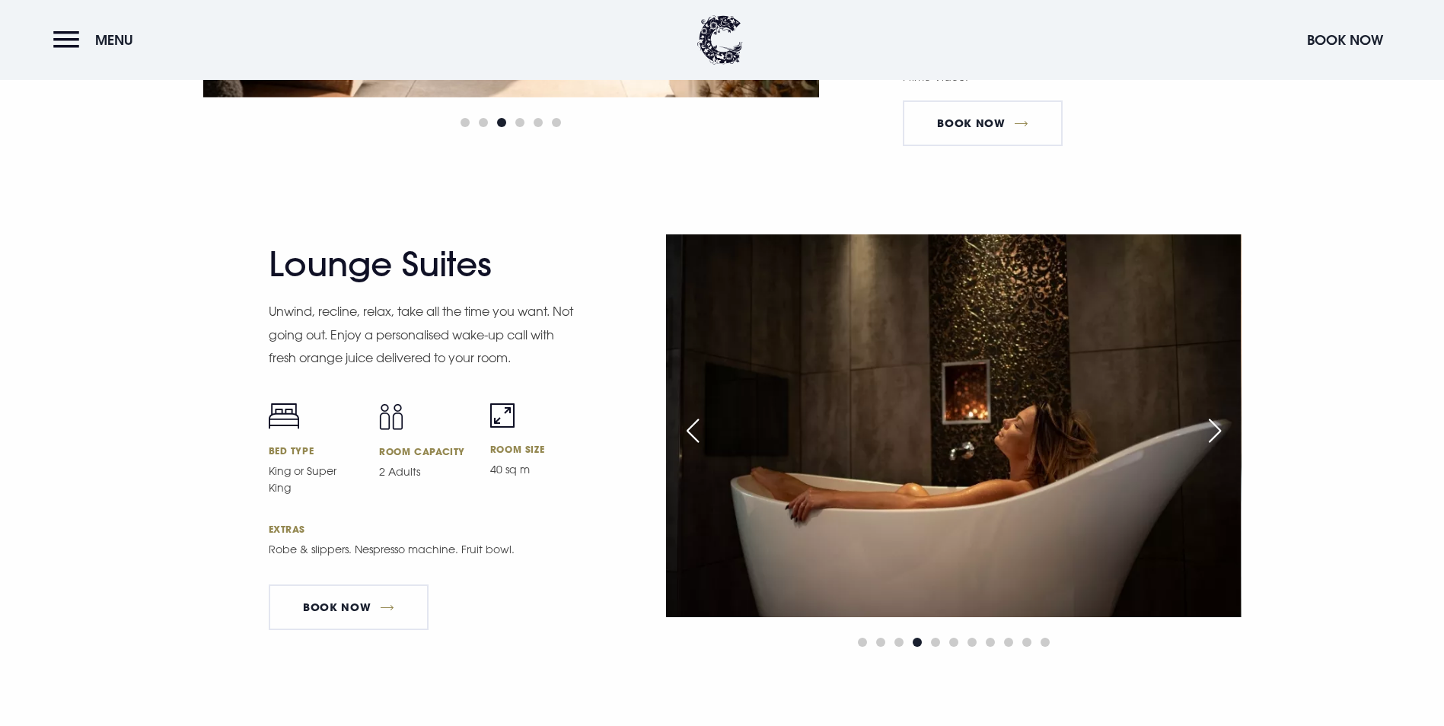
click at [1222, 414] on div "Next slide" at bounding box center [1215, 431] width 38 height 34
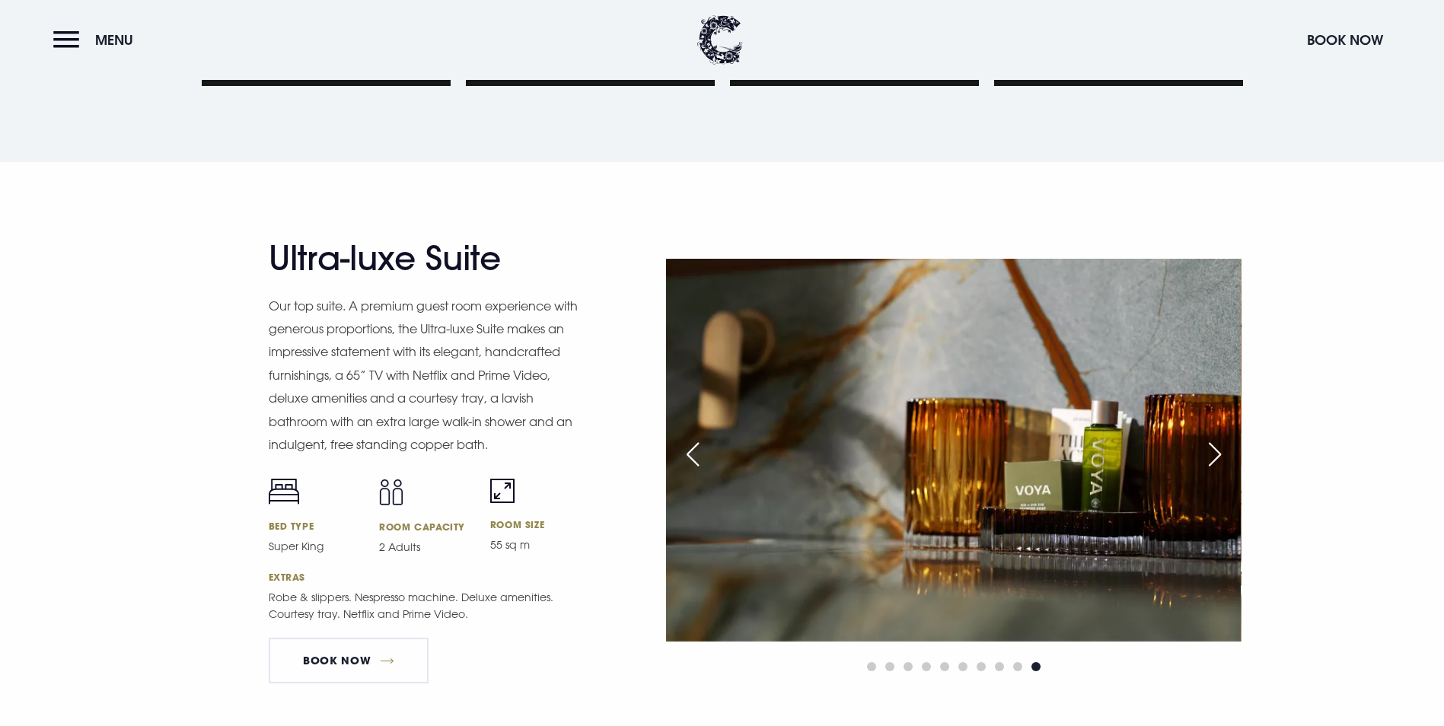
scroll to position [1675, 0]
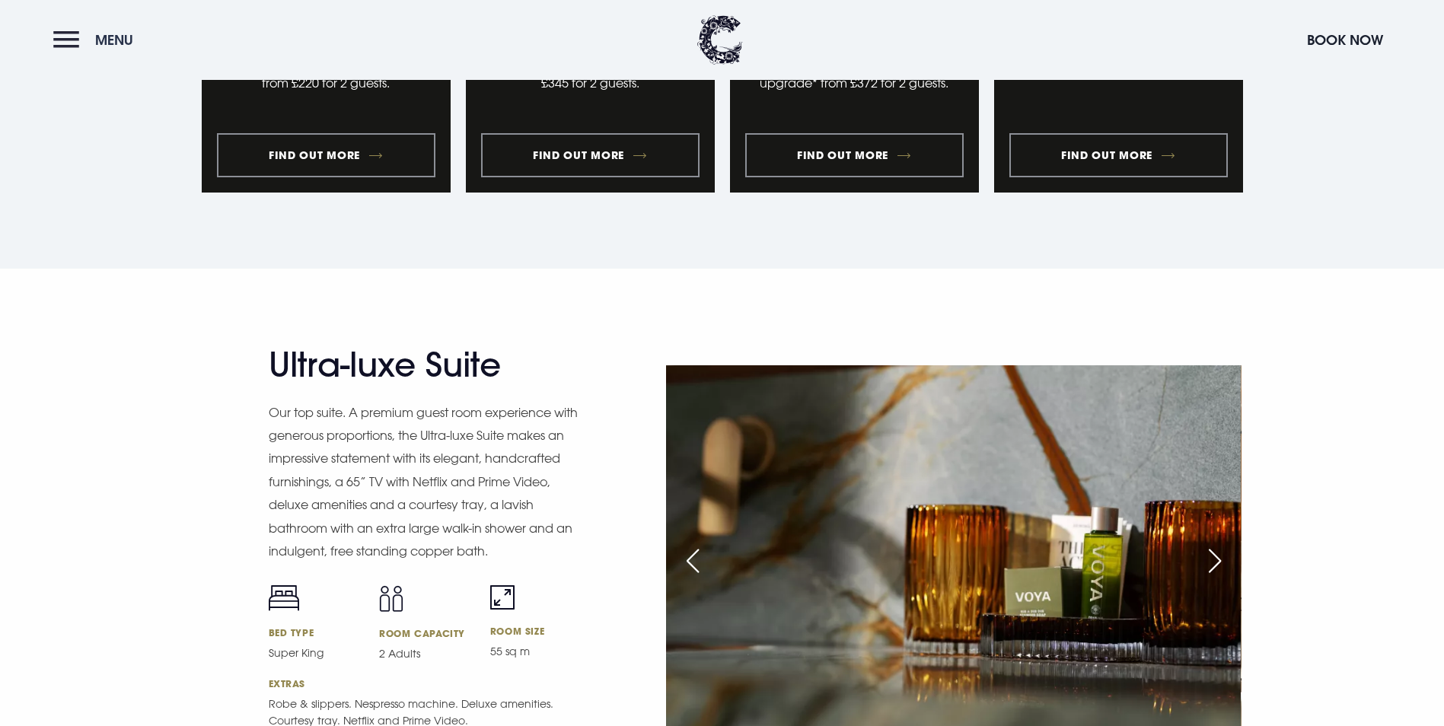
click at [83, 40] on button "Menu" at bounding box center [97, 40] width 88 height 33
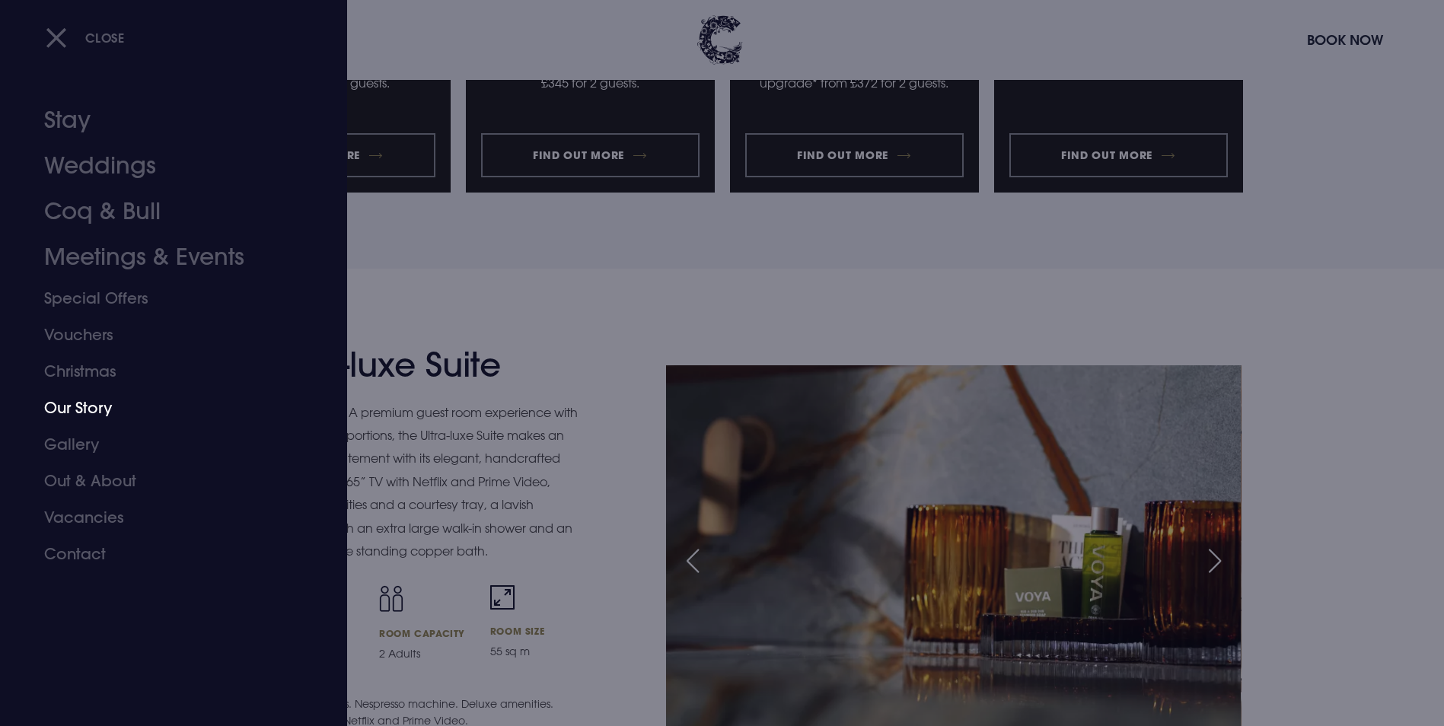
click at [62, 402] on link "Our Story" at bounding box center [164, 408] width 241 height 37
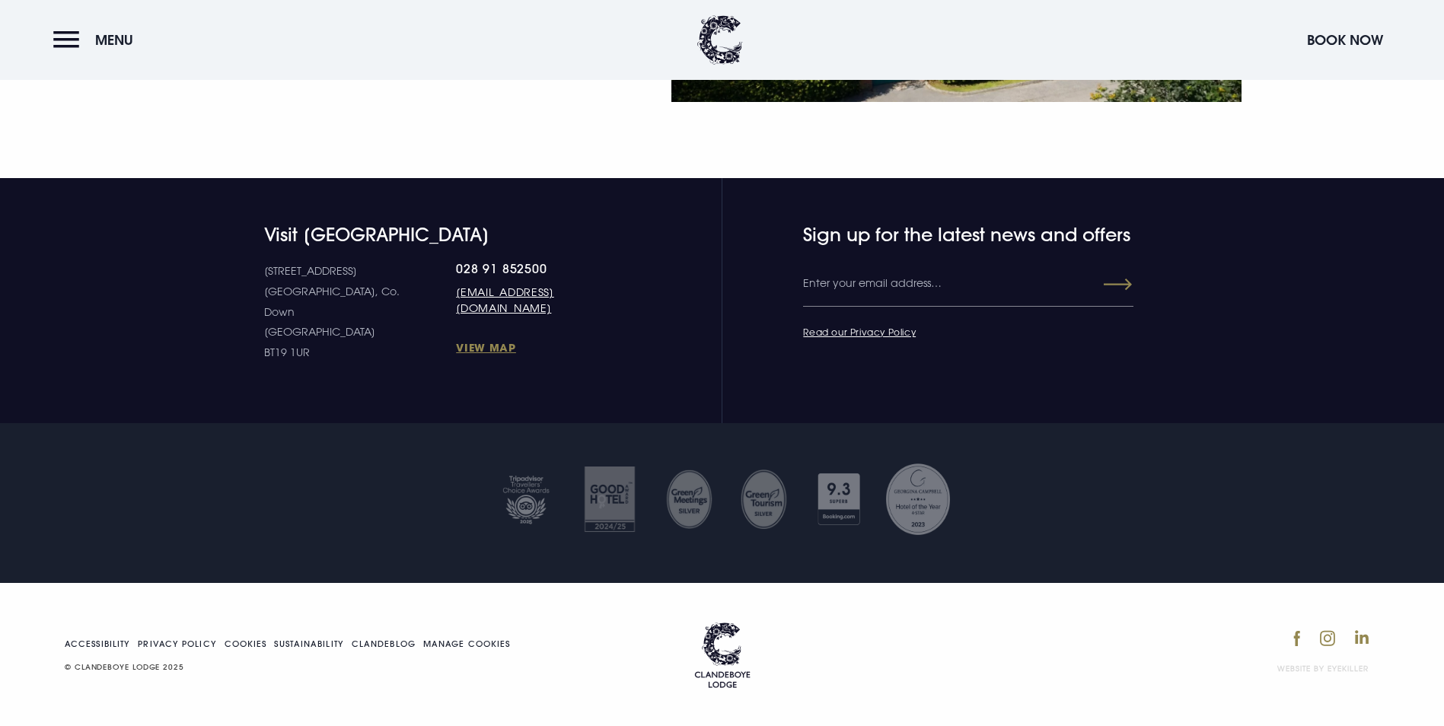
scroll to position [2721, 0]
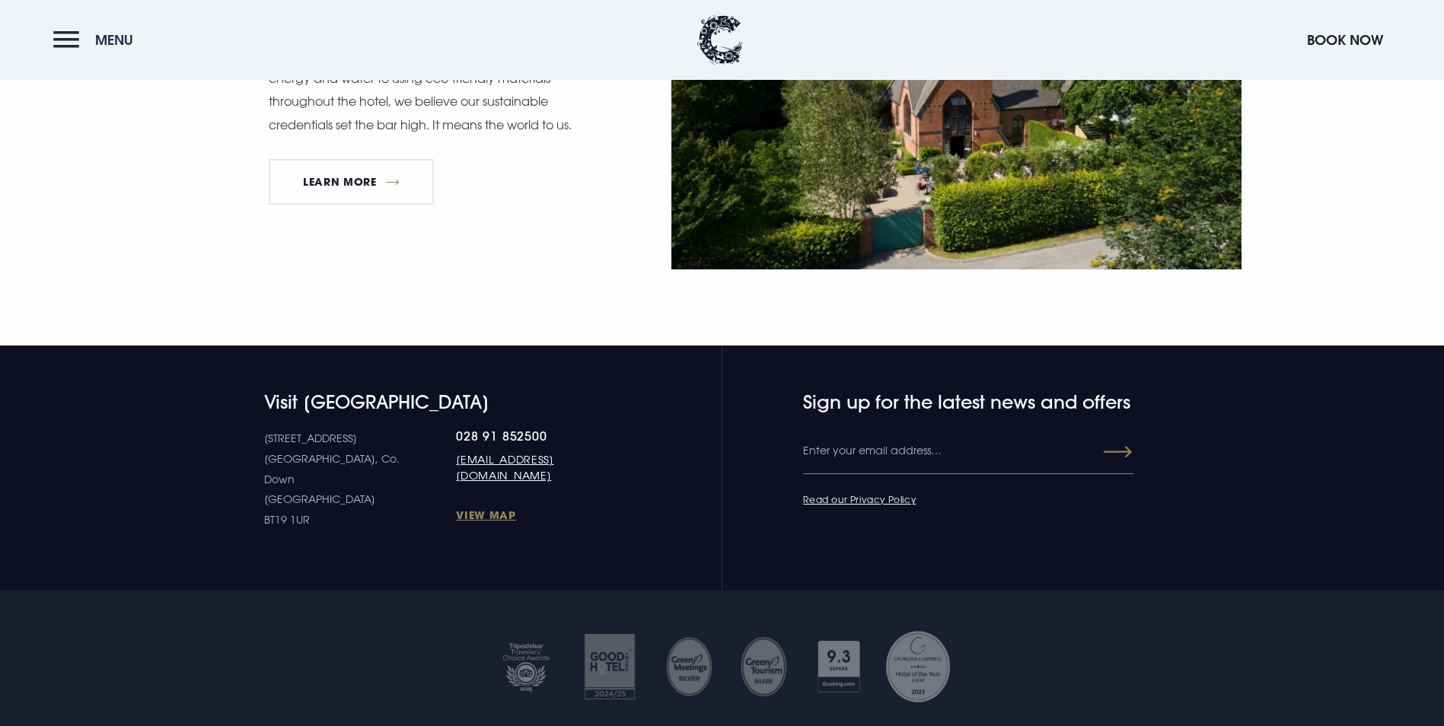
click at [78, 42] on button "Menu" at bounding box center [97, 40] width 88 height 33
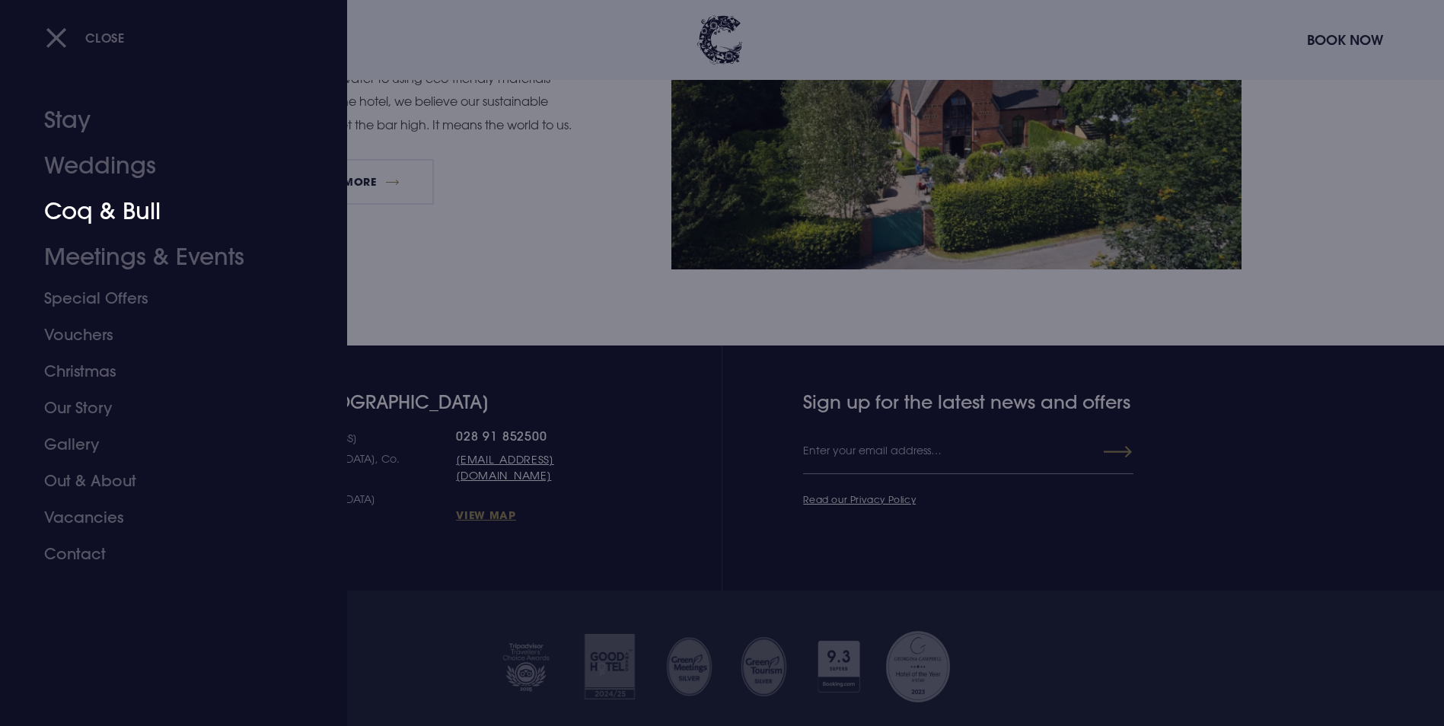
click at [78, 206] on link "Coq & Bull" at bounding box center [164, 212] width 241 height 46
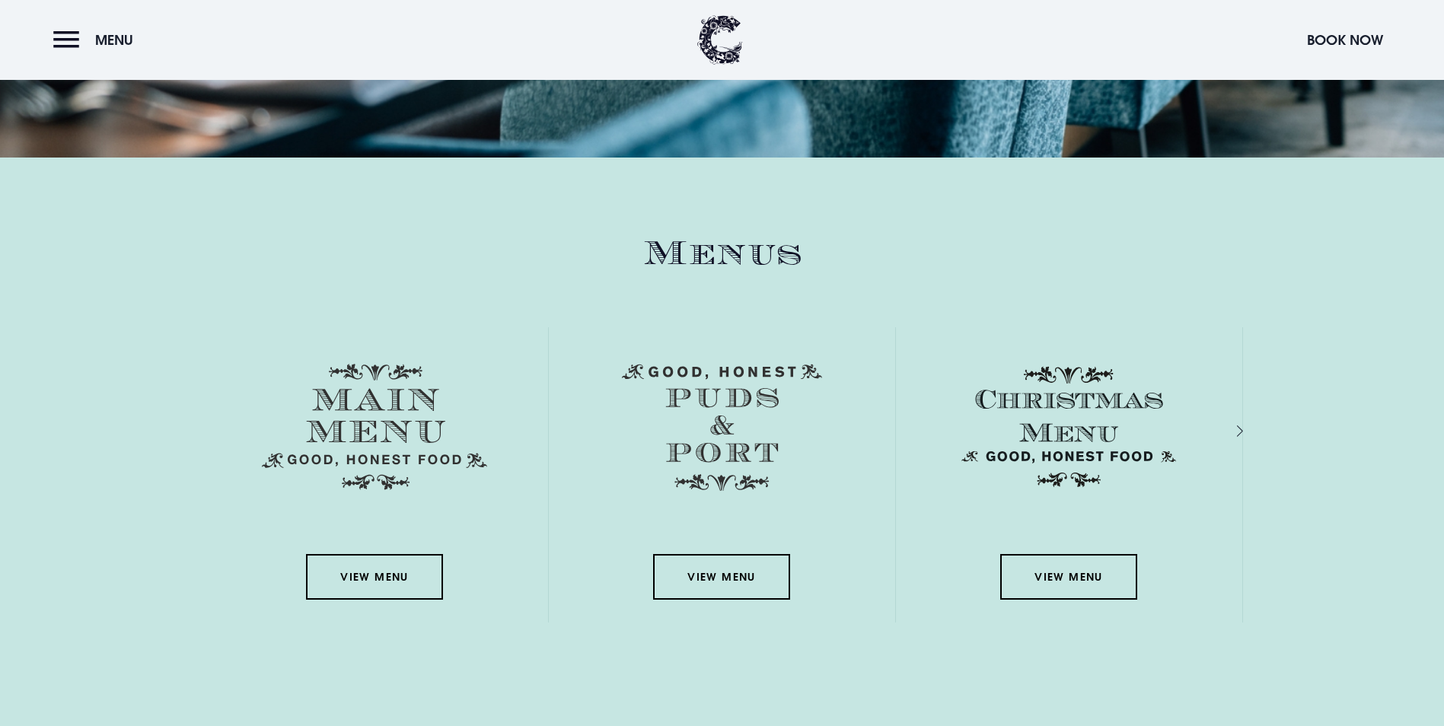
scroll to position [2208, 0]
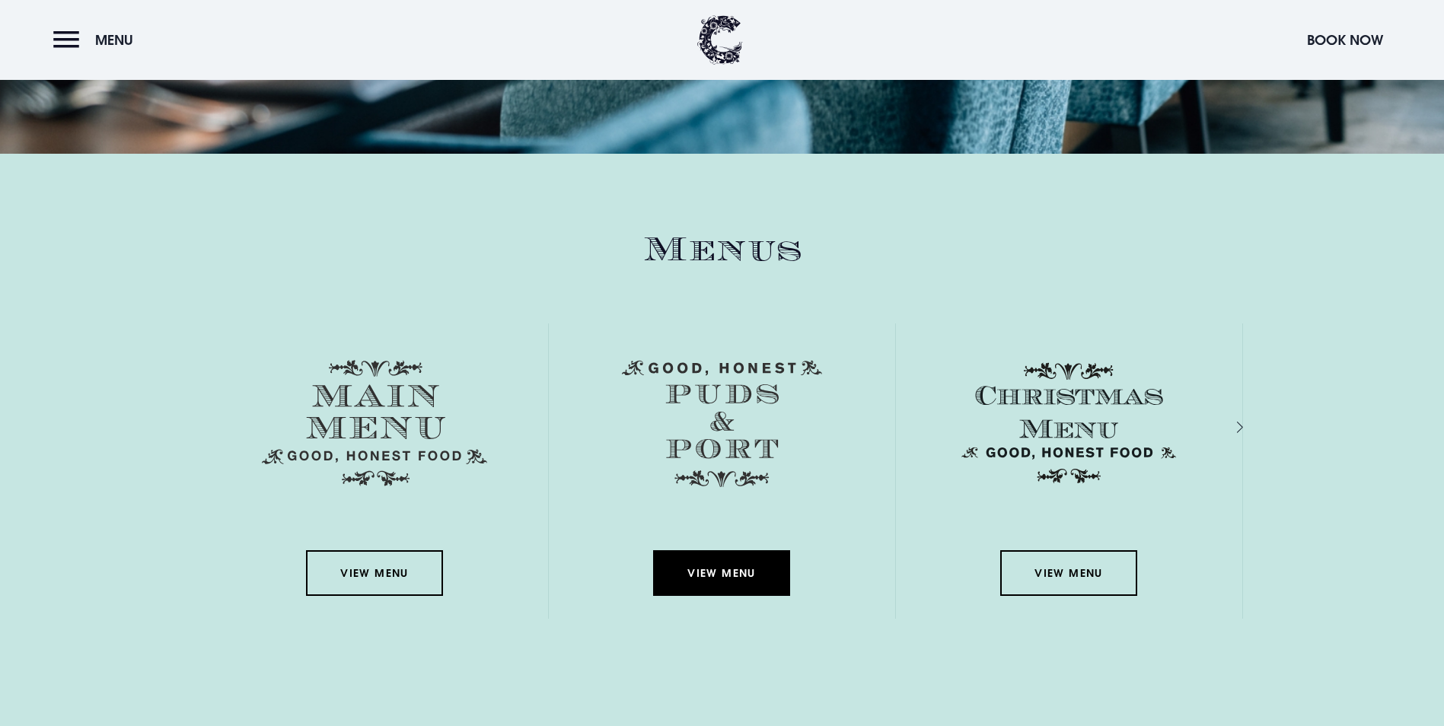
click at [742, 551] on link "View Menu" at bounding box center [721, 574] width 137 height 46
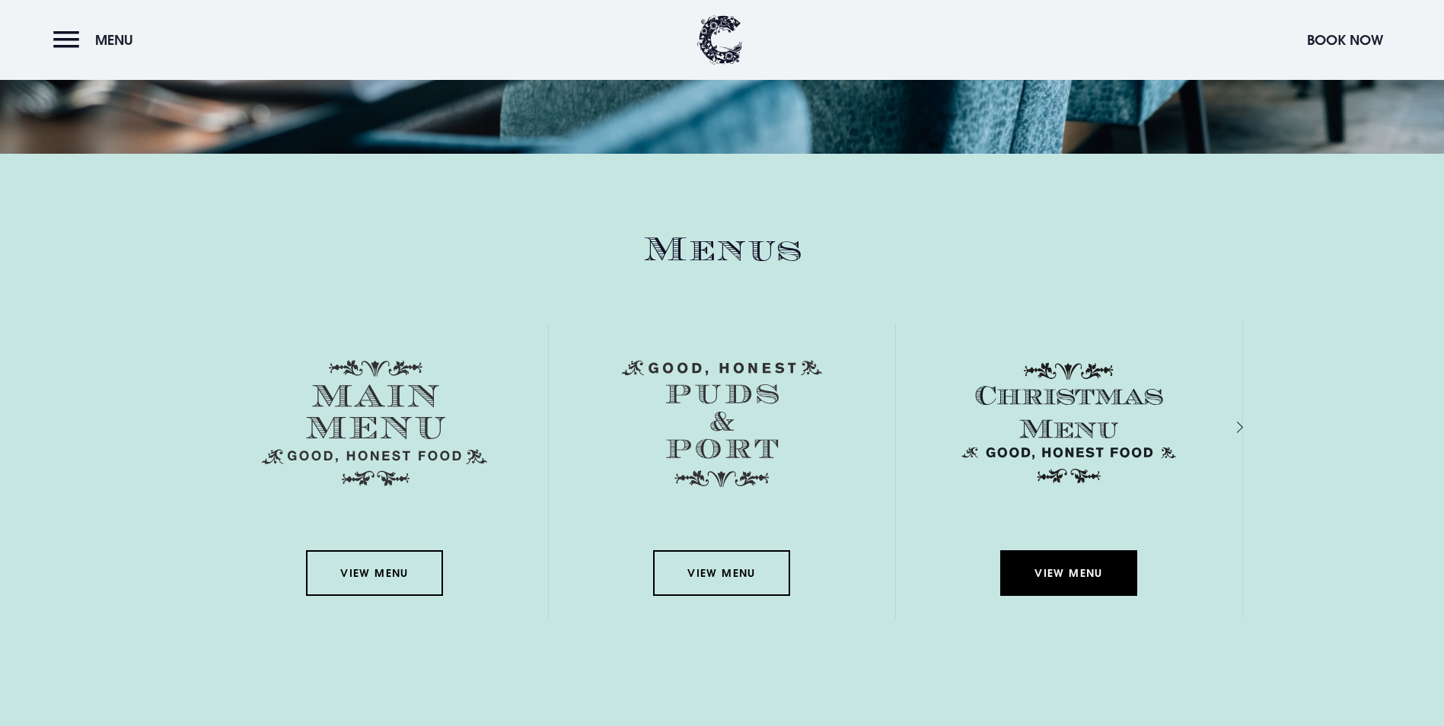
click at [1069, 551] on link "View Menu" at bounding box center [1069, 574] width 137 height 46
